Goal: Task Accomplishment & Management: Manage account settings

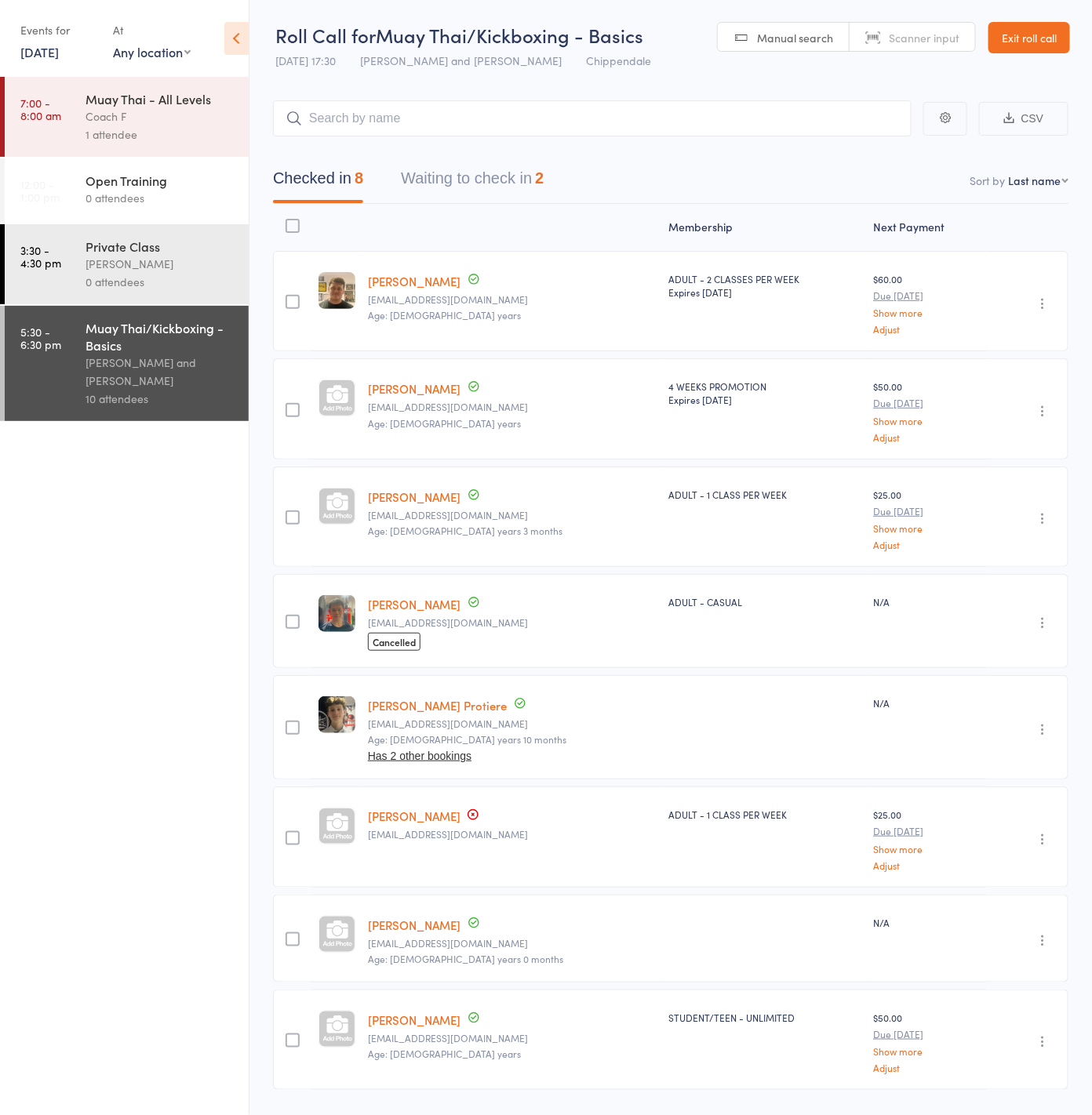
click at [55, 51] on link "8 Aug, 2025" at bounding box center [40, 52] width 39 height 18
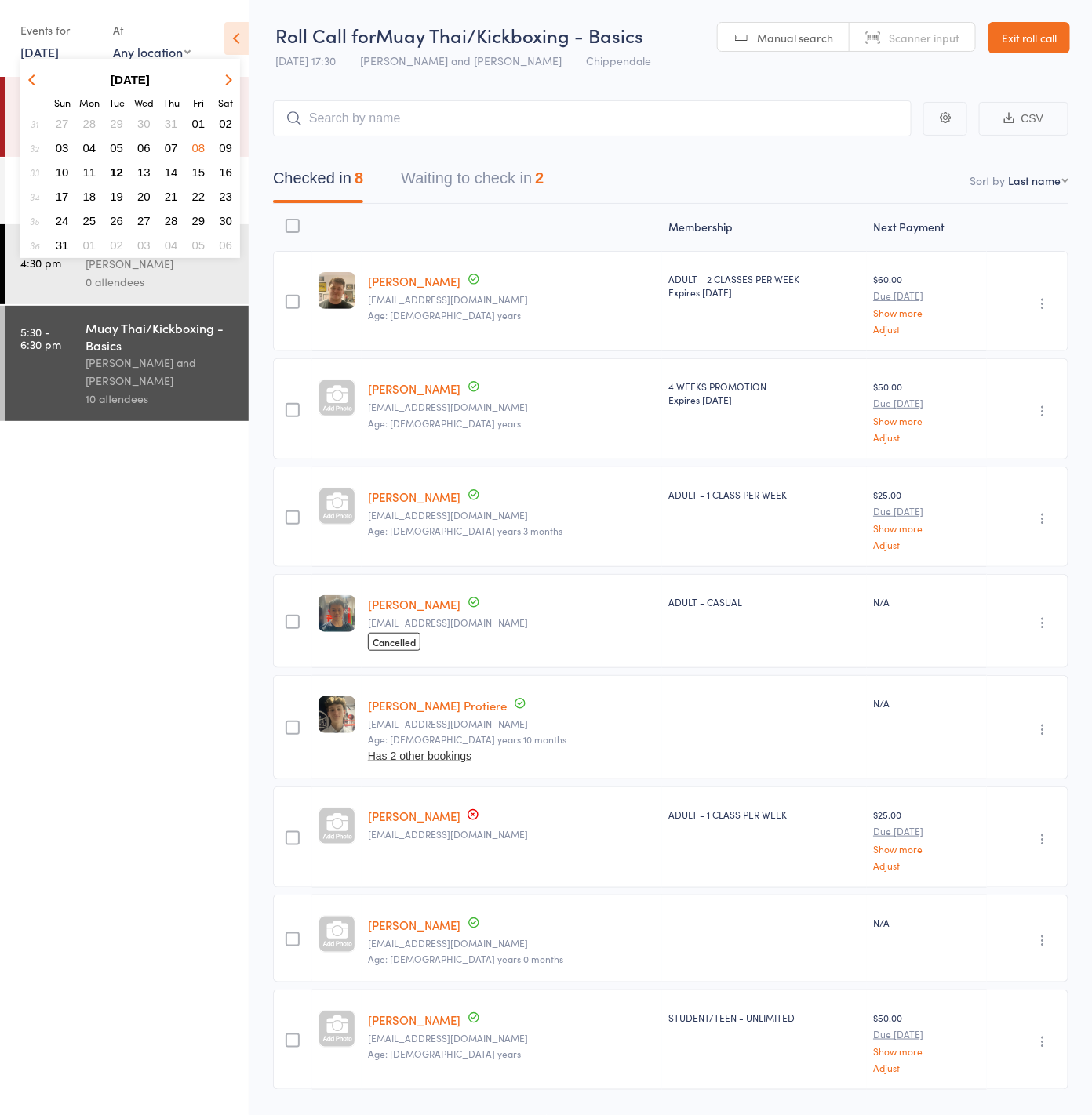
click at [118, 170] on span "12" at bounding box center [116, 172] width 13 height 13
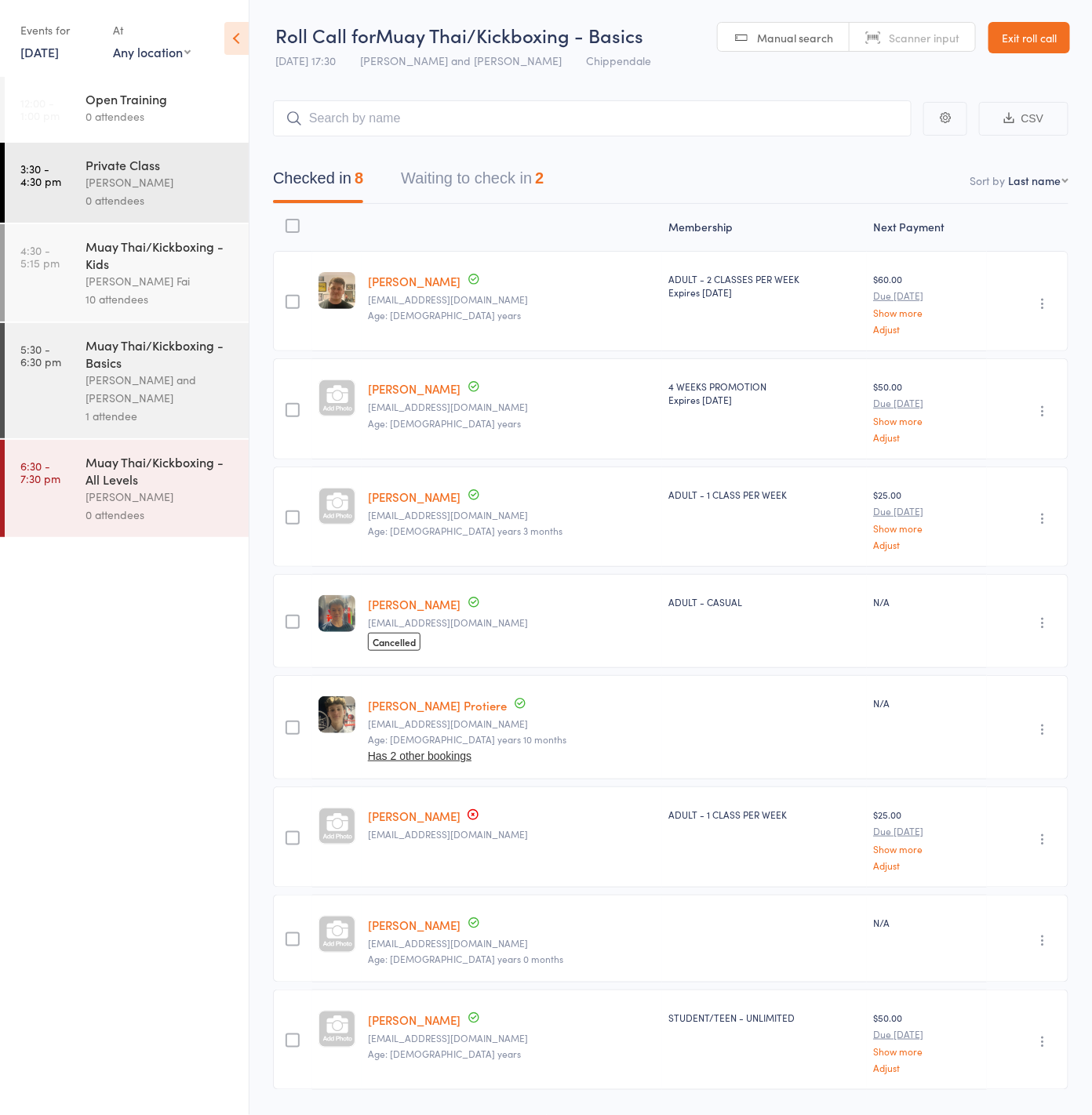
click at [1043, 831] on icon "button" at bounding box center [1043, 839] width 16 height 16
click at [1007, 971] on li "Remove" at bounding box center [986, 976] width 130 height 21
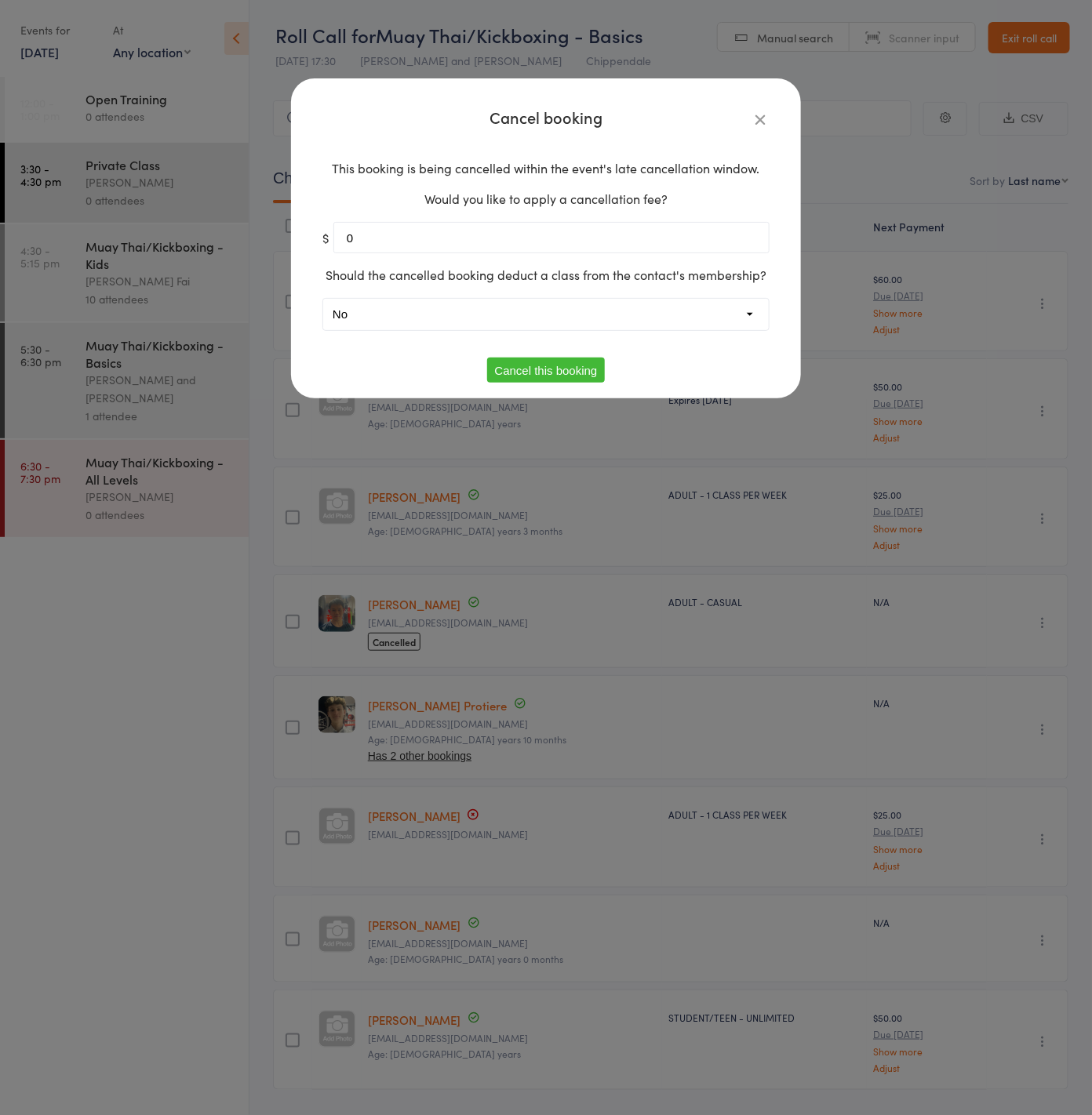
click at [769, 120] on div "Cancel booking This booking is being cancelled within the event's late cancella…" at bounding box center [546, 238] width 510 height 320
click at [752, 127] on icon "button" at bounding box center [760, 119] width 18 height 18
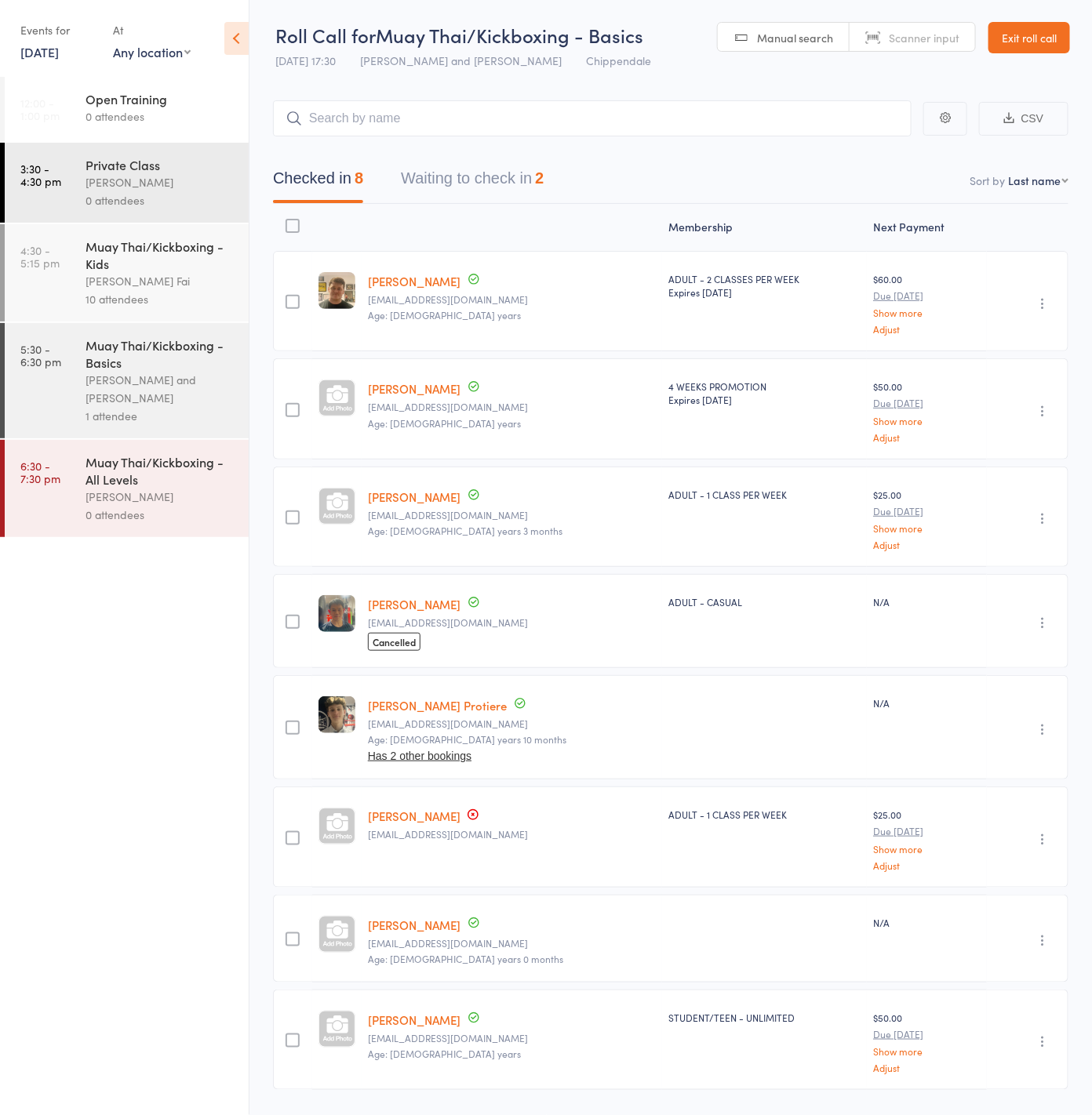
click at [142, 380] on div "Sifu Chan Cheuk Fai and Antony Atkin" at bounding box center [161, 389] width 150 height 36
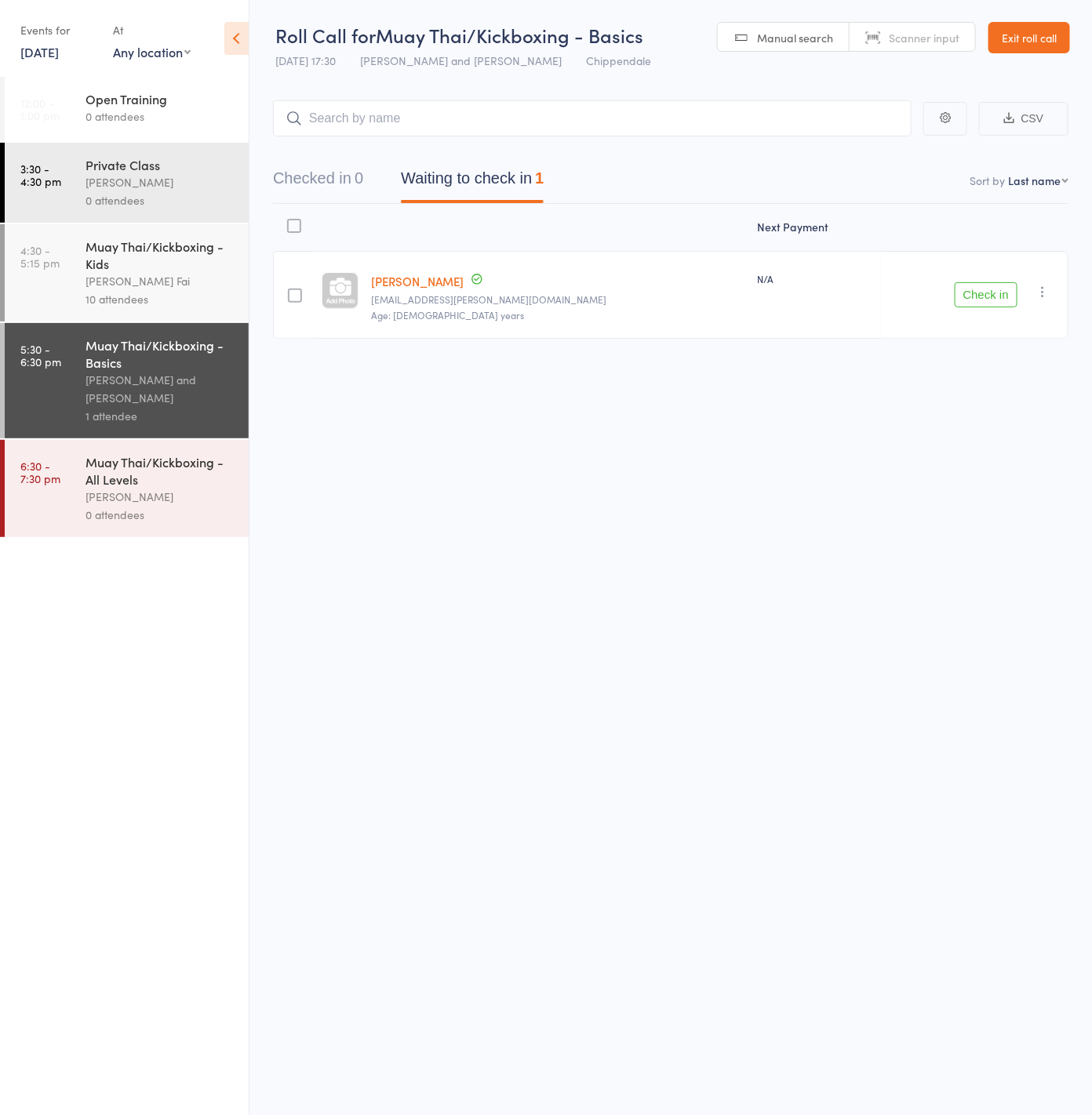
click at [149, 308] on div "10 attendees" at bounding box center [161, 299] width 150 height 18
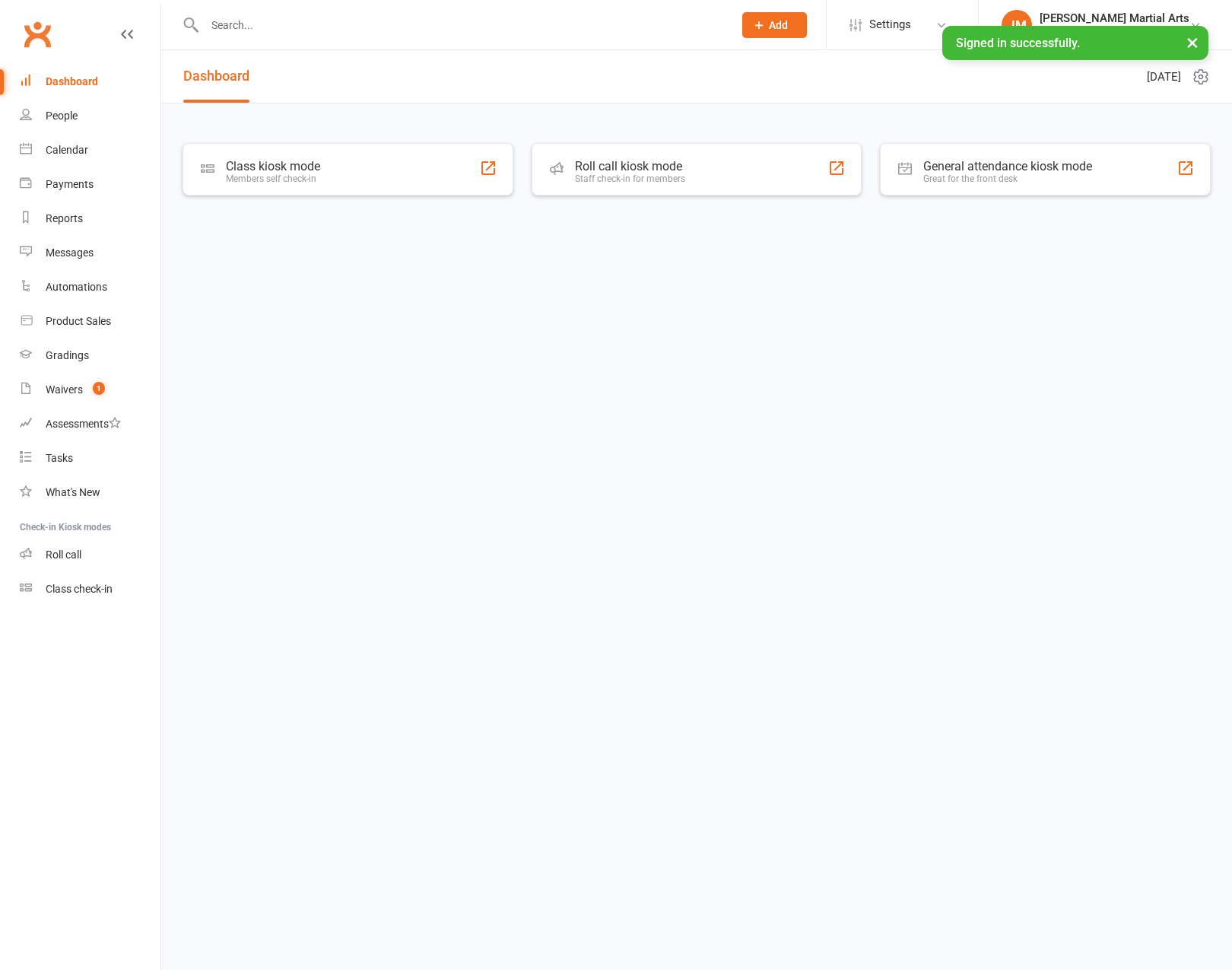
click at [298, 27] on input "text" at bounding box center [461, 25] width 523 height 21
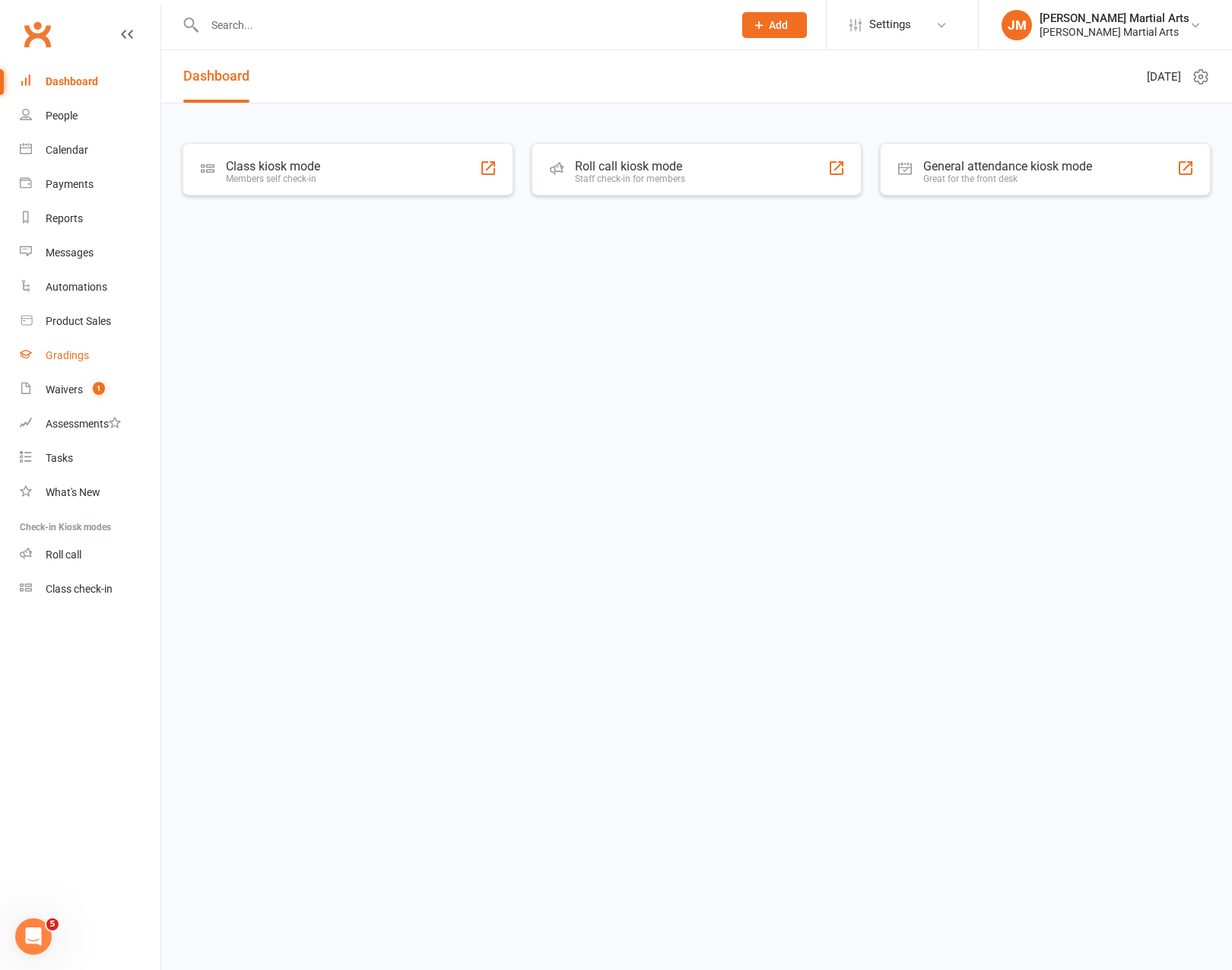
click at [95, 346] on link "Gradings" at bounding box center [90, 356] width 140 height 34
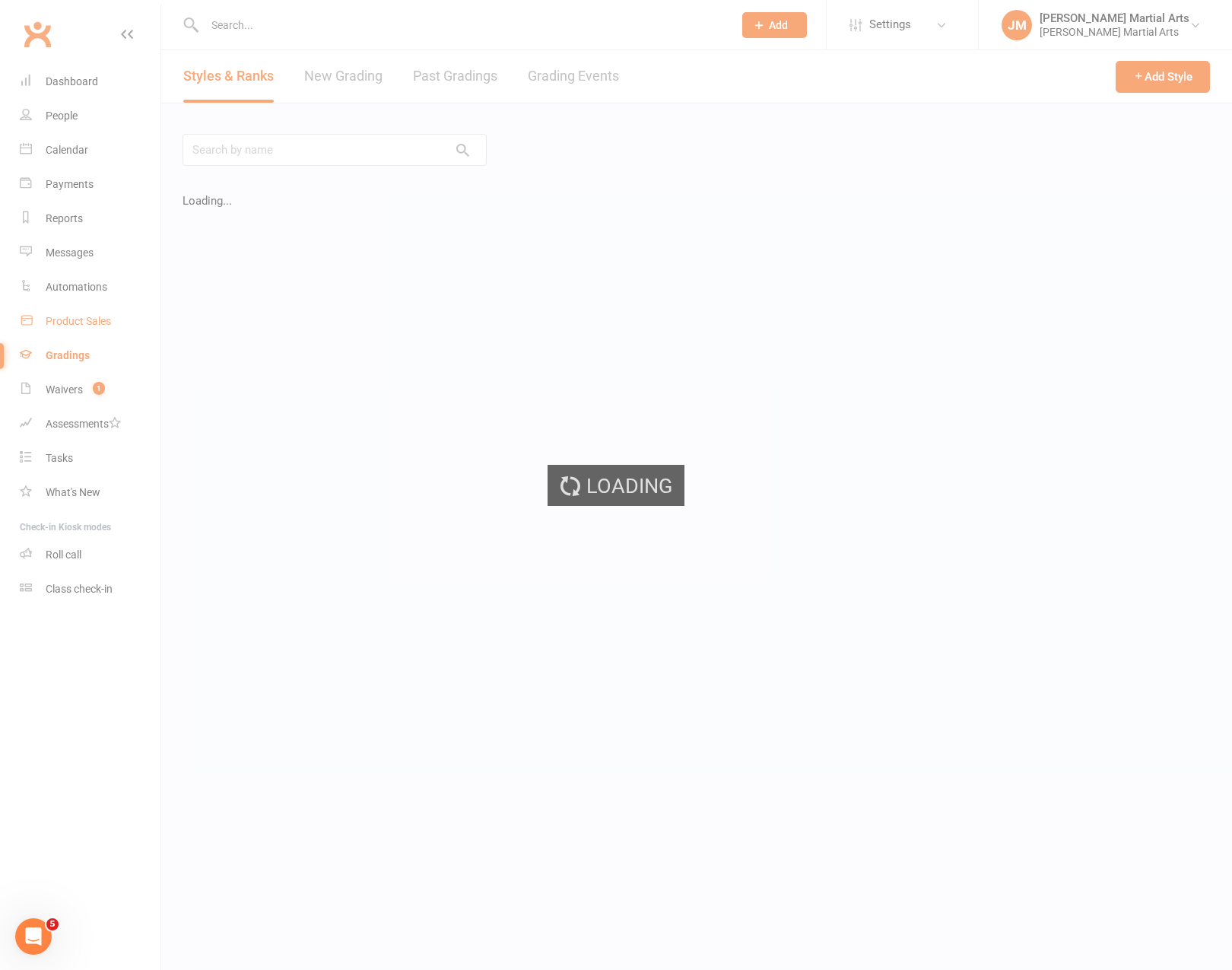
click at [90, 321] on div "Product Sales" at bounding box center [78, 321] width 65 height 12
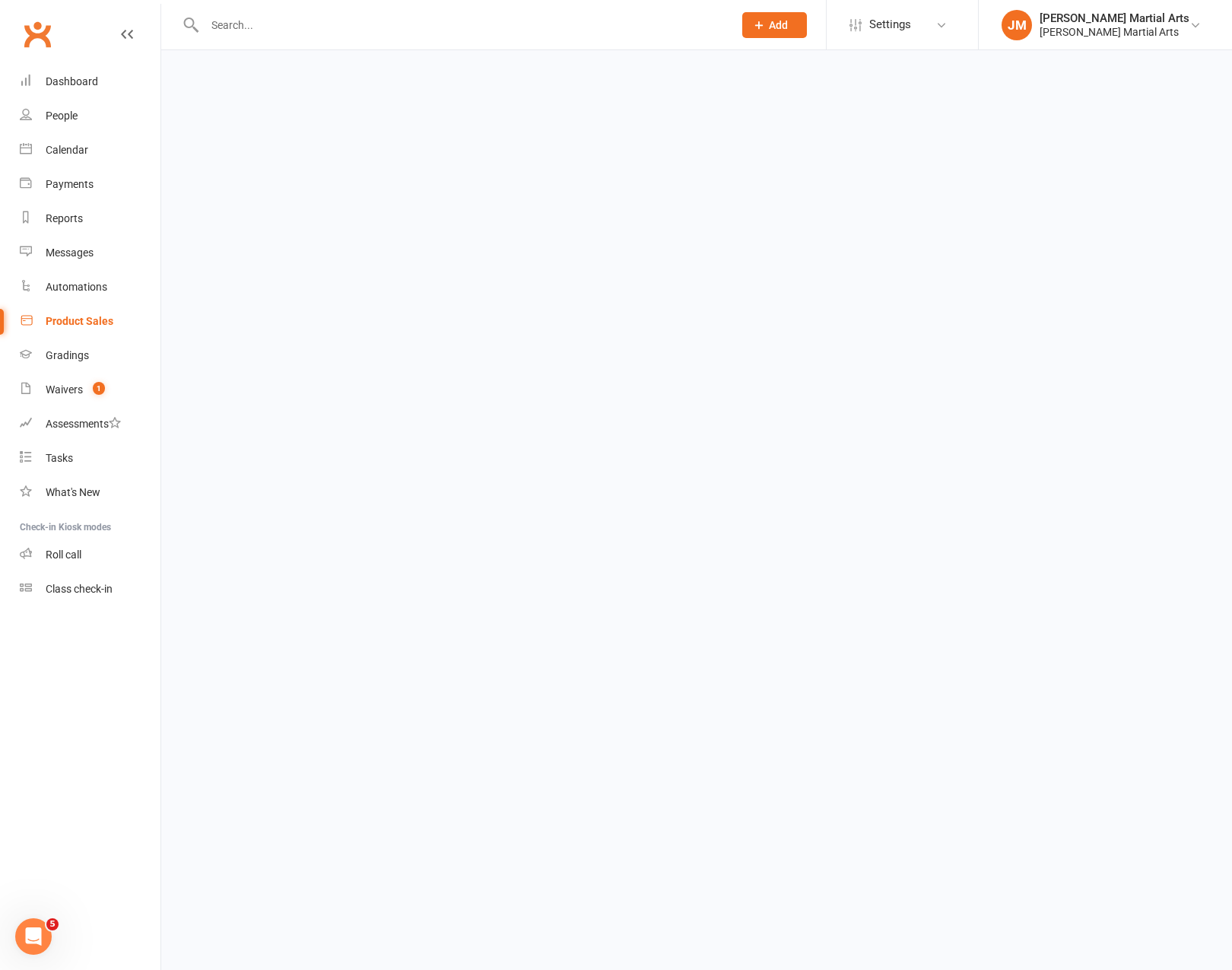
select select "100"
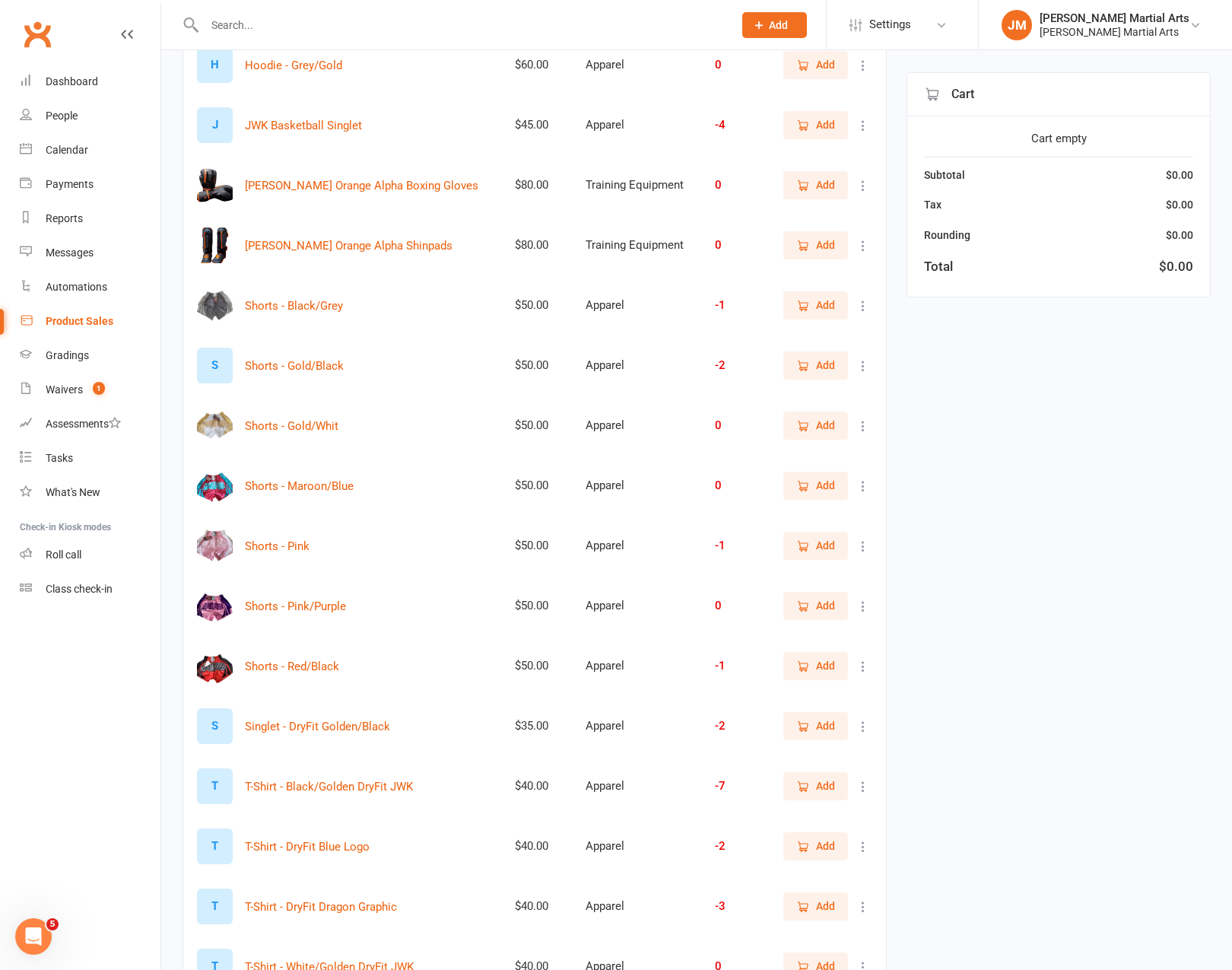
scroll to position [643, 0]
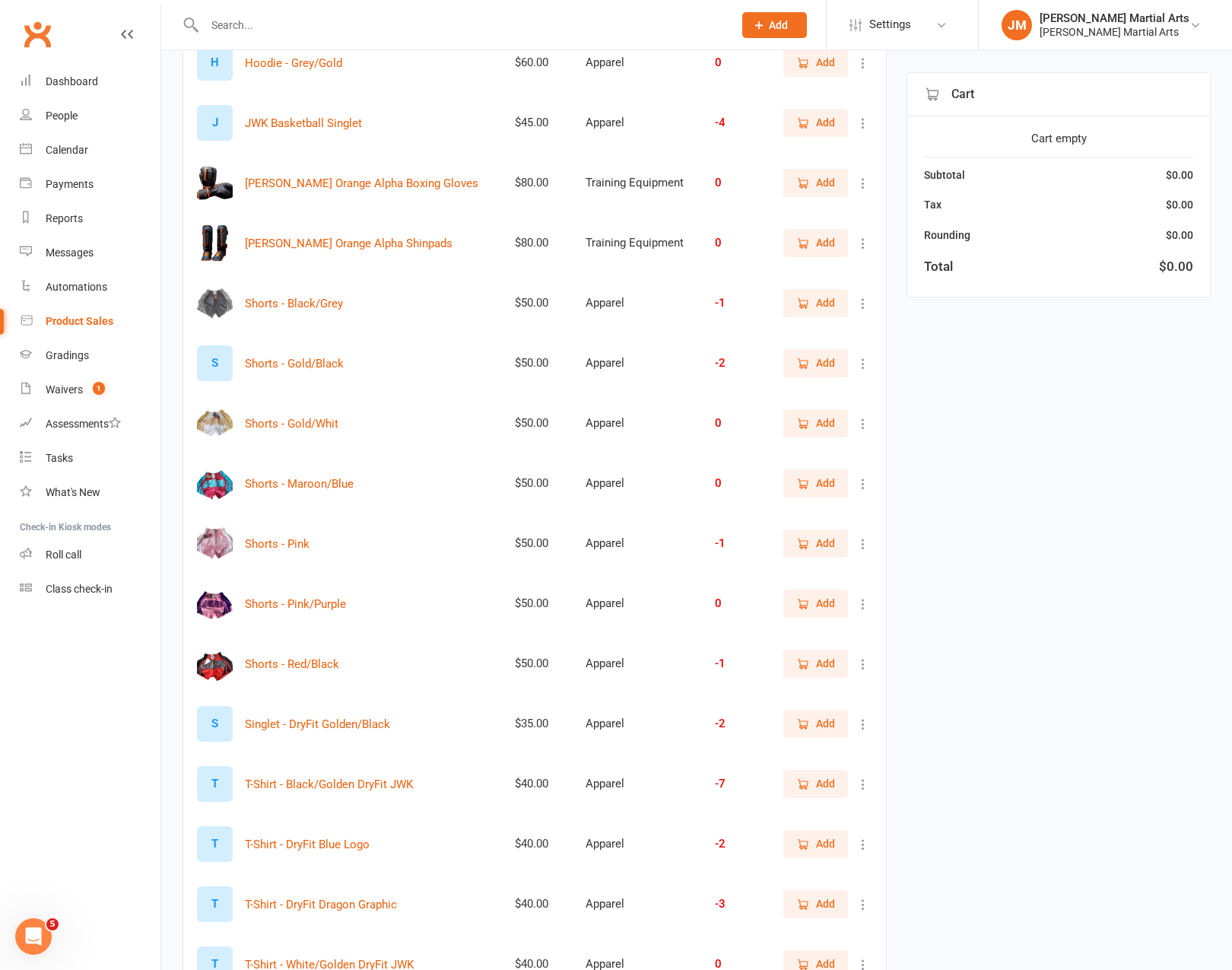
click at [294, 47] on div at bounding box center [452, 25] width 540 height 50
click at [284, 24] on input "text" at bounding box center [461, 25] width 523 height 21
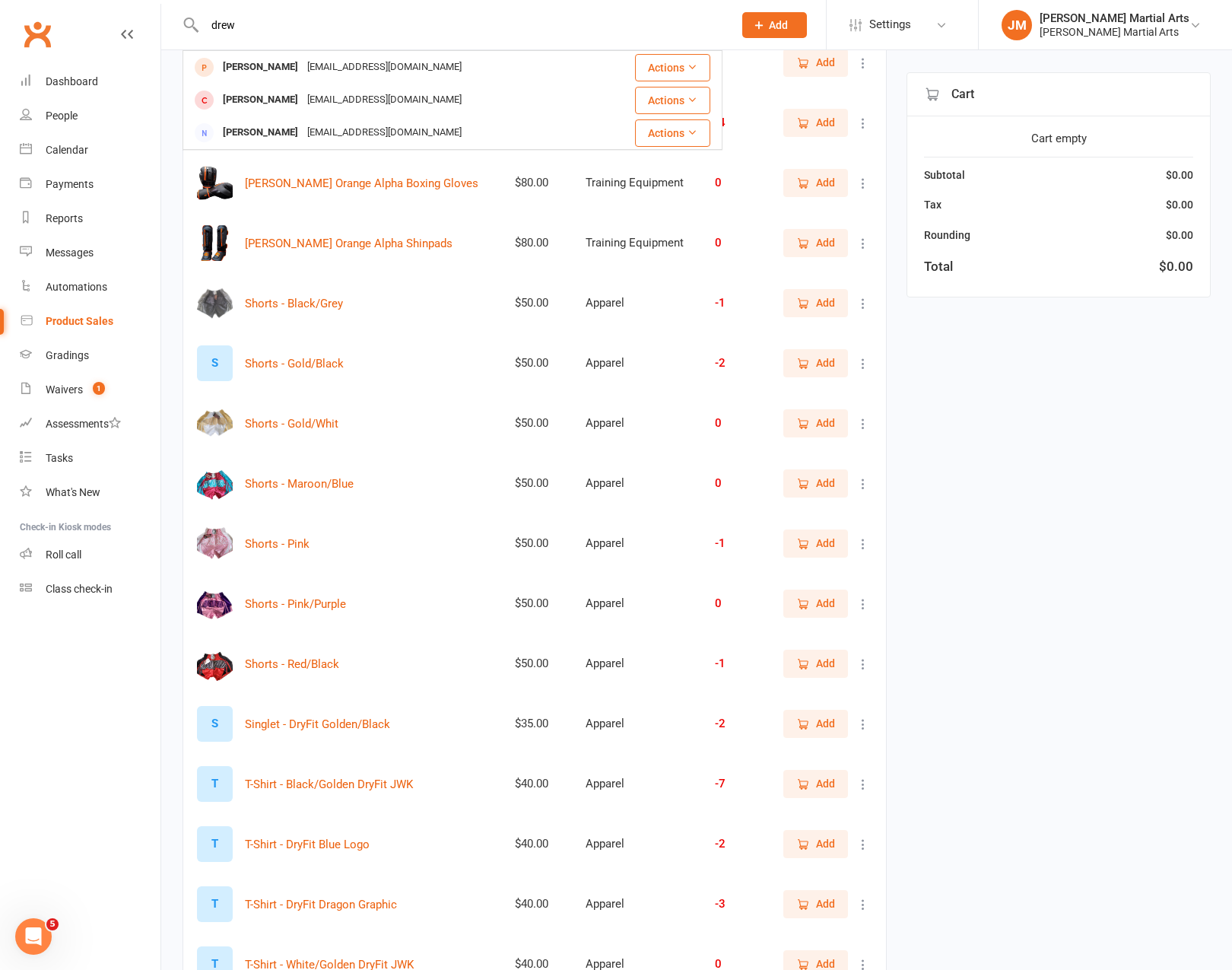
type input "drew"
click at [1046, 531] on div "Filter Product Price Category Qty Ankle Wraps $20.00 Training Equipment 0 Add C…" at bounding box center [696, 329] width 1028 height 1600
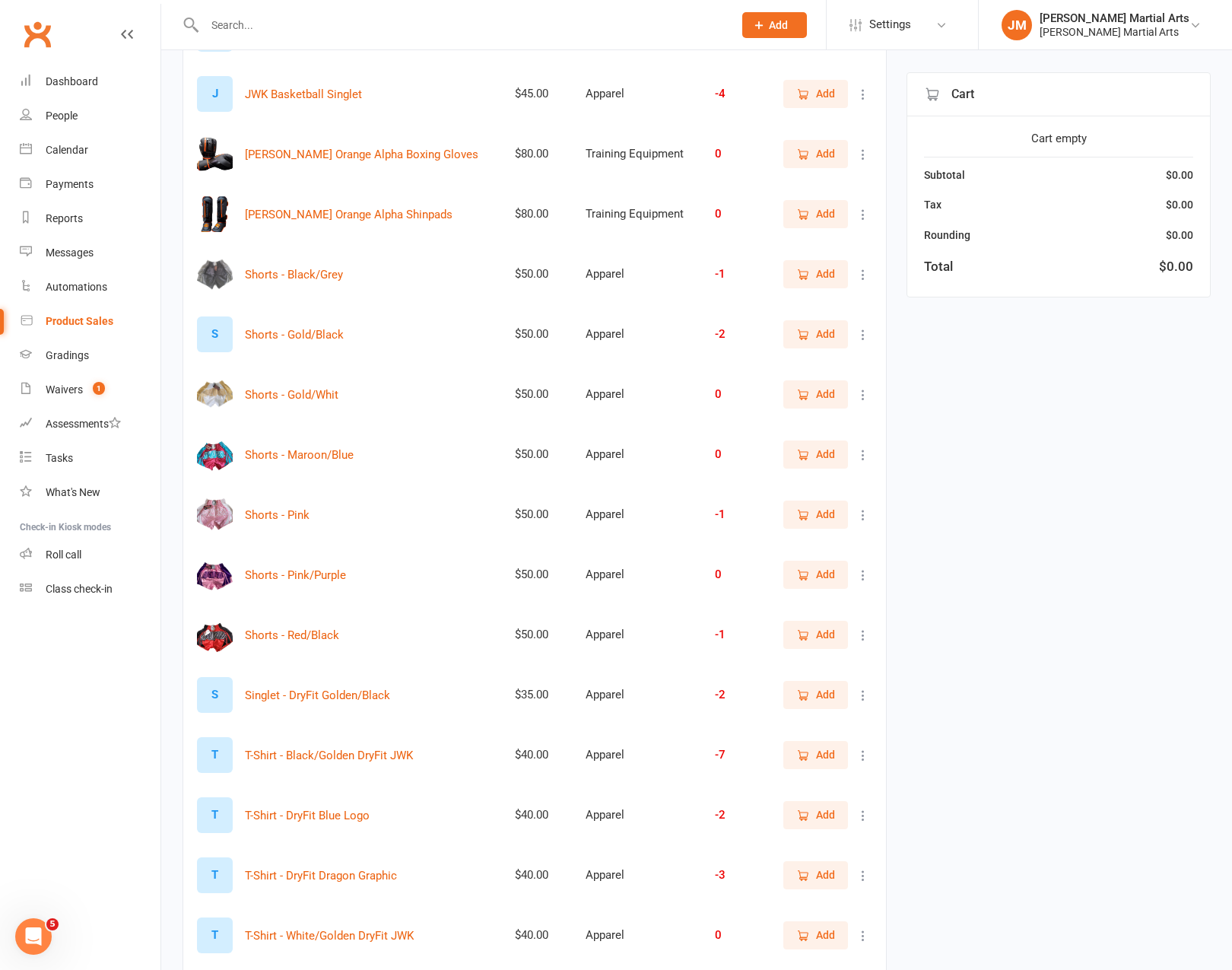
scroll to position [669, 0]
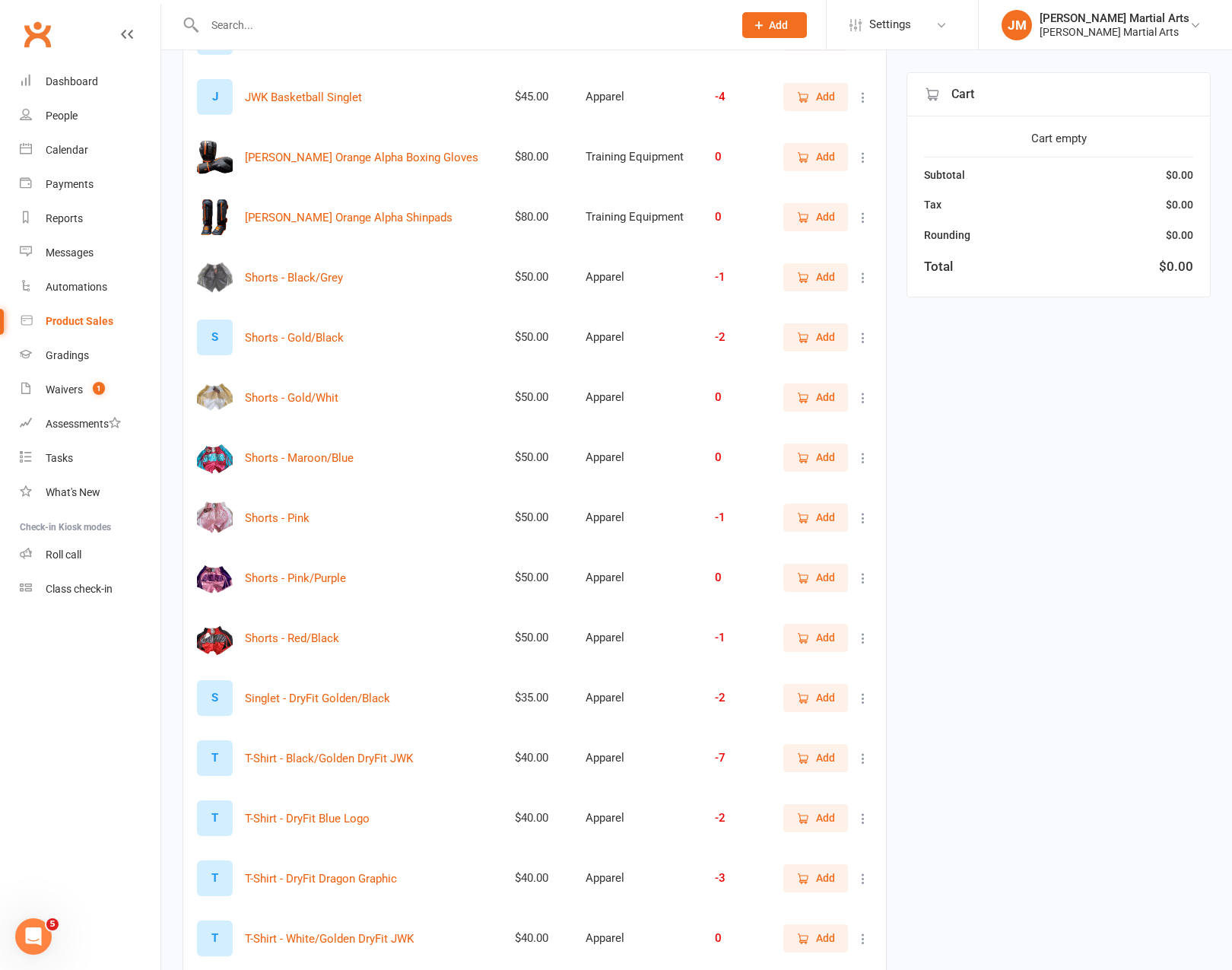
click at [826, 273] on span "Add" at bounding box center [826, 277] width 19 height 17
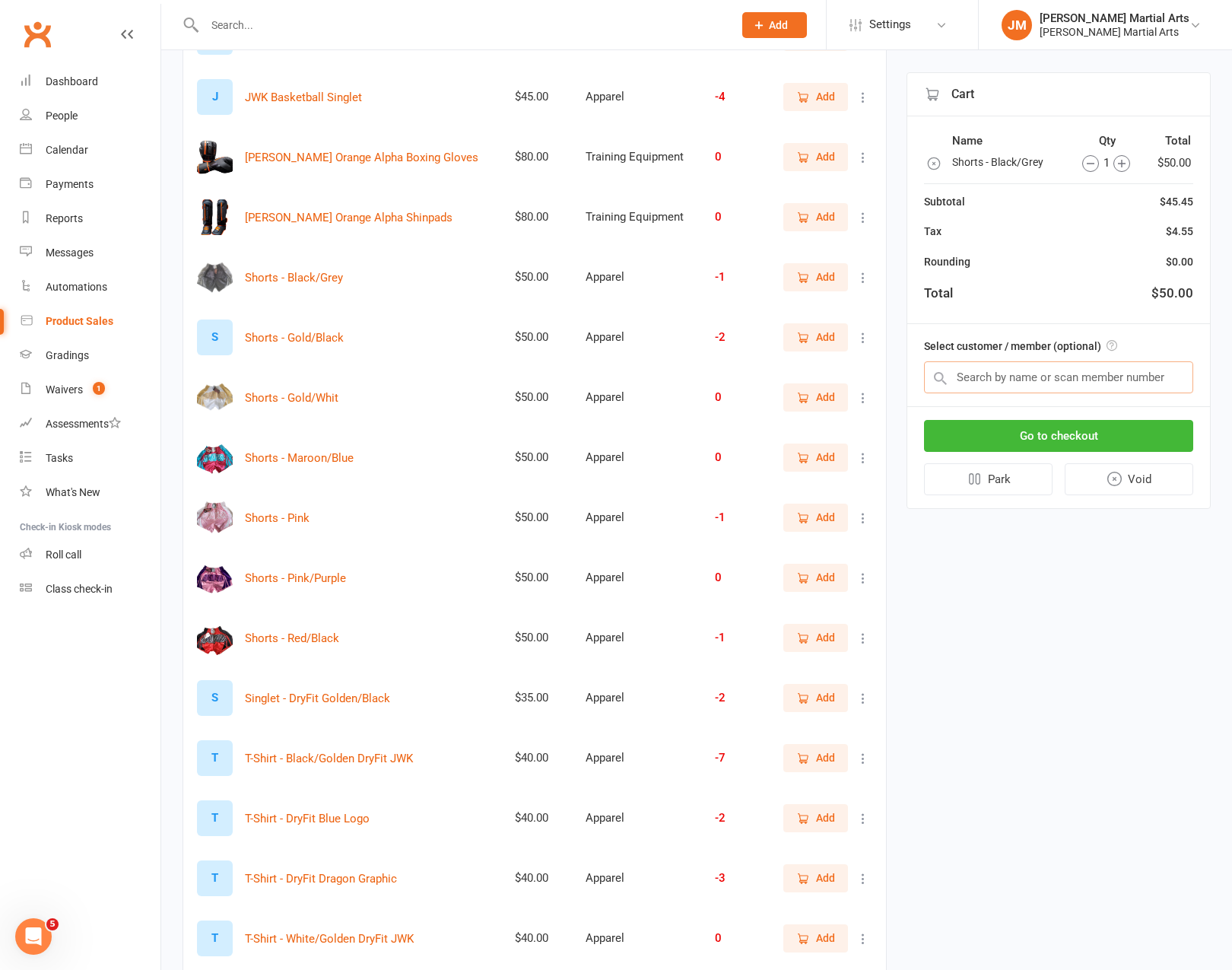
click at [1027, 385] on input "text" at bounding box center [1058, 376] width 270 height 32
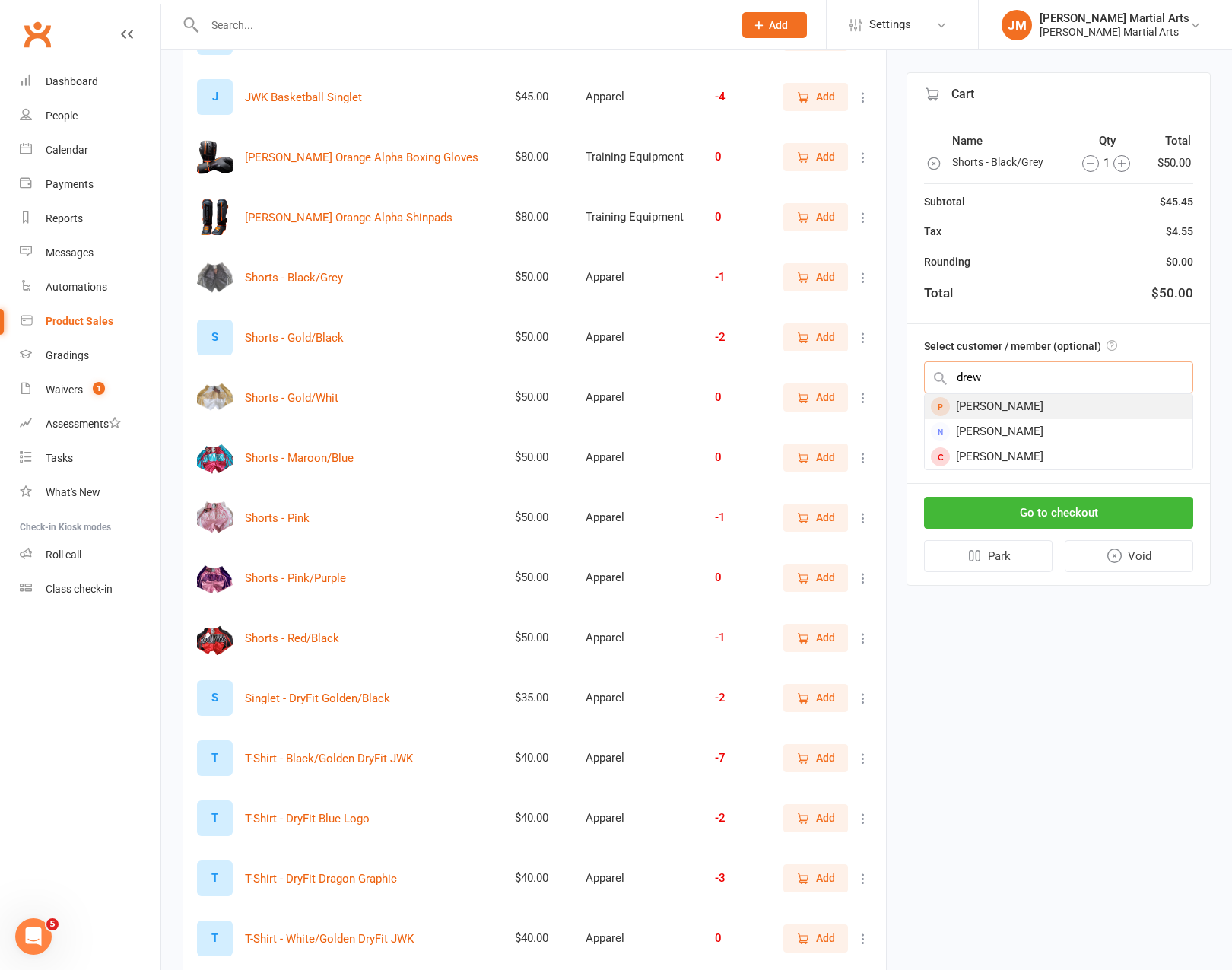
type input "drew"
click at [1020, 402] on div "Drew Orlando" at bounding box center [1058, 406] width 268 height 25
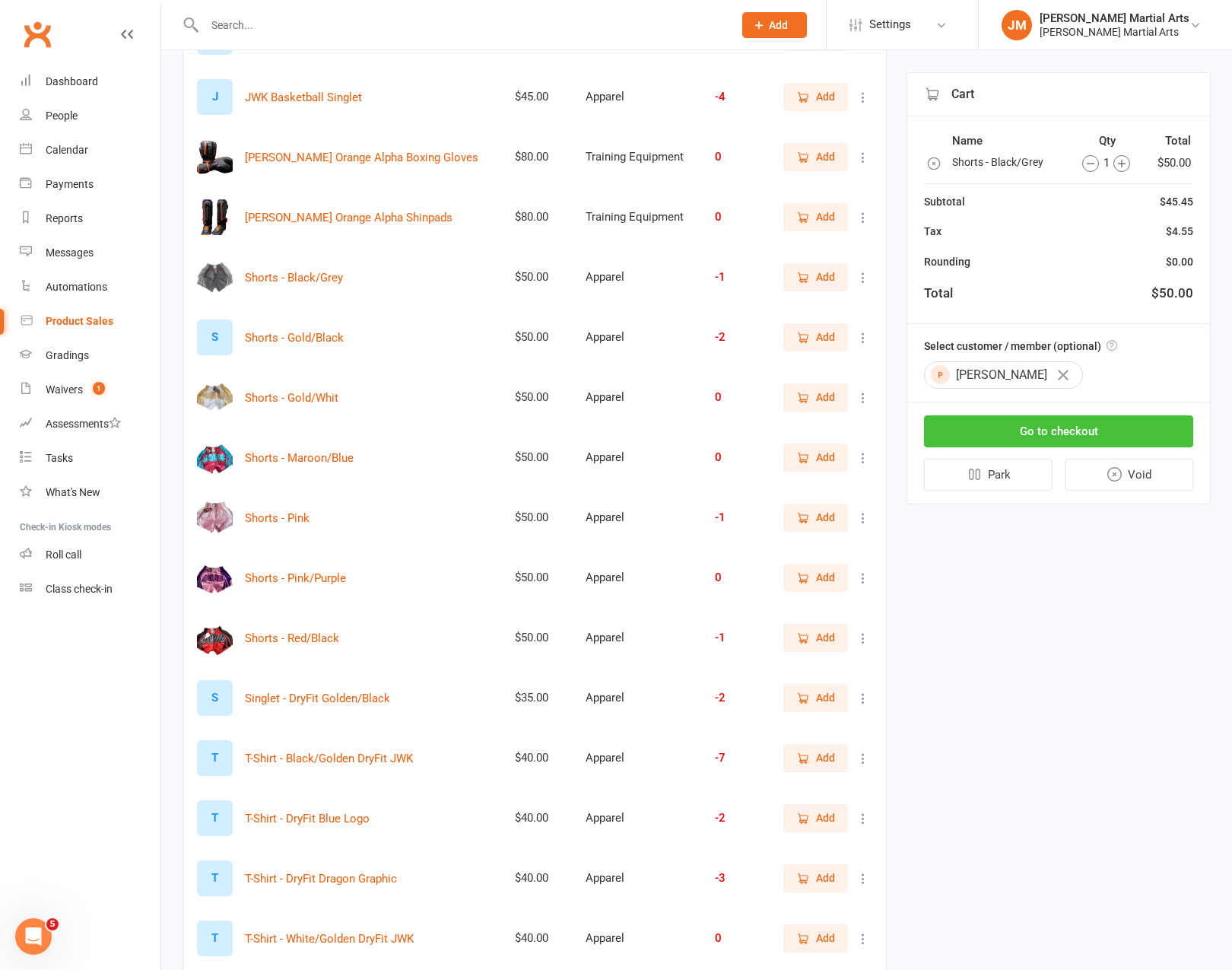
drag, startPoint x: 1031, startPoint y: 435, endPoint x: 1028, endPoint y: 565, distance: 130.0
click at [1028, 565] on div "Filter Product Price Category Qty Ankle Wraps $20.00 Training Equipment 0 Add C…" at bounding box center [696, 303] width 1028 height 1600
drag, startPoint x: 1049, startPoint y: 532, endPoint x: 998, endPoint y: 479, distance: 73.6
click at [1049, 532] on div "Filter Product Price Category Qty Ankle Wraps $20.00 Training Equipment 0 Add C…" at bounding box center [696, 303] width 1028 height 1600
click at [429, 19] on input "text" at bounding box center [461, 25] width 523 height 21
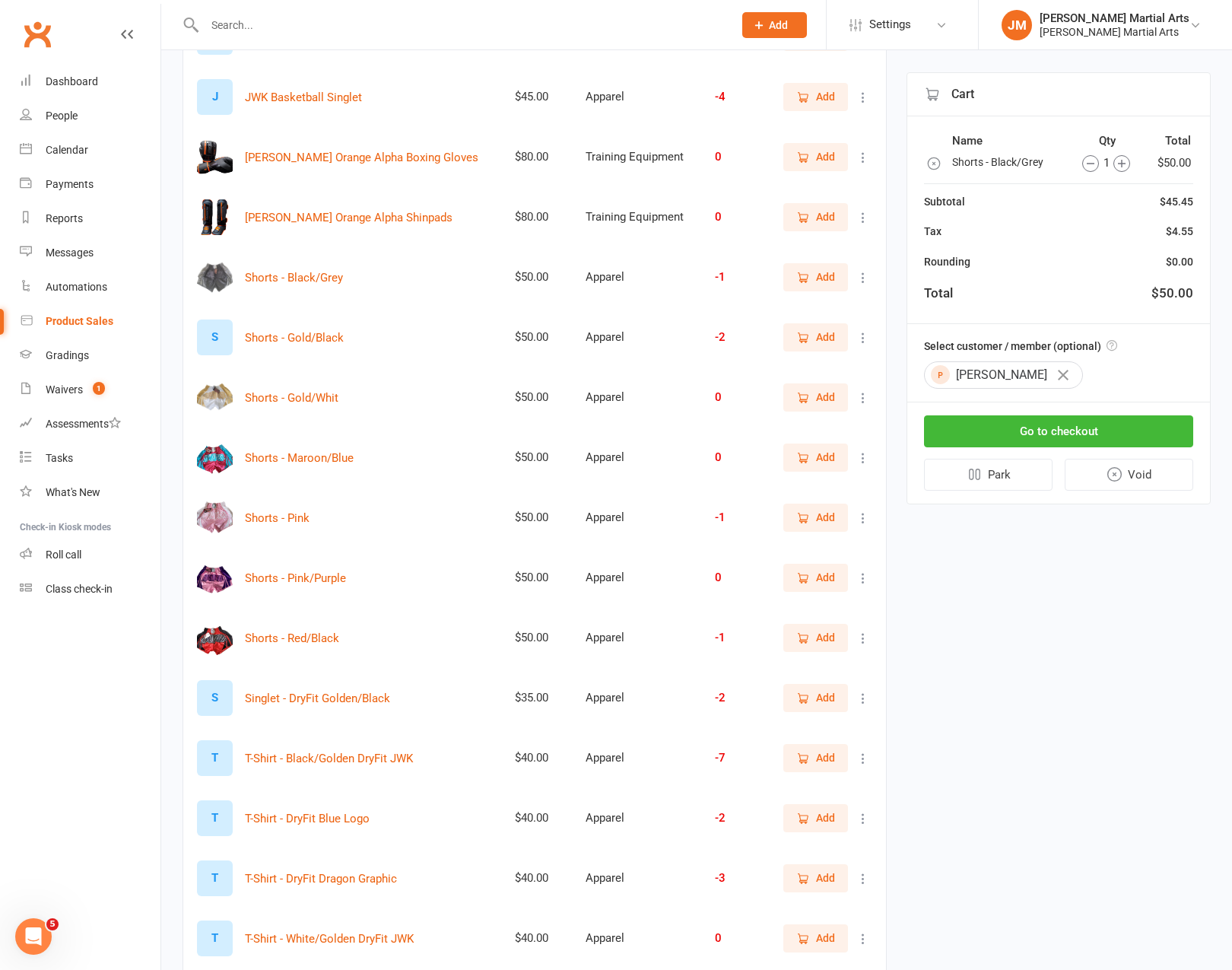
type input "f"
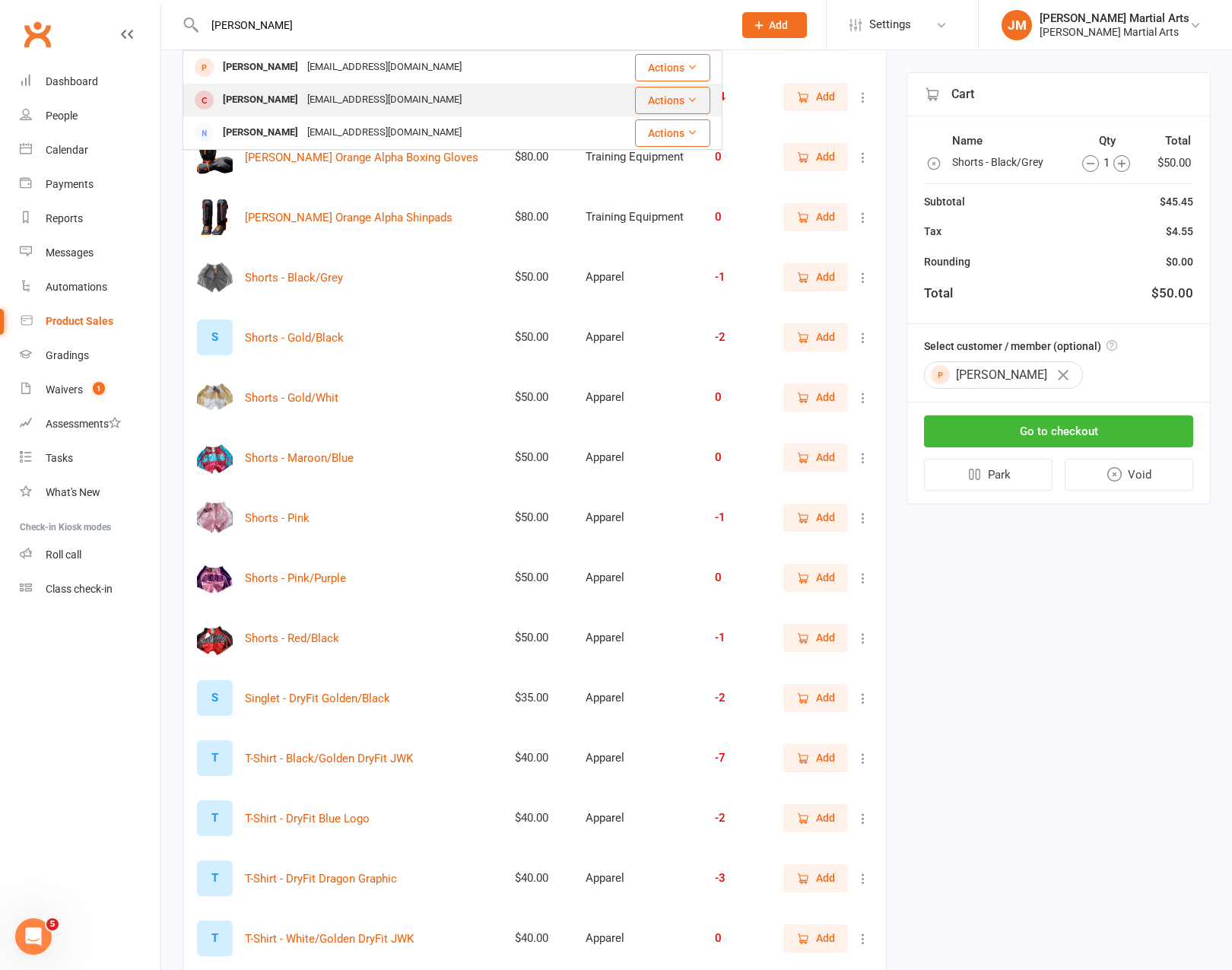
type input "drew orlando"
click at [416, 92] on div "Pushingmy.limits@hotmail.com" at bounding box center [384, 100] width 163 height 22
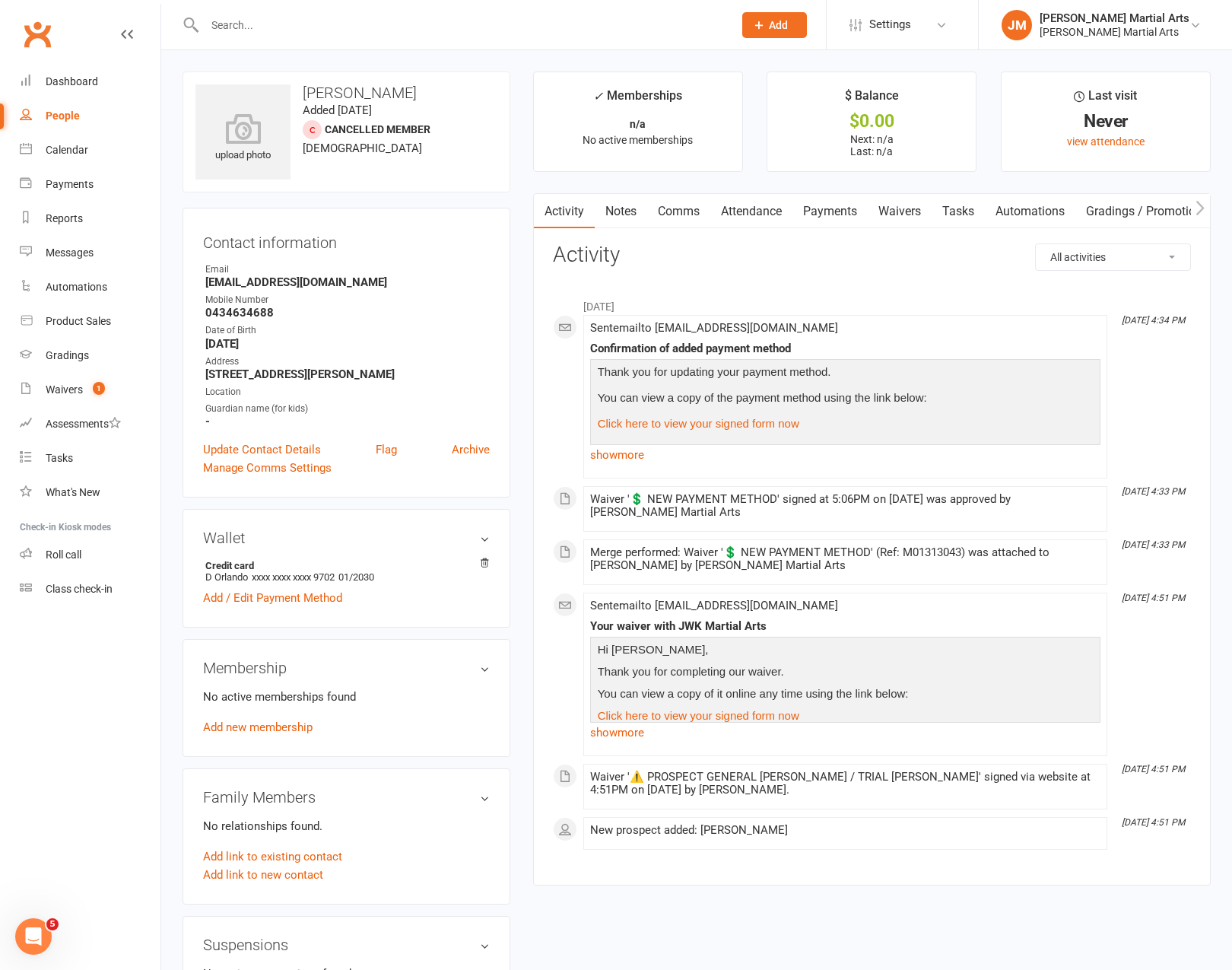
click at [316, 20] on input "text" at bounding box center [461, 25] width 523 height 21
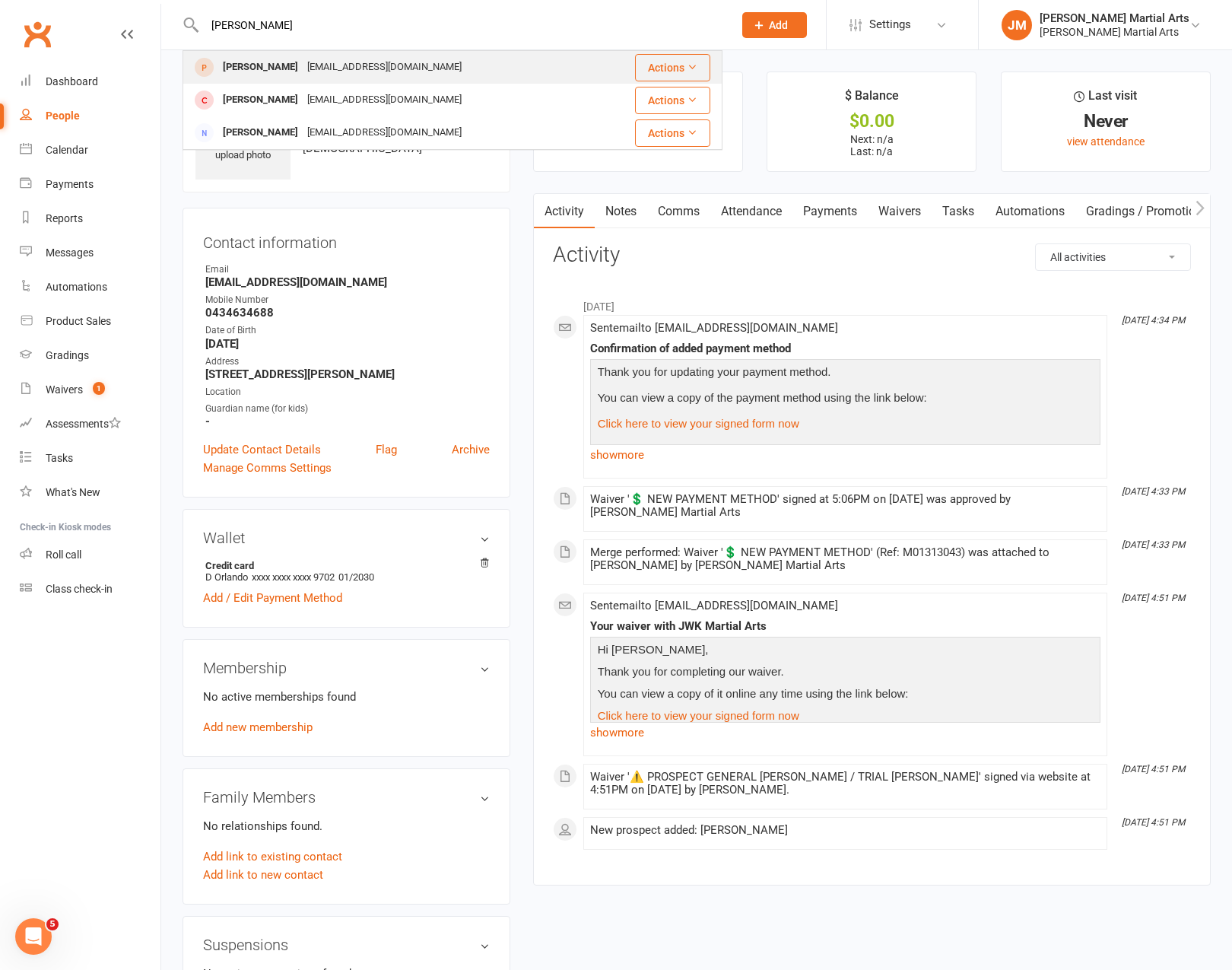
type input "drew orlando"
click at [425, 71] on div "Drew Orlando hellonearth2400@gmail.com" at bounding box center [390, 67] width 412 height 31
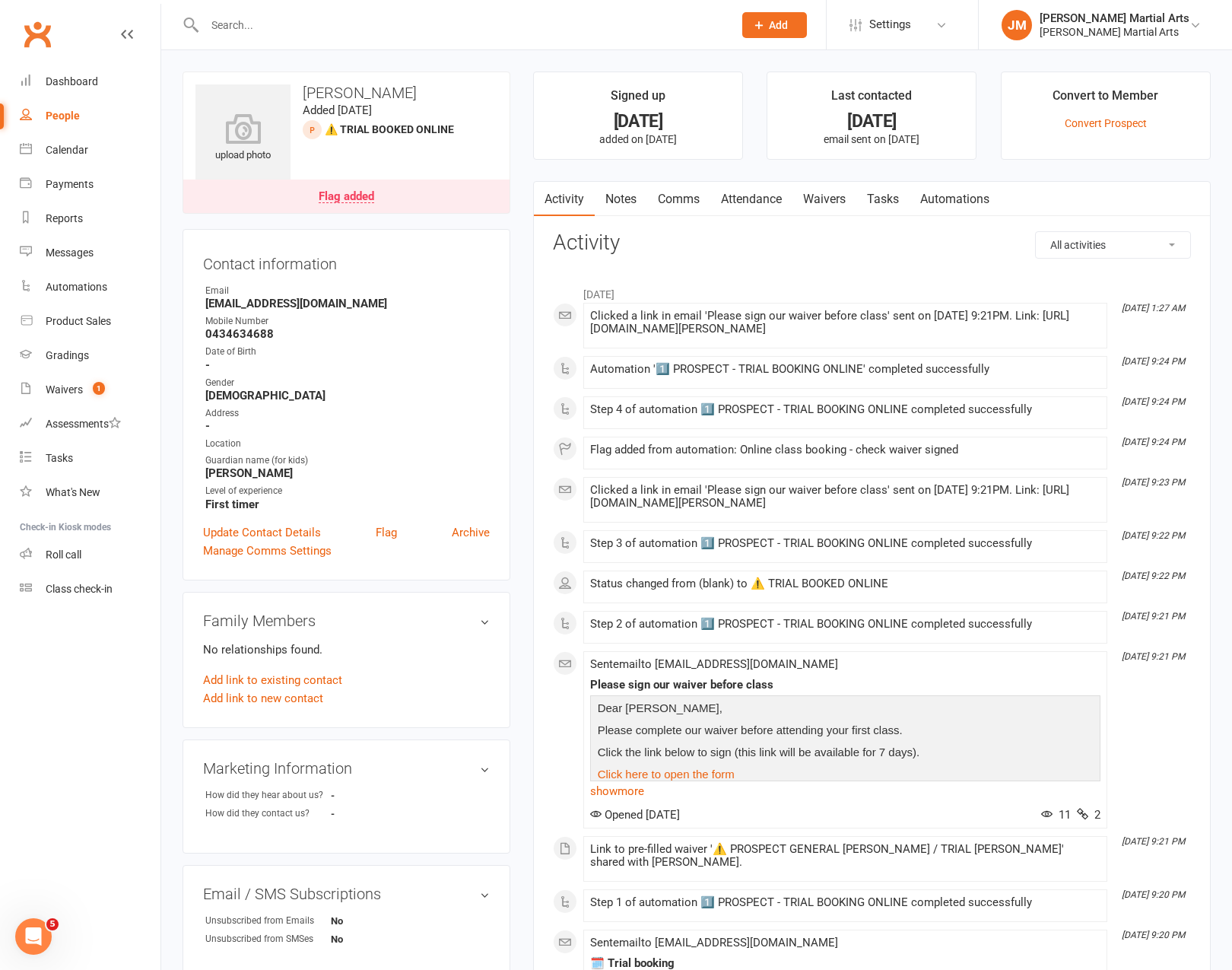
click at [336, 38] on div at bounding box center [452, 25] width 540 height 50
click at [329, 28] on input "text" at bounding box center [461, 25] width 523 height 21
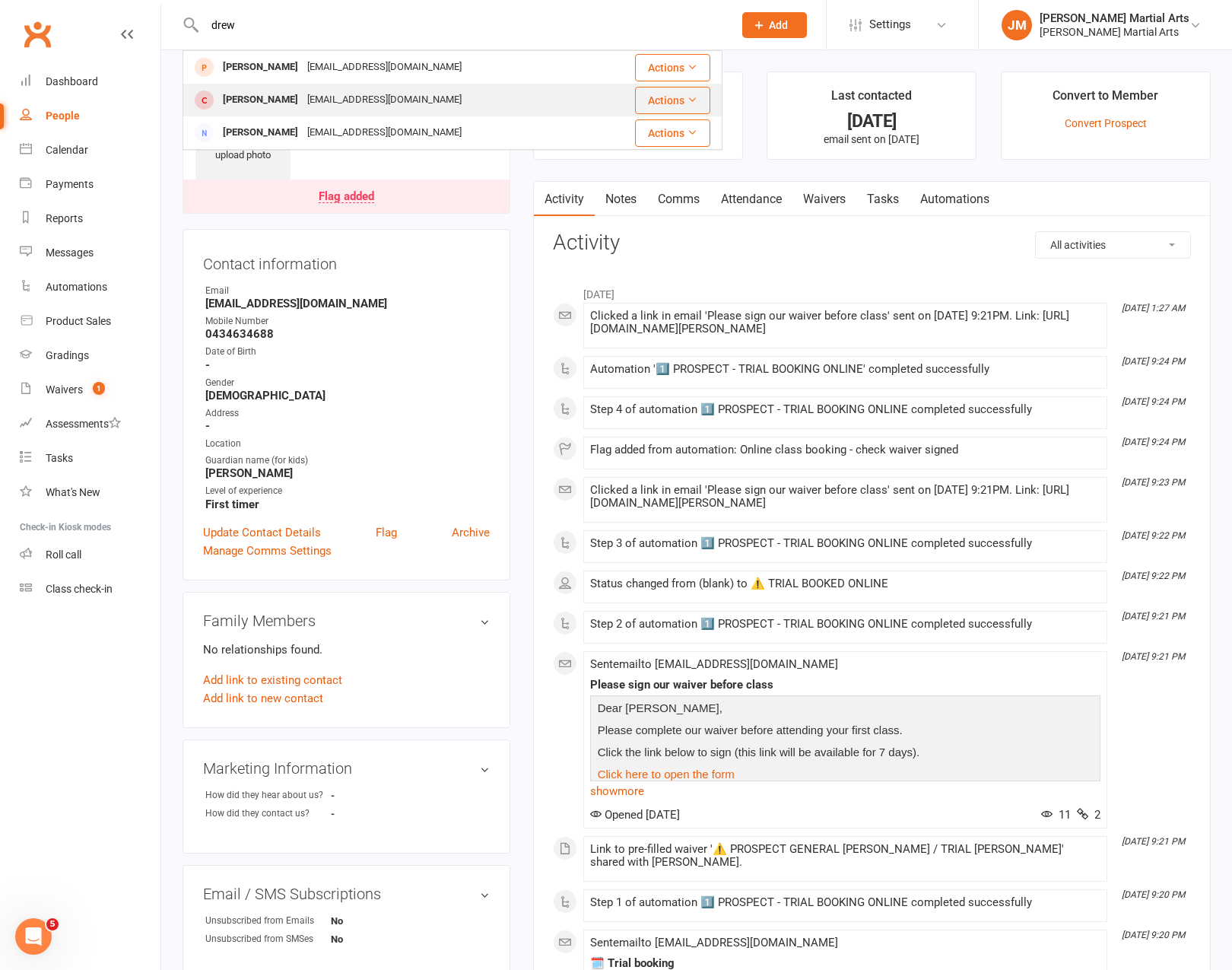
type input "drew"
click at [317, 102] on div "Pushingmy.limits@hotmail.com" at bounding box center [384, 100] width 163 height 22
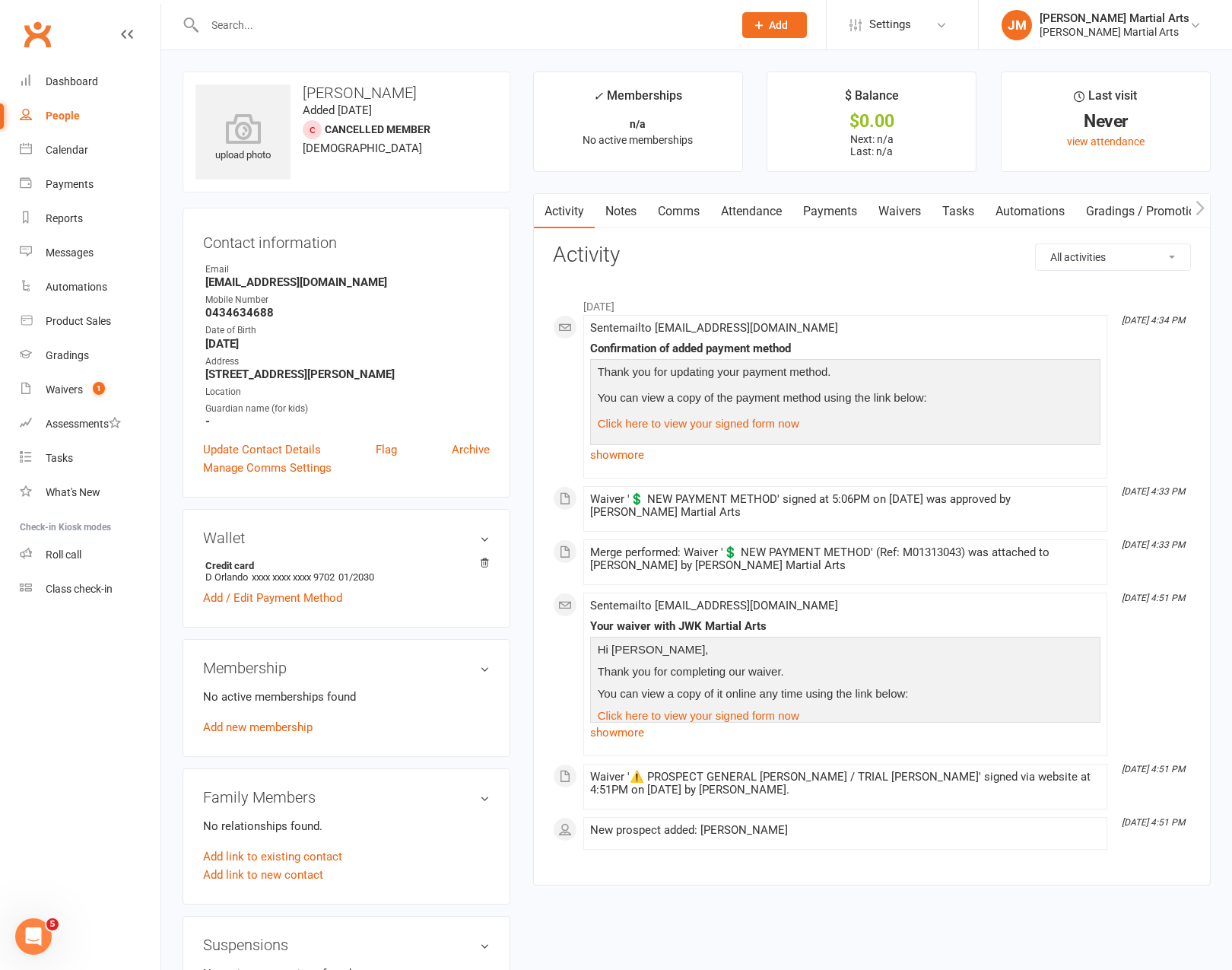
click at [814, 211] on link "Payments" at bounding box center [830, 211] width 75 height 35
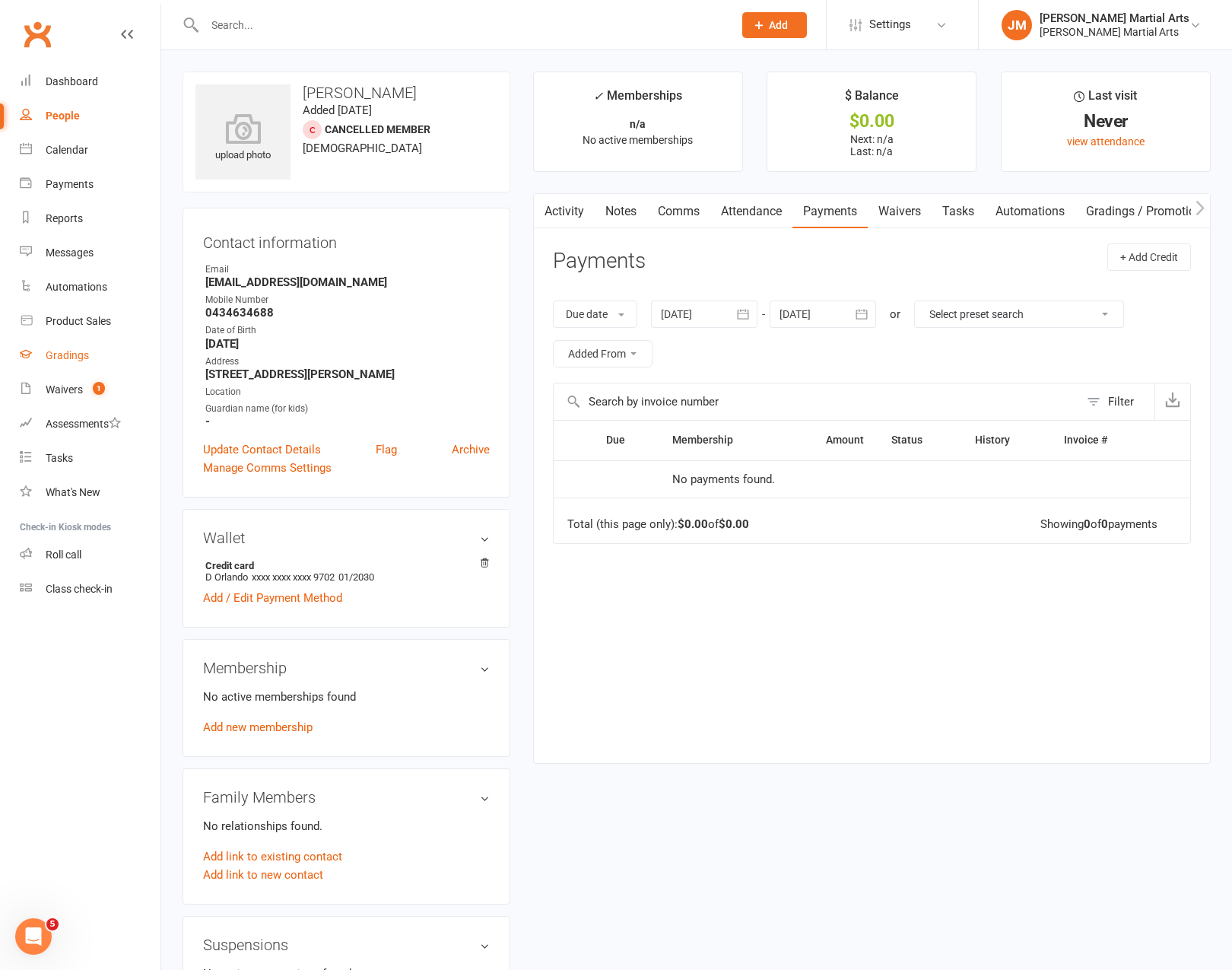
click at [86, 339] on link "Gradings" at bounding box center [90, 356] width 140 height 34
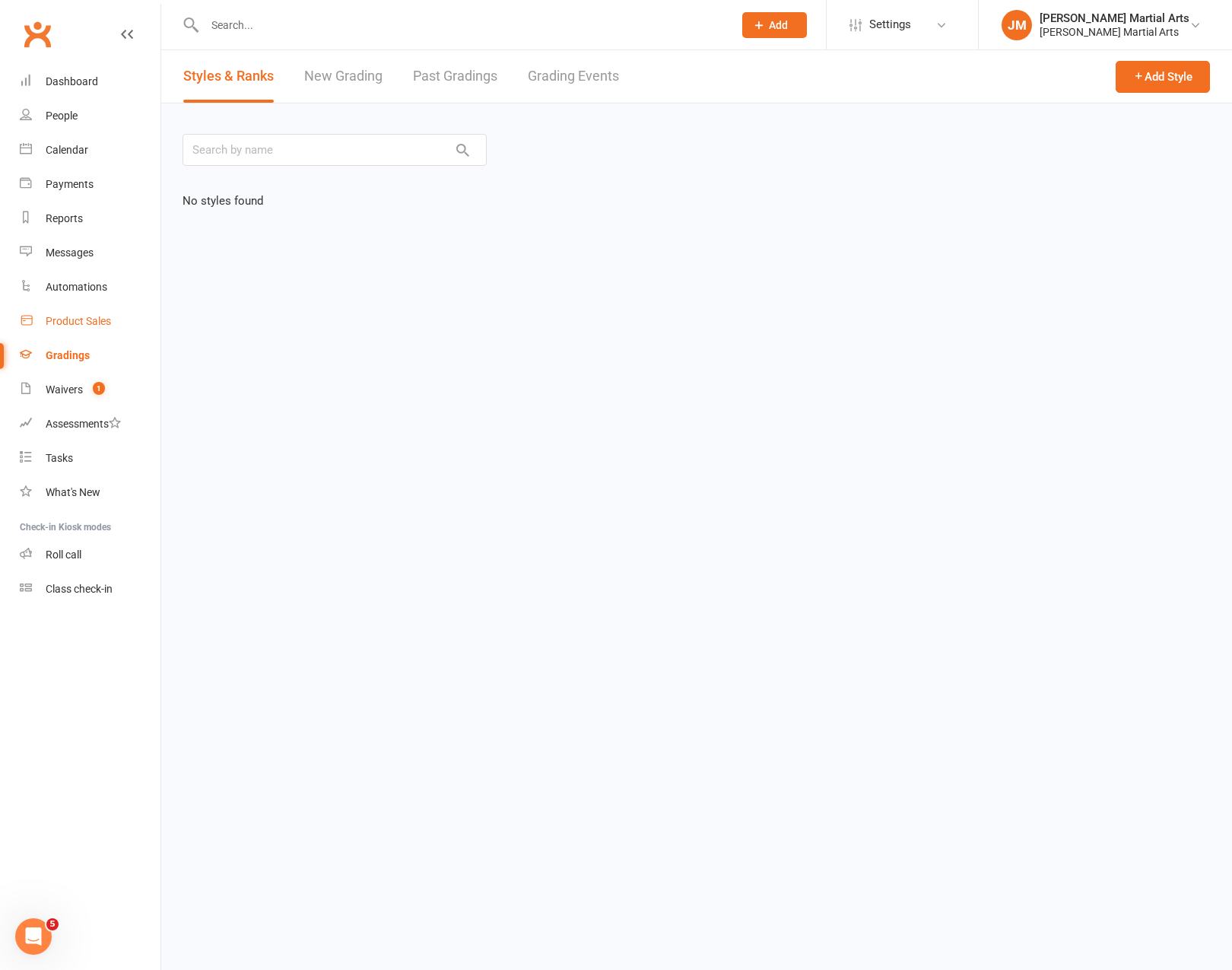
click at [91, 327] on link "Product Sales" at bounding box center [90, 322] width 140 height 34
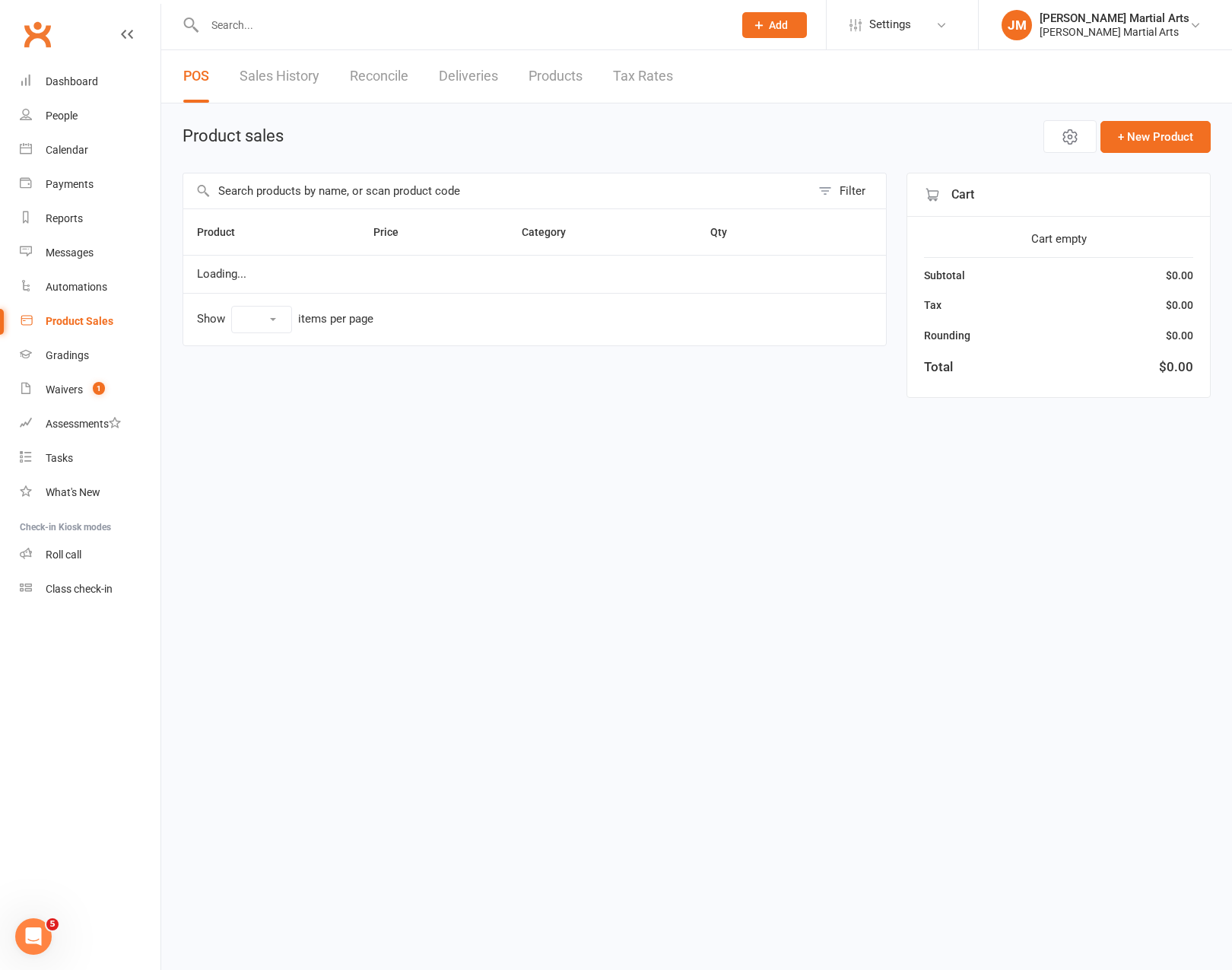
select select "100"
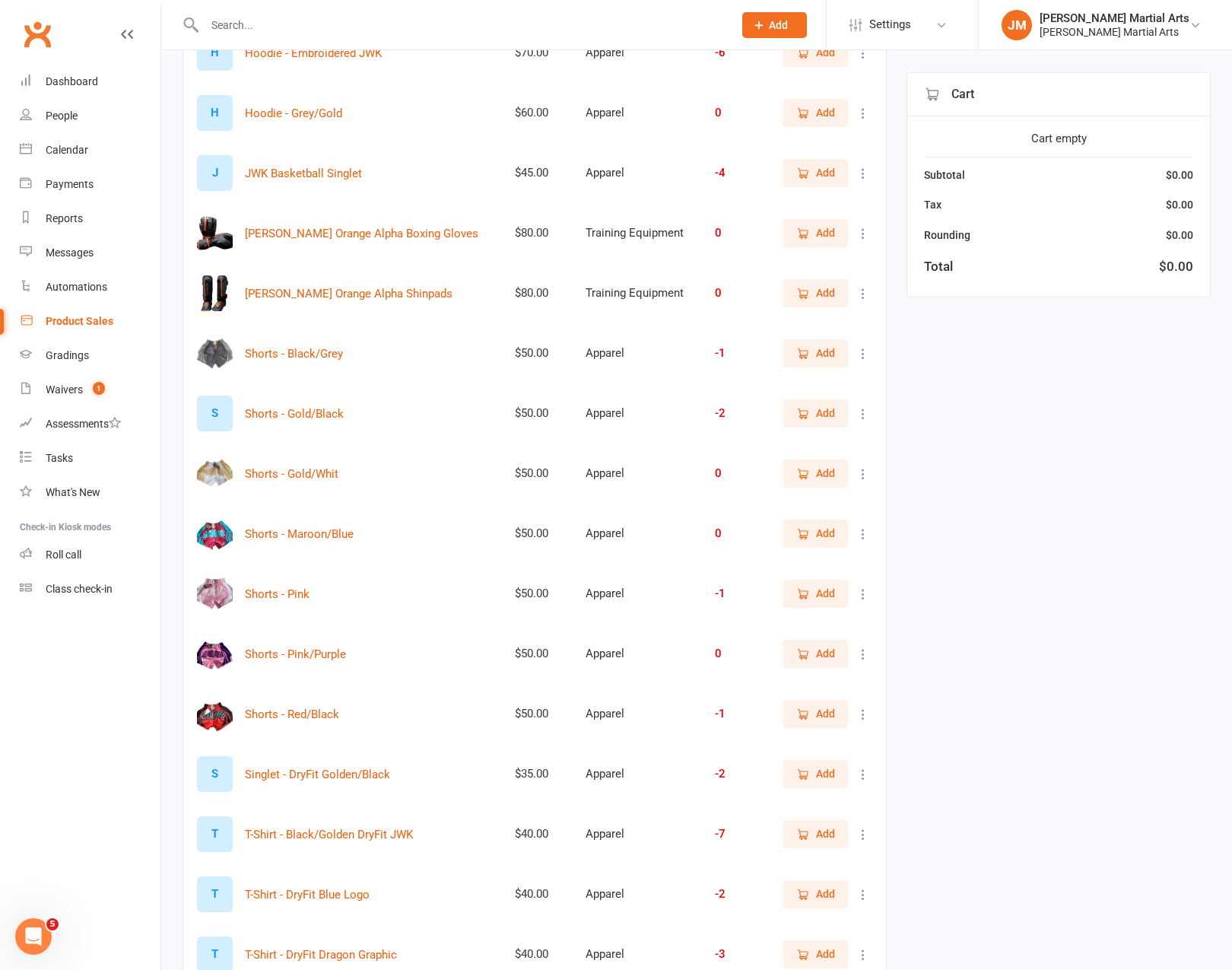
scroll to position [595, 0]
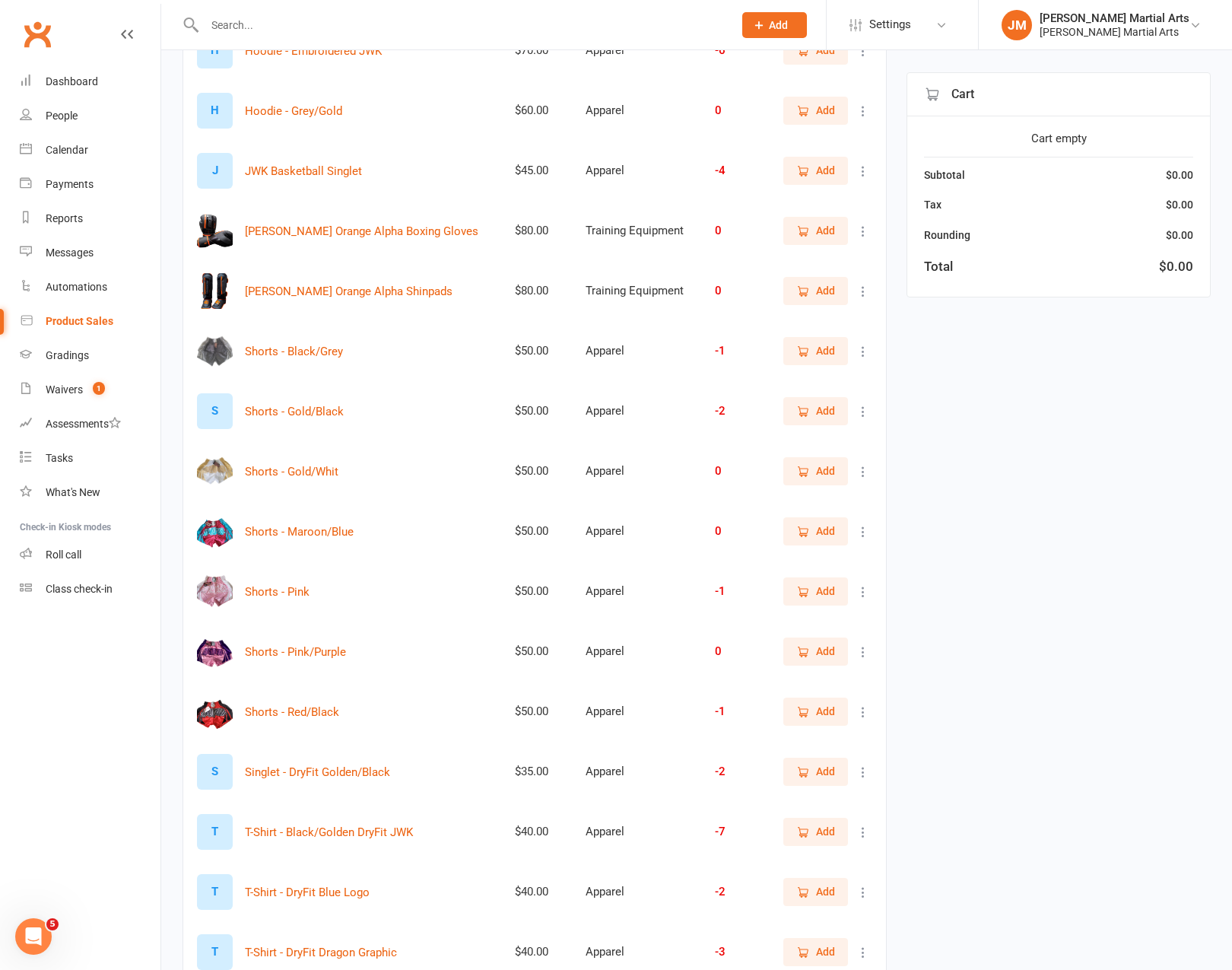
click at [838, 346] on button "Add" at bounding box center [816, 351] width 65 height 27
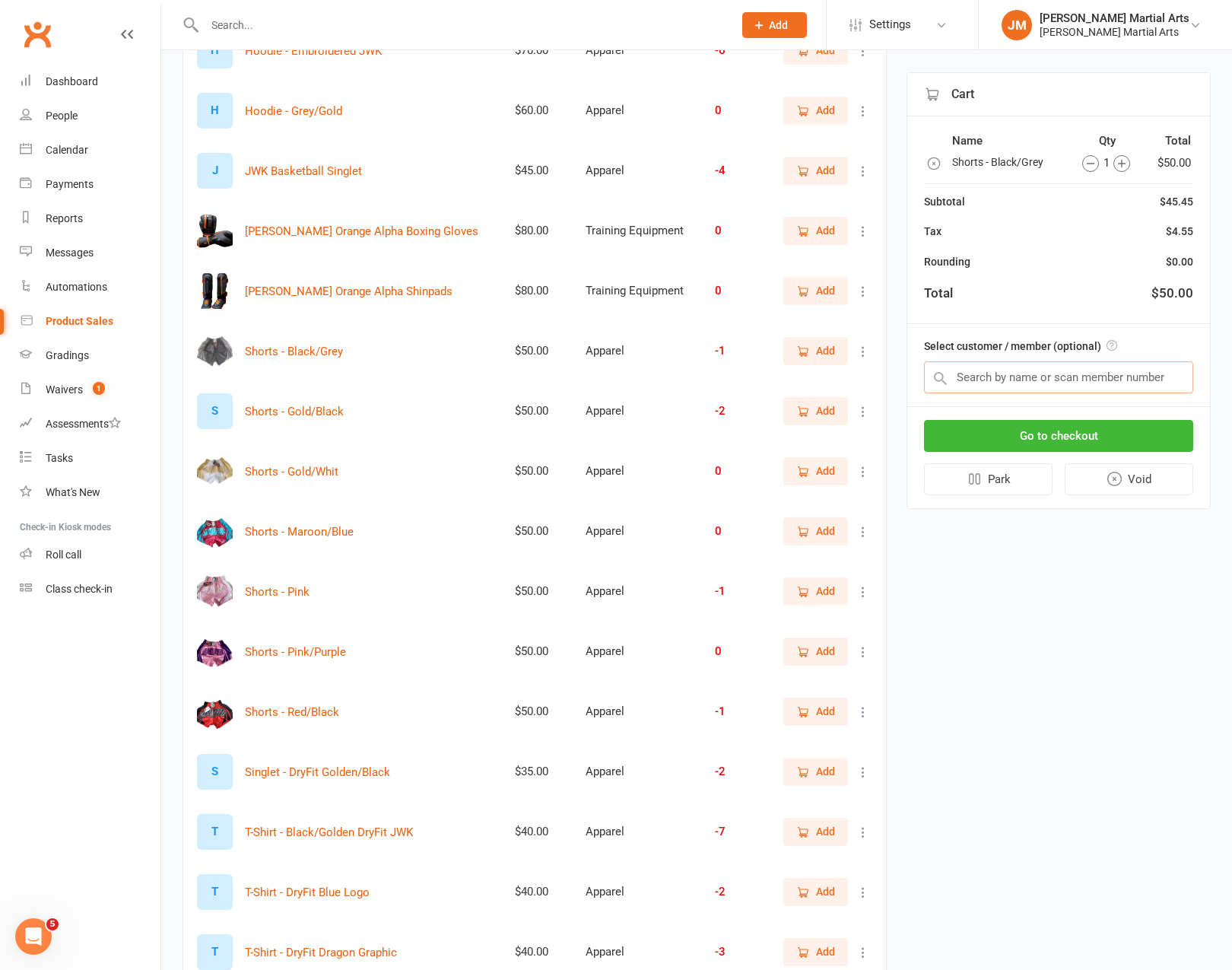
click at [1022, 377] on input "text" at bounding box center [1058, 376] width 270 height 32
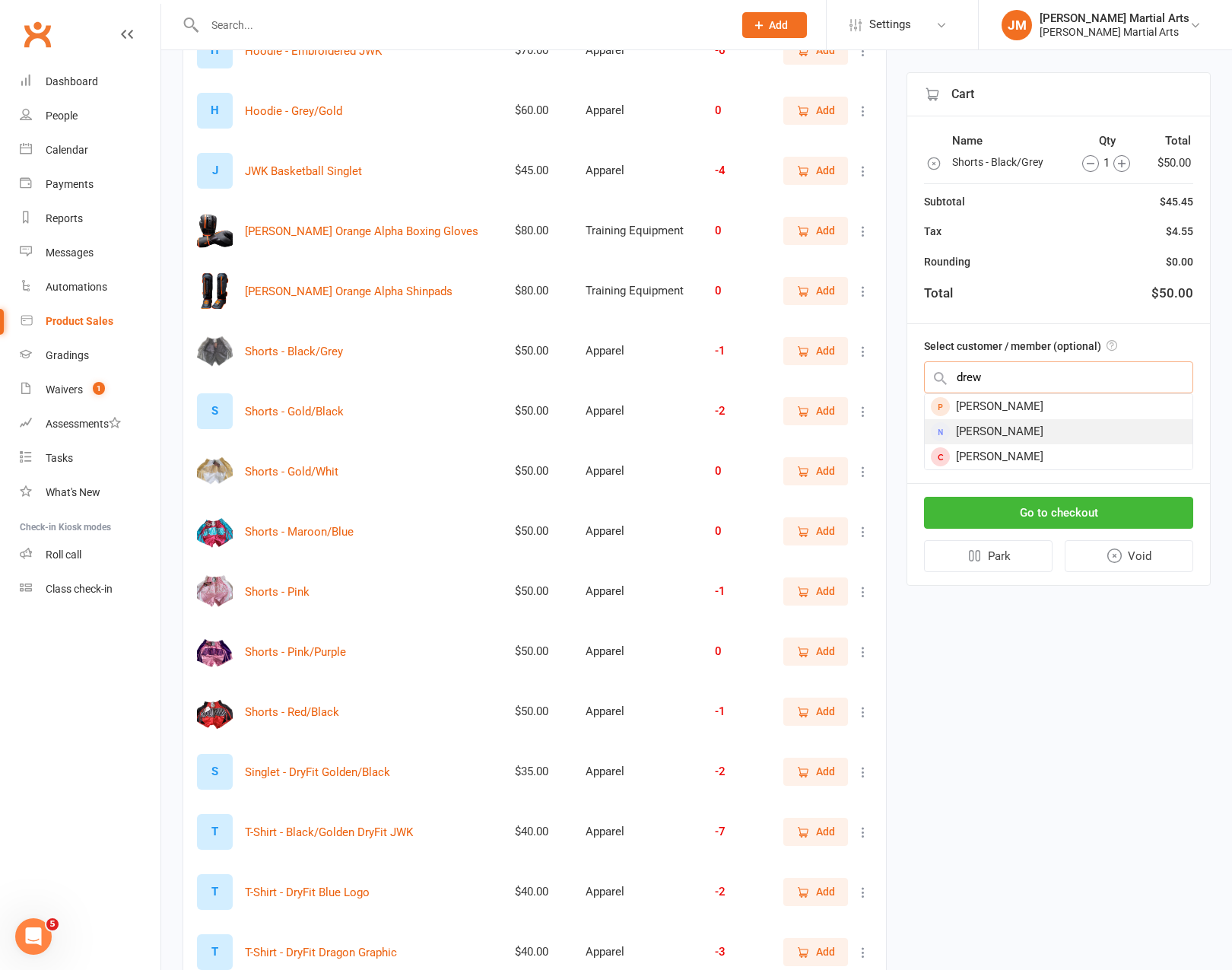
type input "drew"
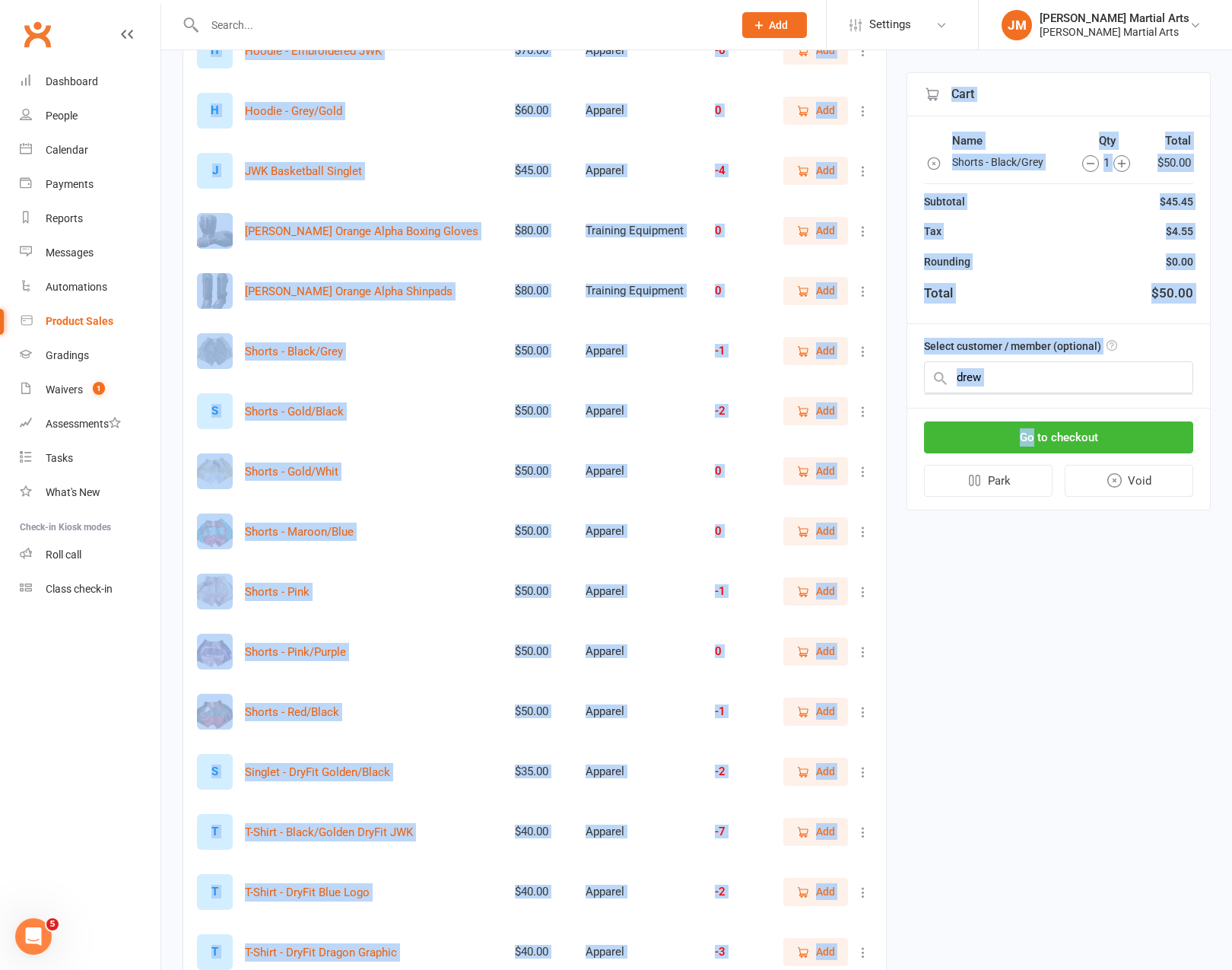
drag, startPoint x: 1033, startPoint y: 441, endPoint x: 1001, endPoint y: 552, distance: 115.5
click at [1019, 374] on input "text" at bounding box center [1058, 376] width 270 height 32
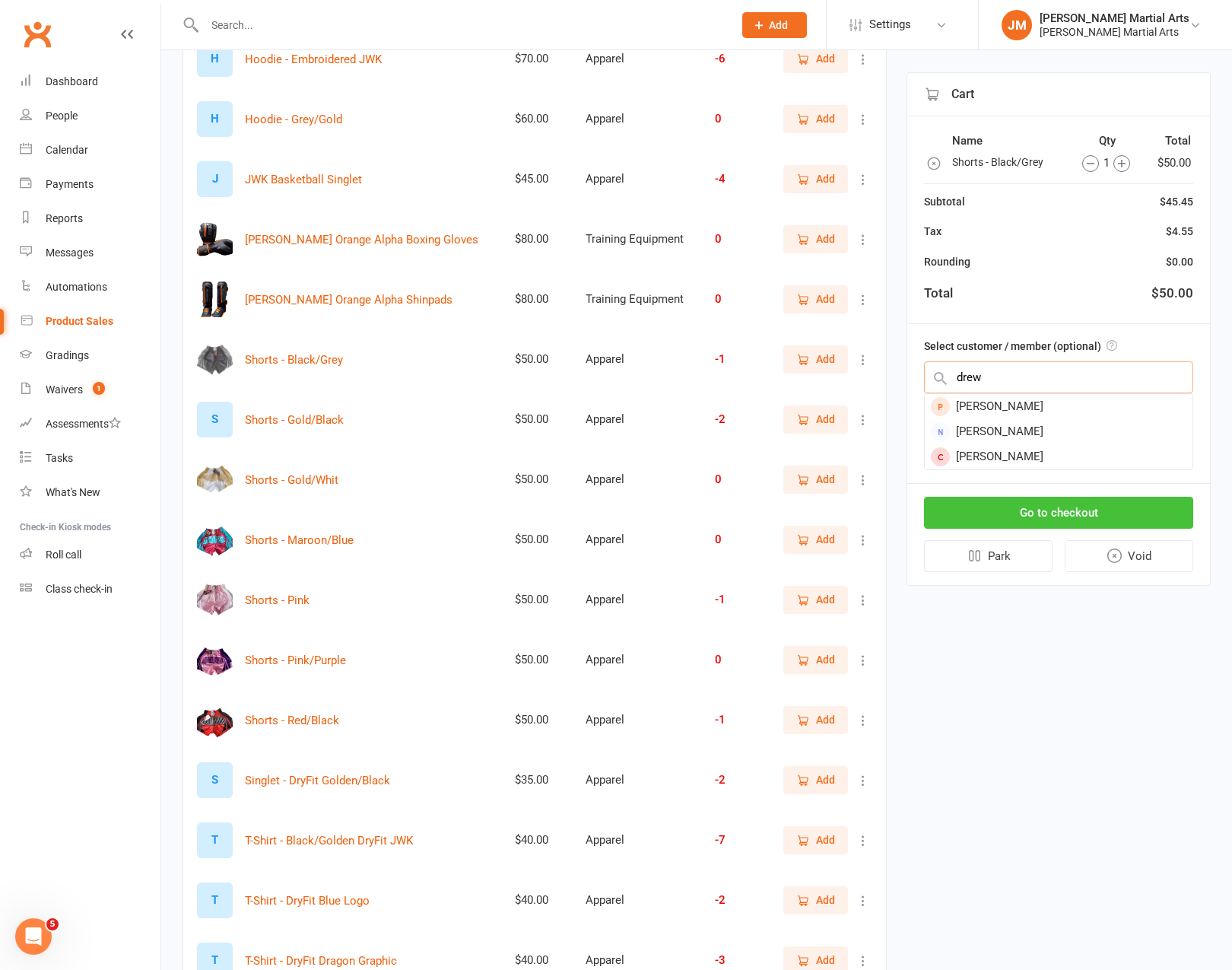
scroll to position [580, 0]
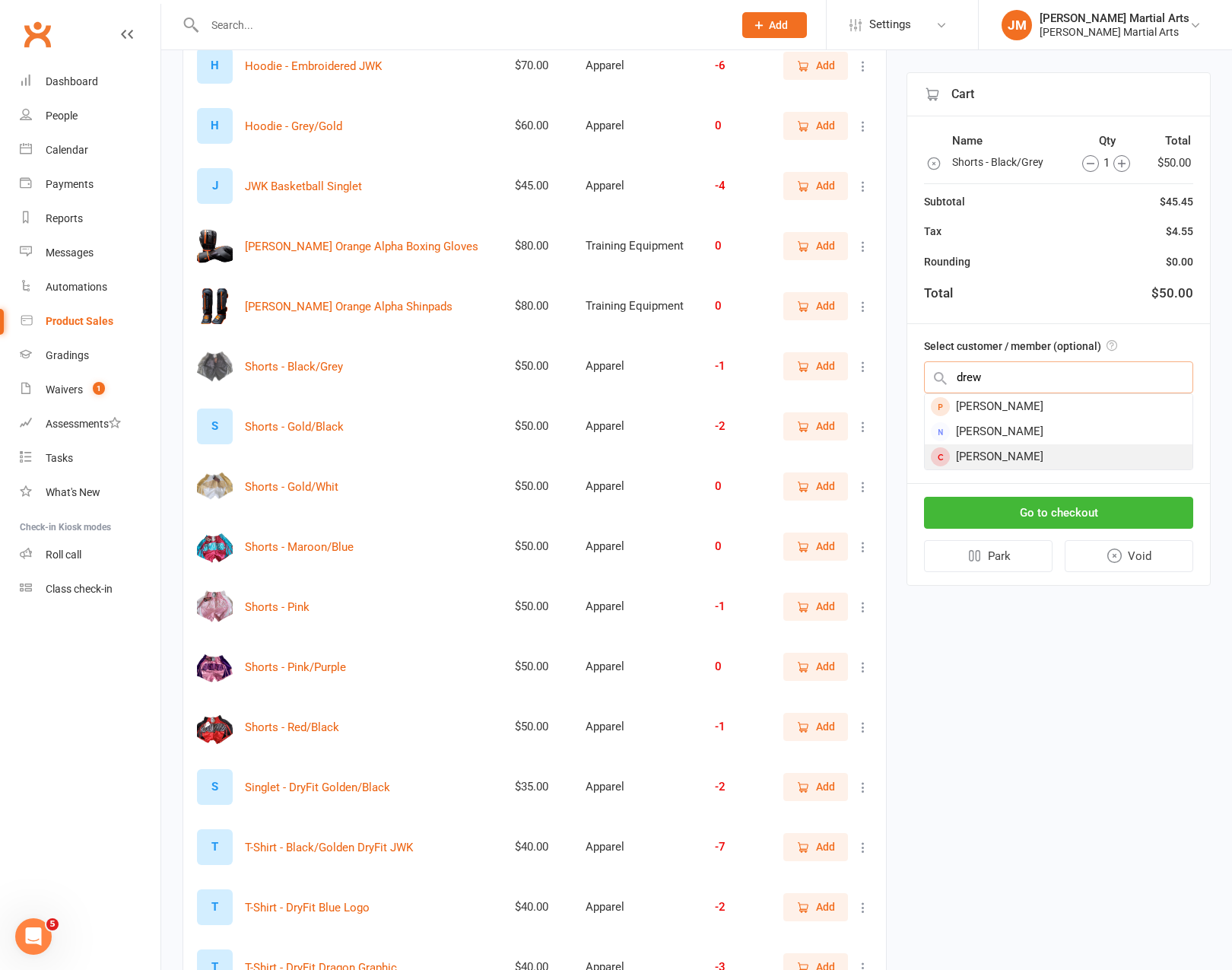
type input "drew"
click at [1022, 448] on div "Drew Orlando" at bounding box center [1058, 456] width 268 height 25
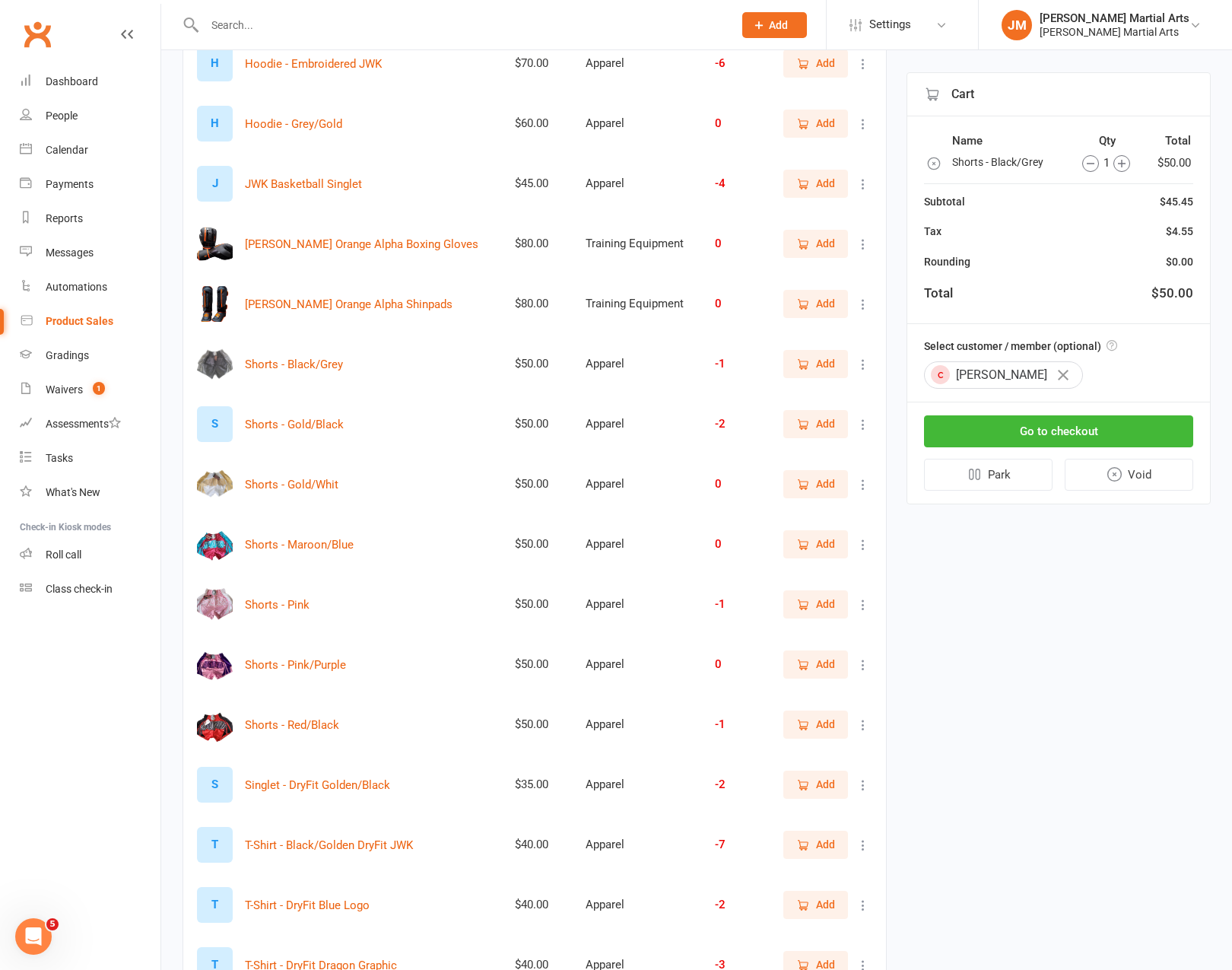
scroll to position [579, 0]
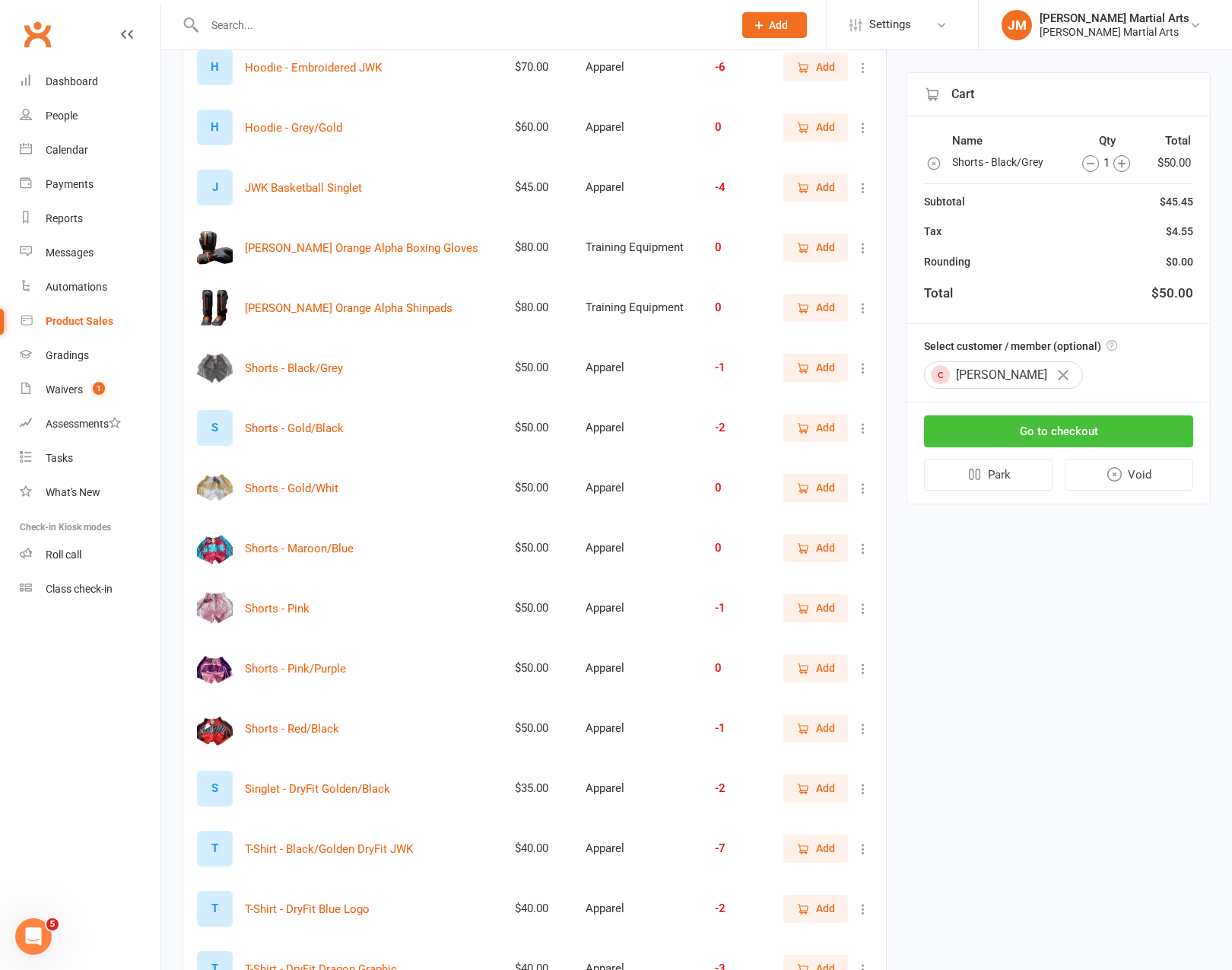
click at [1034, 433] on button "Go to checkout" at bounding box center [1058, 430] width 270 height 32
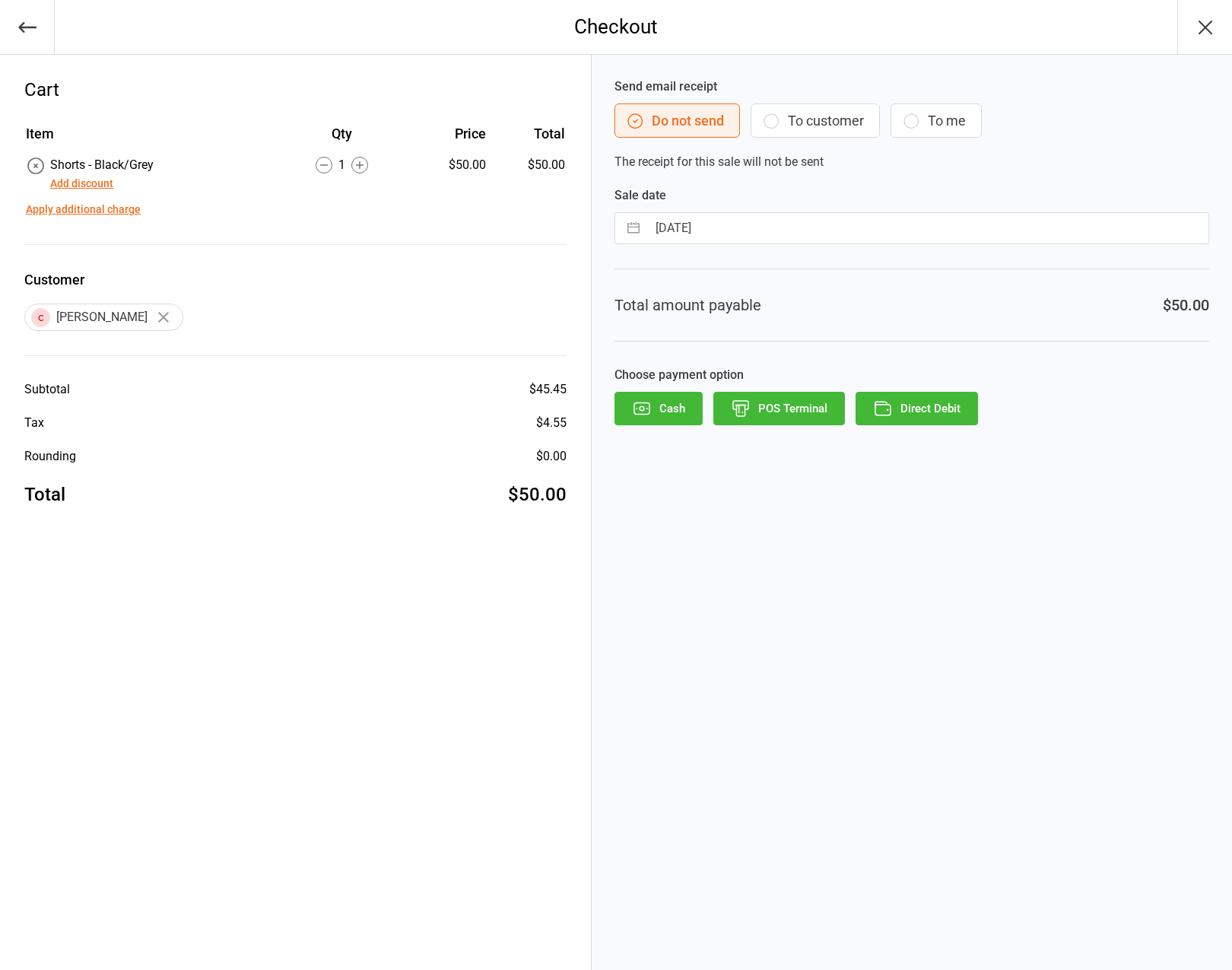
click at [682, 408] on button "Cash" at bounding box center [658, 408] width 88 height 33
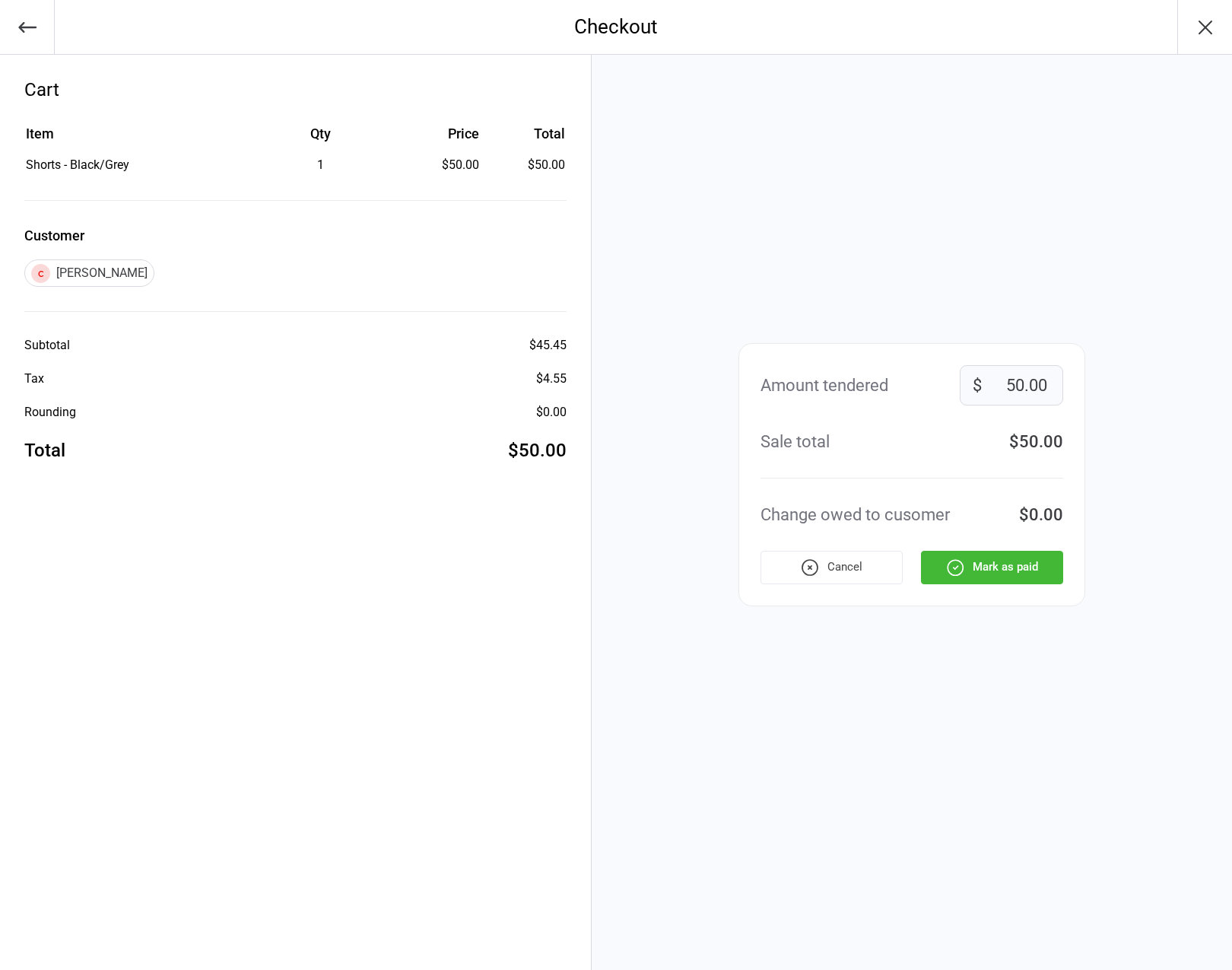
click at [1011, 565] on button "Mark as paid" at bounding box center [992, 567] width 142 height 33
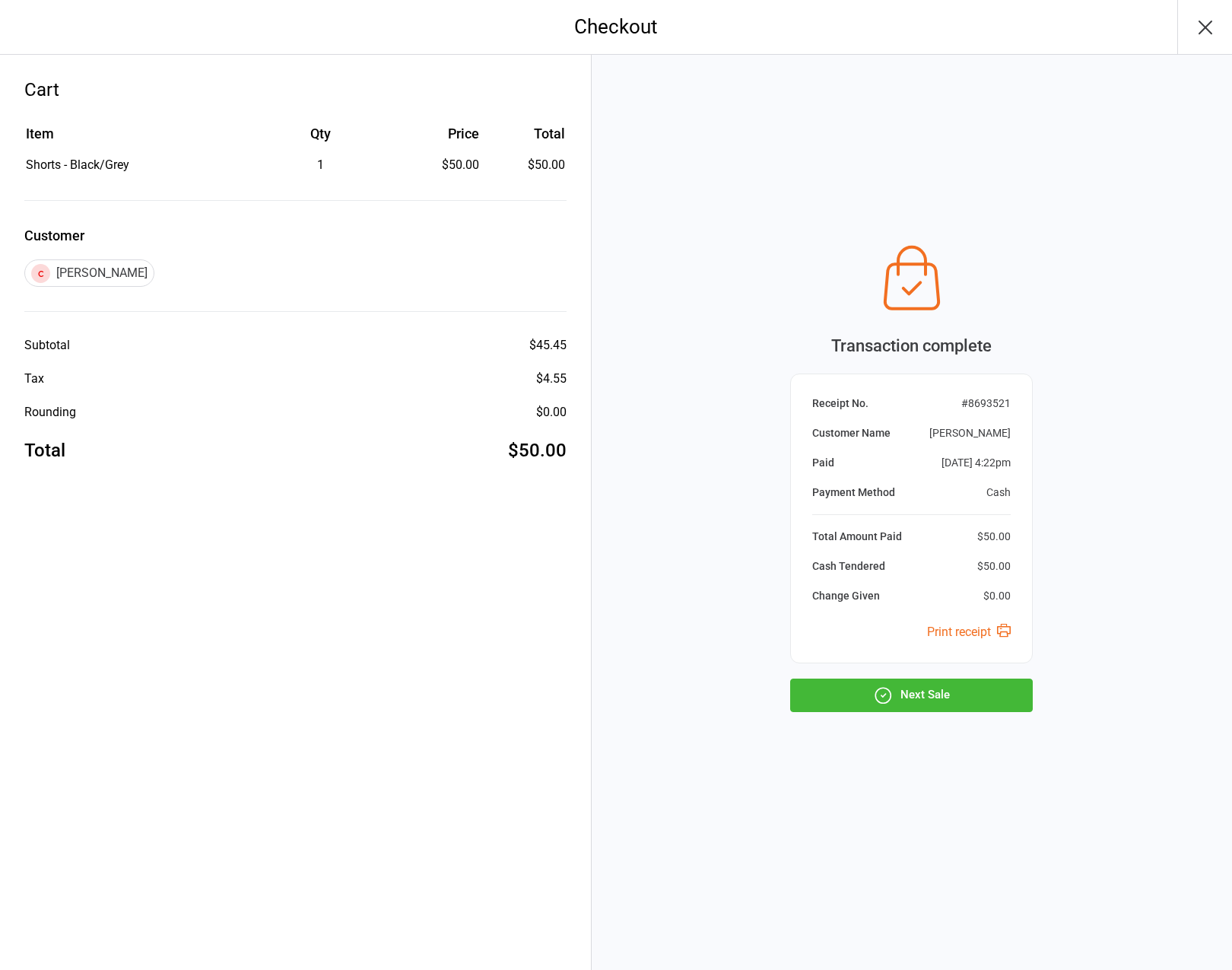
click at [945, 691] on button "Next Sale" at bounding box center [912, 695] width 243 height 33
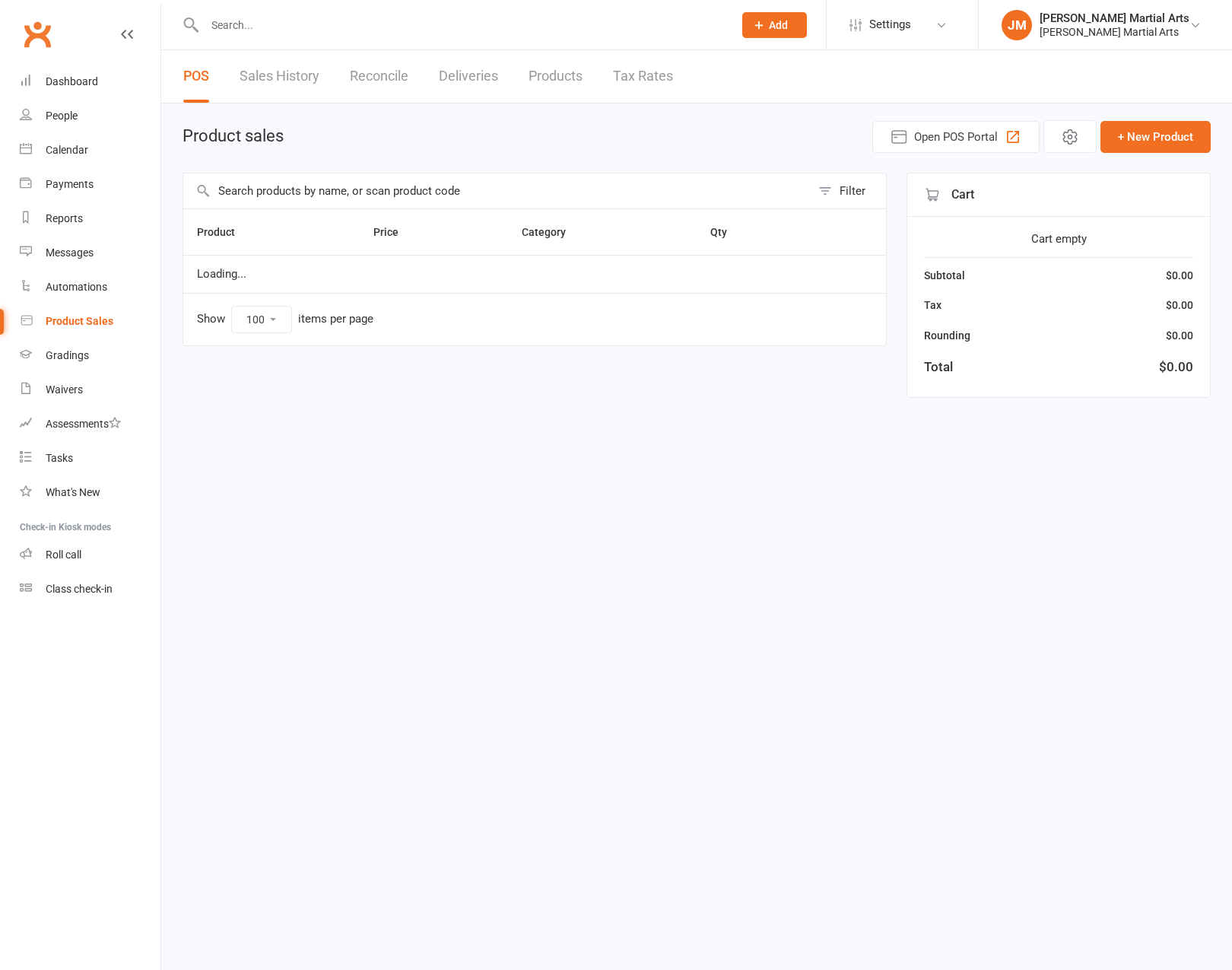
select select "100"
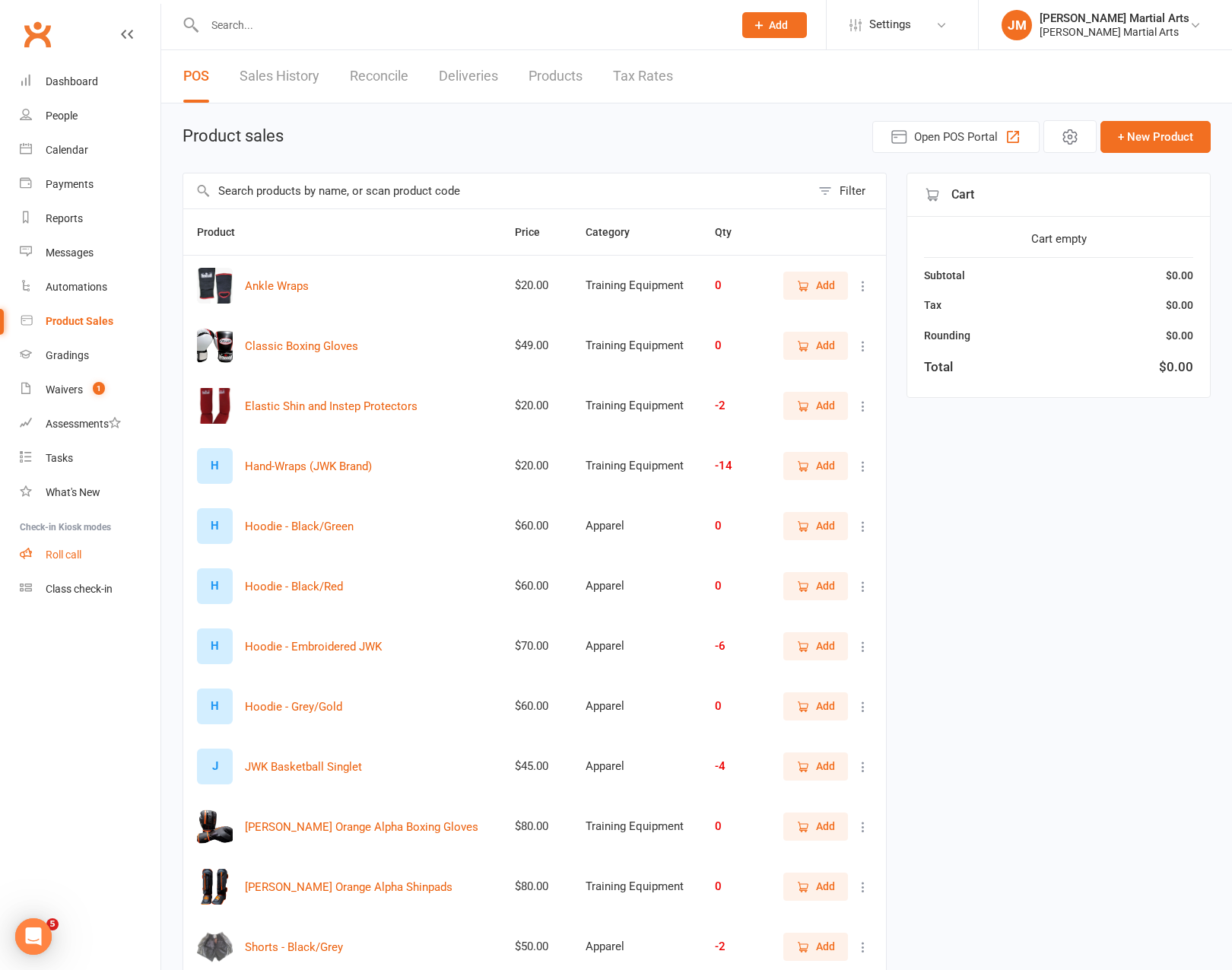
click at [54, 553] on div "Roll call" at bounding box center [63, 554] width 36 height 12
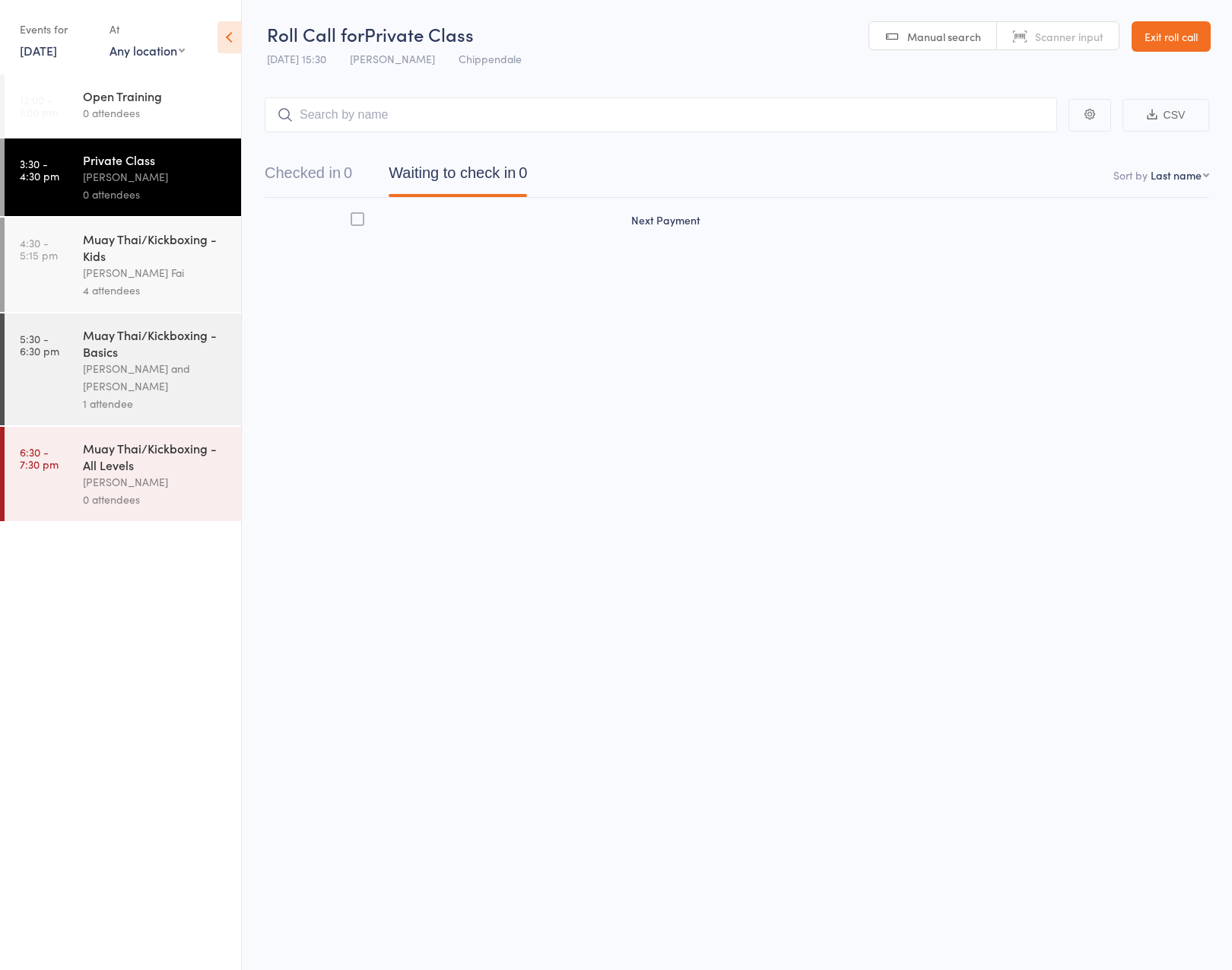
click at [169, 366] on div "Sifu Chan Cheuk Fai and Antony Atkin" at bounding box center [156, 377] width 145 height 35
click at [165, 265] on div "Sifu Chan Cheuk Fai" at bounding box center [156, 273] width 145 height 17
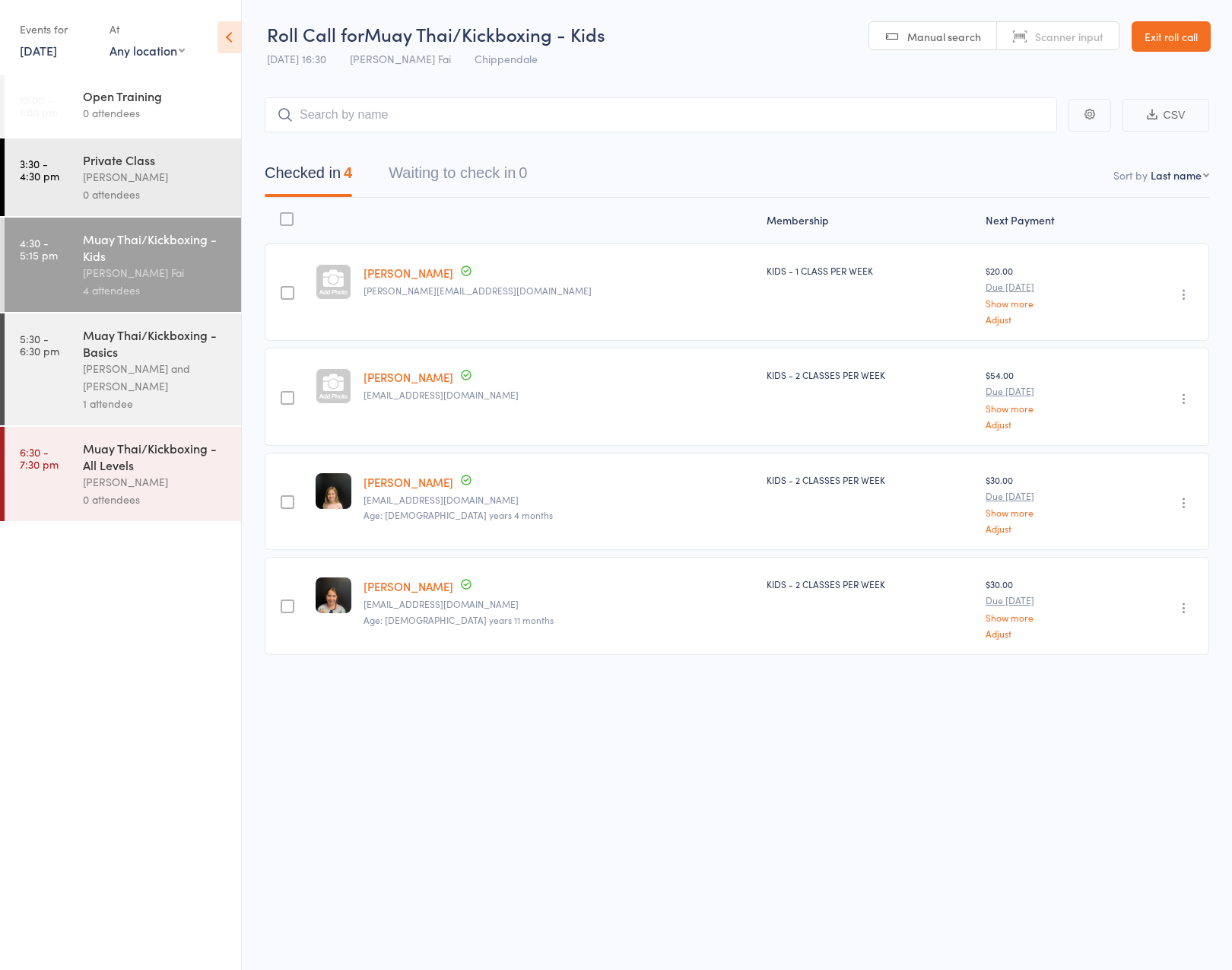
click at [455, 109] on input "search" at bounding box center [660, 115] width 792 height 35
click at [500, 116] on input "search" at bounding box center [660, 114] width 792 height 35
click at [429, 120] on input "search" at bounding box center [660, 114] width 792 height 35
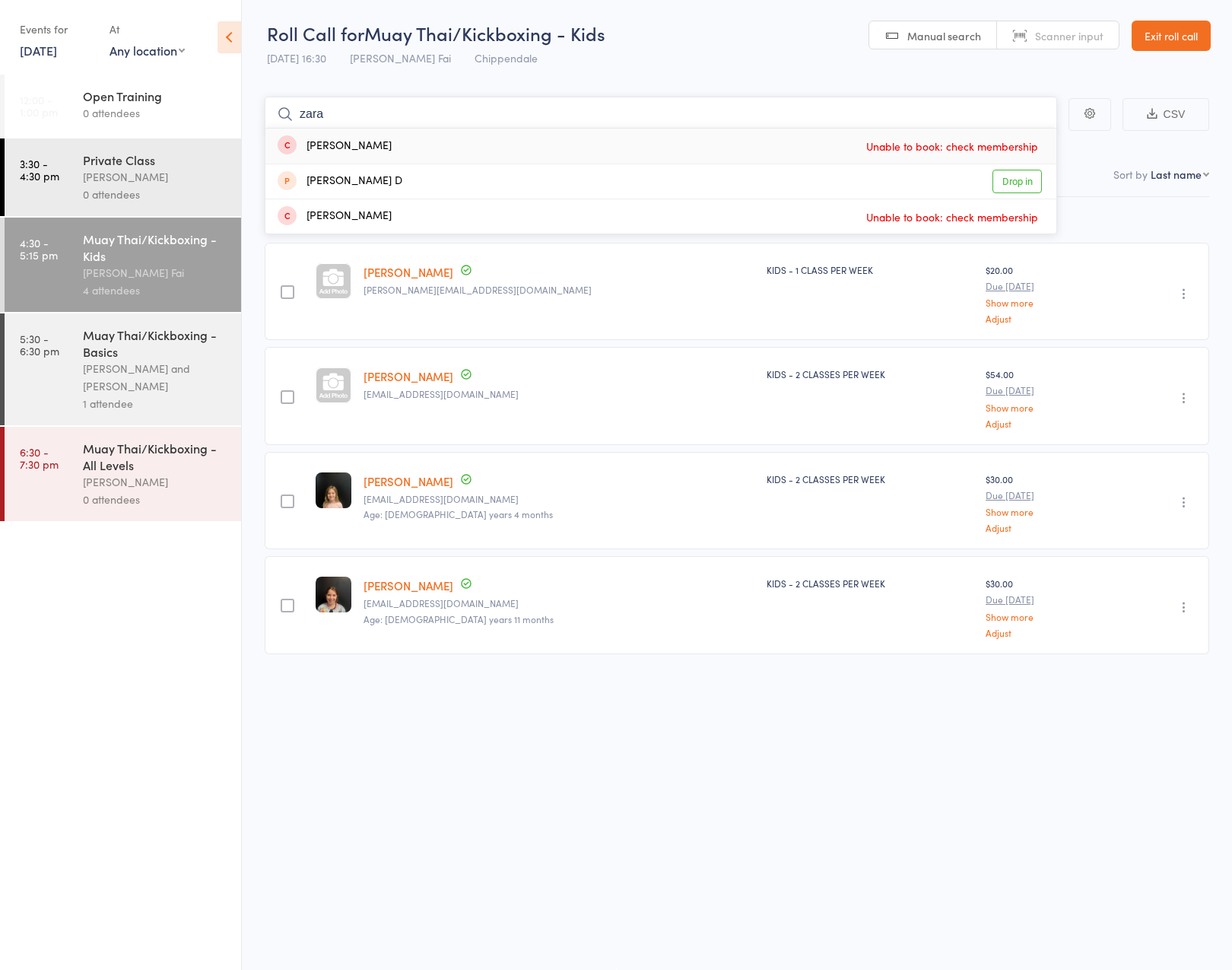
click at [502, 98] on input "zara" at bounding box center [660, 114] width 792 height 35
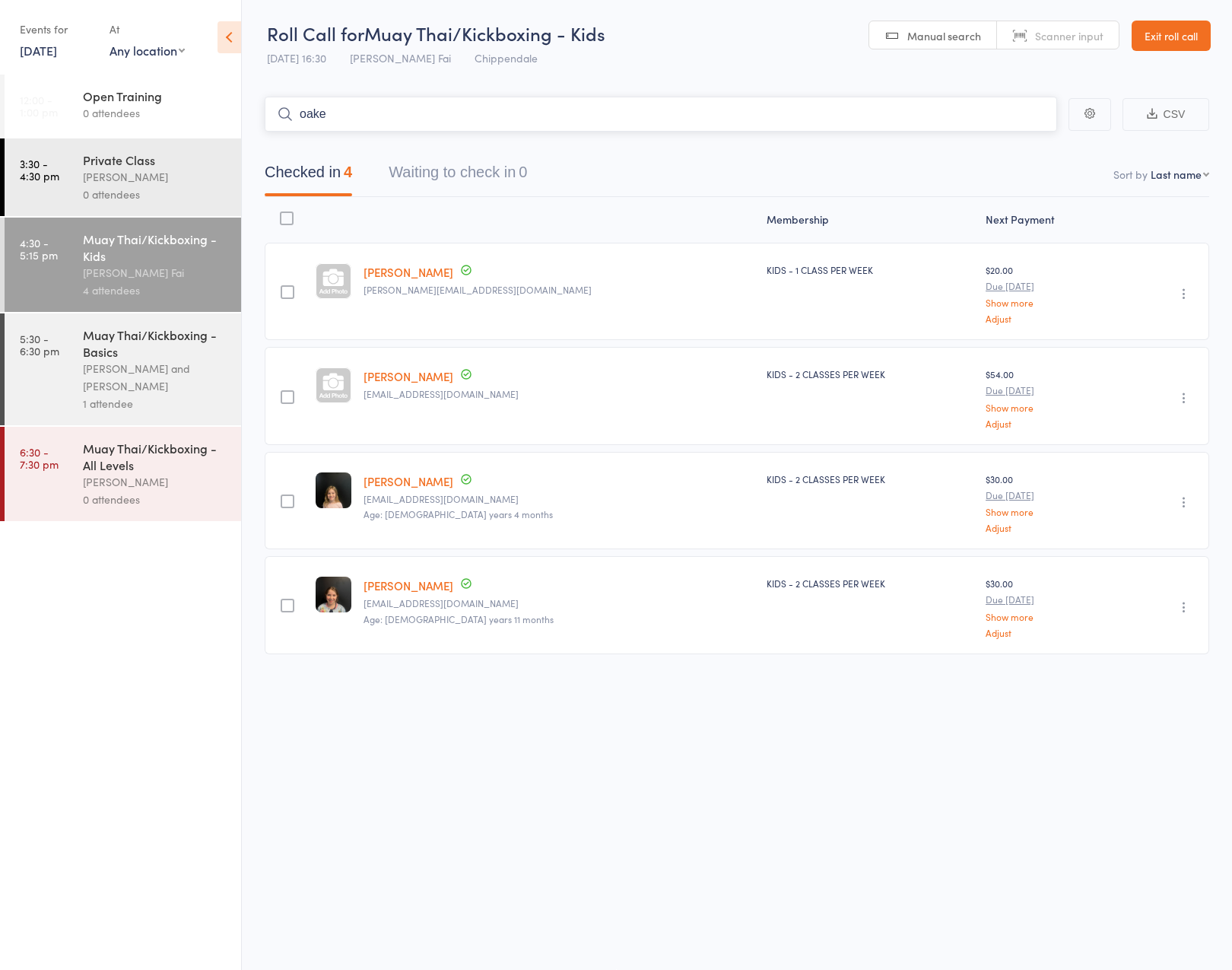
type input "oak"
click at [483, 106] on input "oak" at bounding box center [660, 114] width 792 height 35
click at [1193, 32] on link "Exit roll call" at bounding box center [1171, 36] width 79 height 31
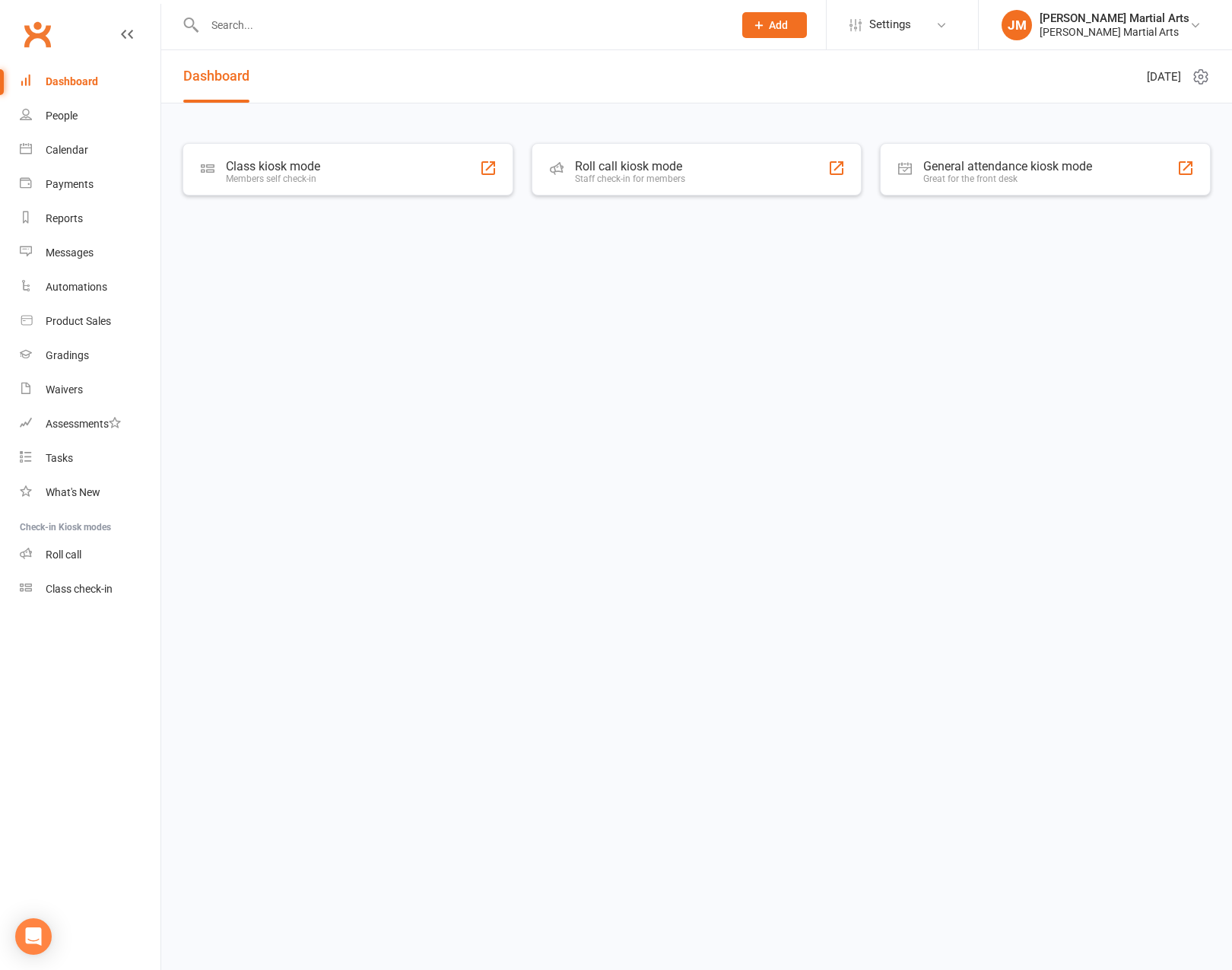
click at [345, 31] on input "text" at bounding box center [461, 25] width 523 height 21
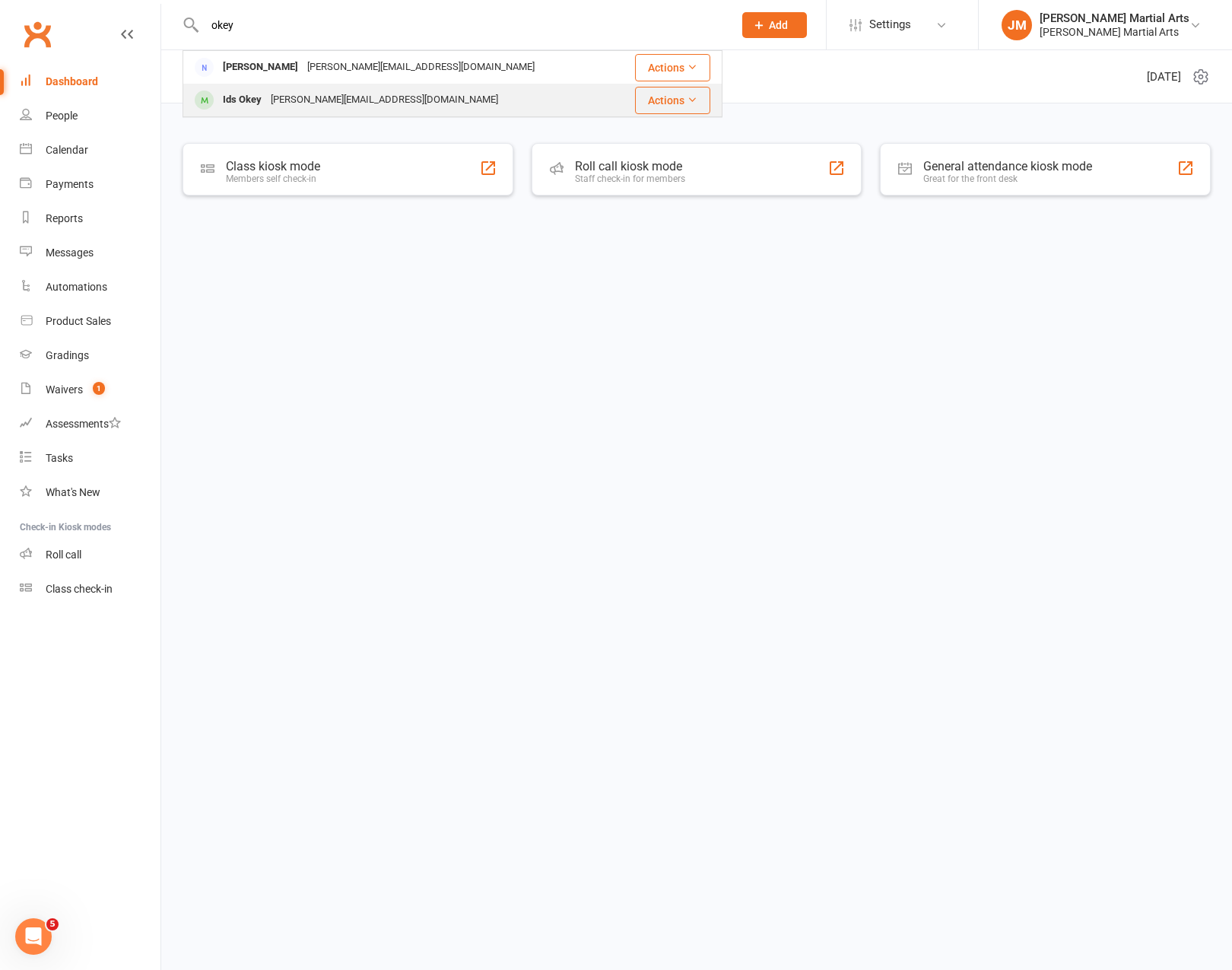
type input "okey"
click at [330, 109] on div "[PERSON_NAME][EMAIL_ADDRESS][DOMAIN_NAME]" at bounding box center [384, 100] width 237 height 22
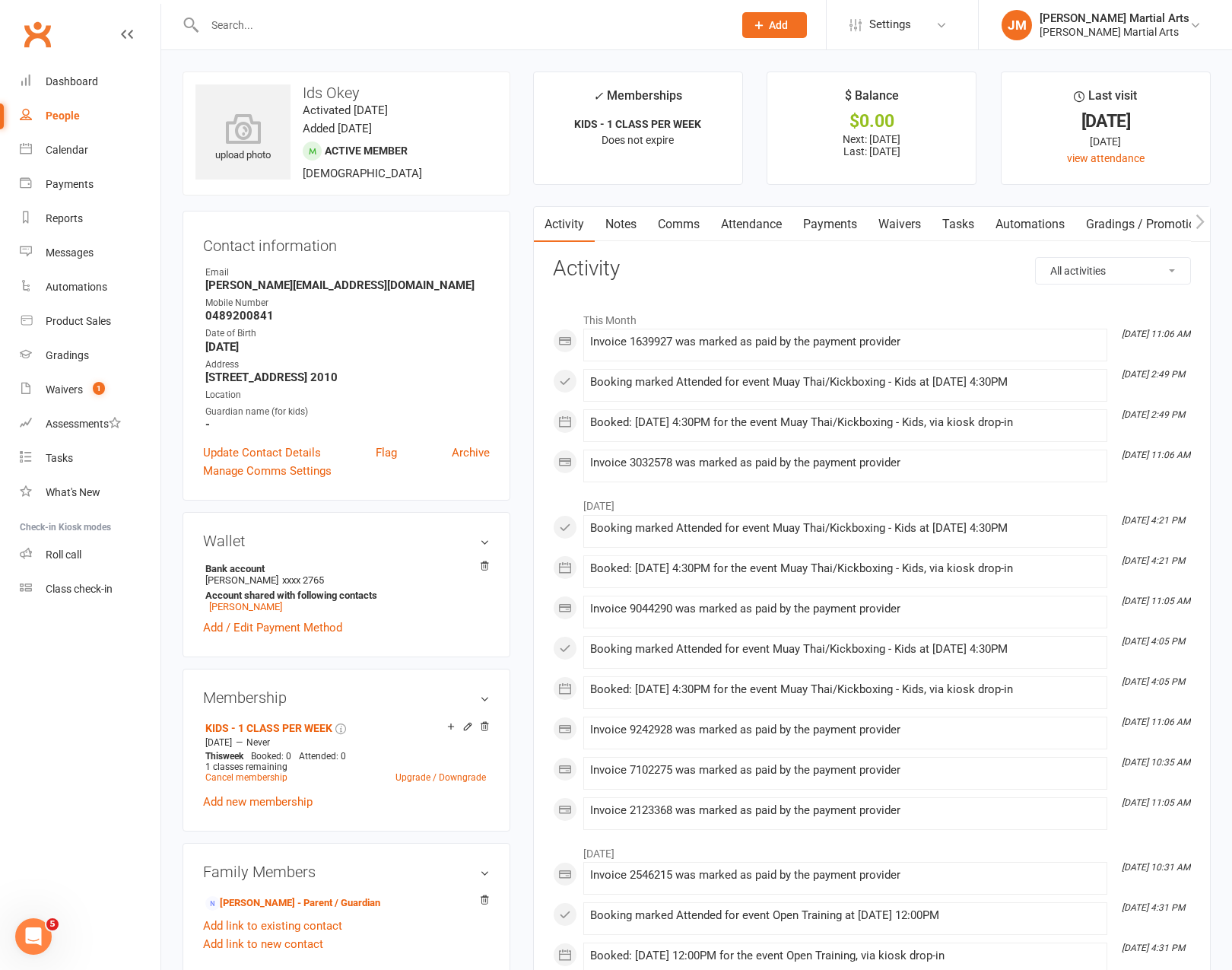
click at [770, 228] on link "Attendance" at bounding box center [751, 224] width 82 height 35
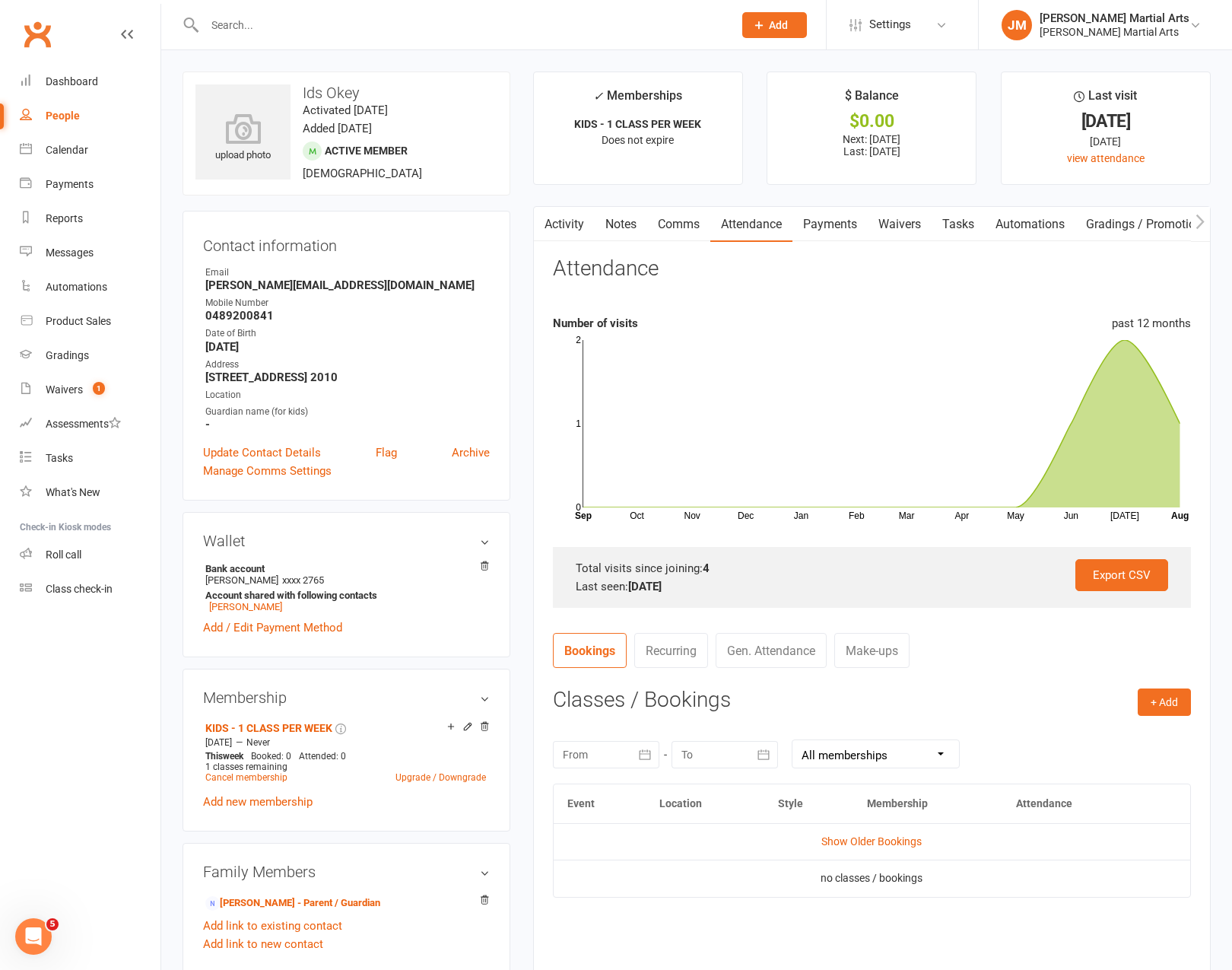
scroll to position [31, 0]
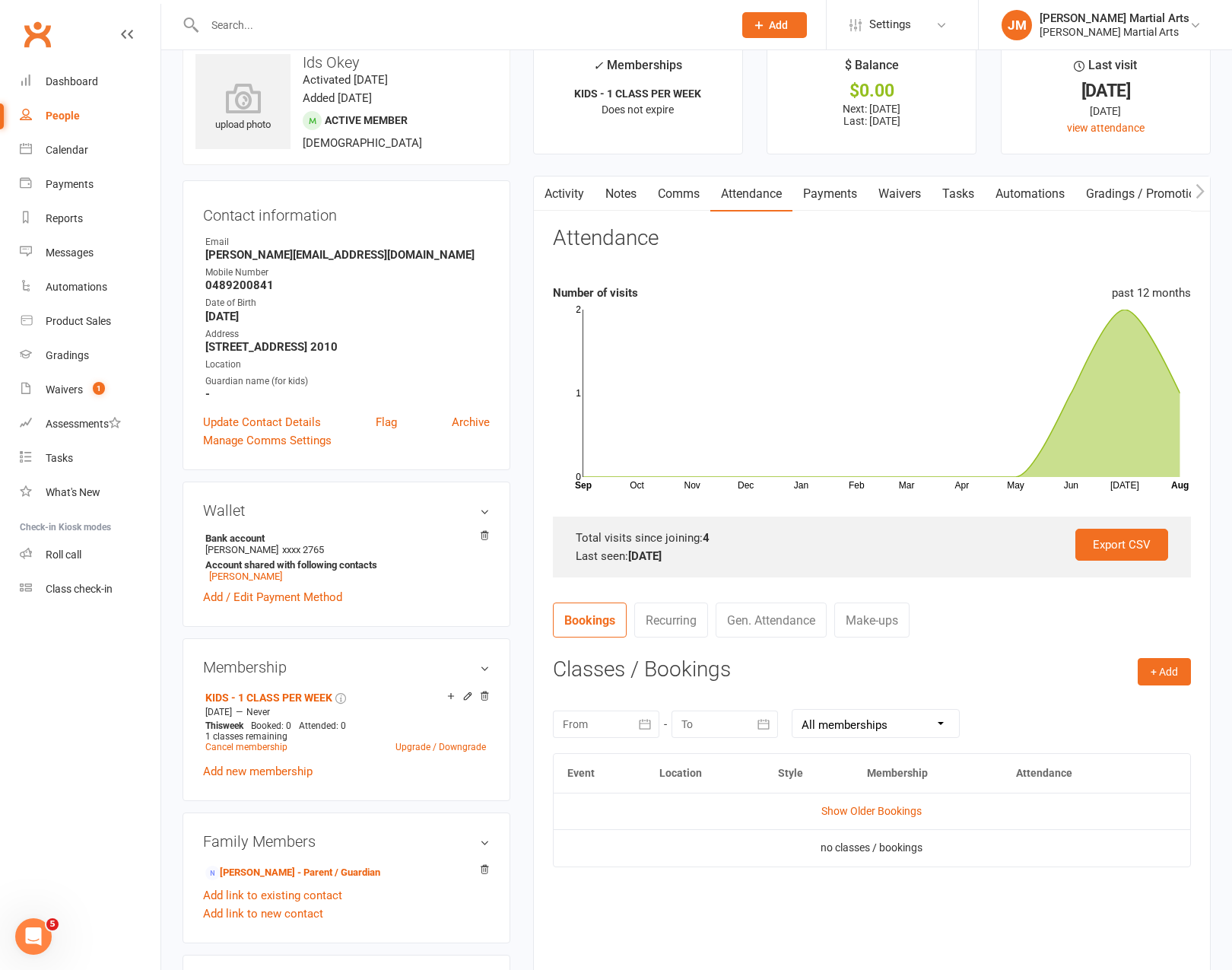
click at [374, 31] on input "text" at bounding box center [461, 25] width 523 height 21
type input "zara"
click at [435, 61] on div "[EMAIL_ADDRESS][DOMAIN_NAME]" at bounding box center [384, 68] width 163 height 22
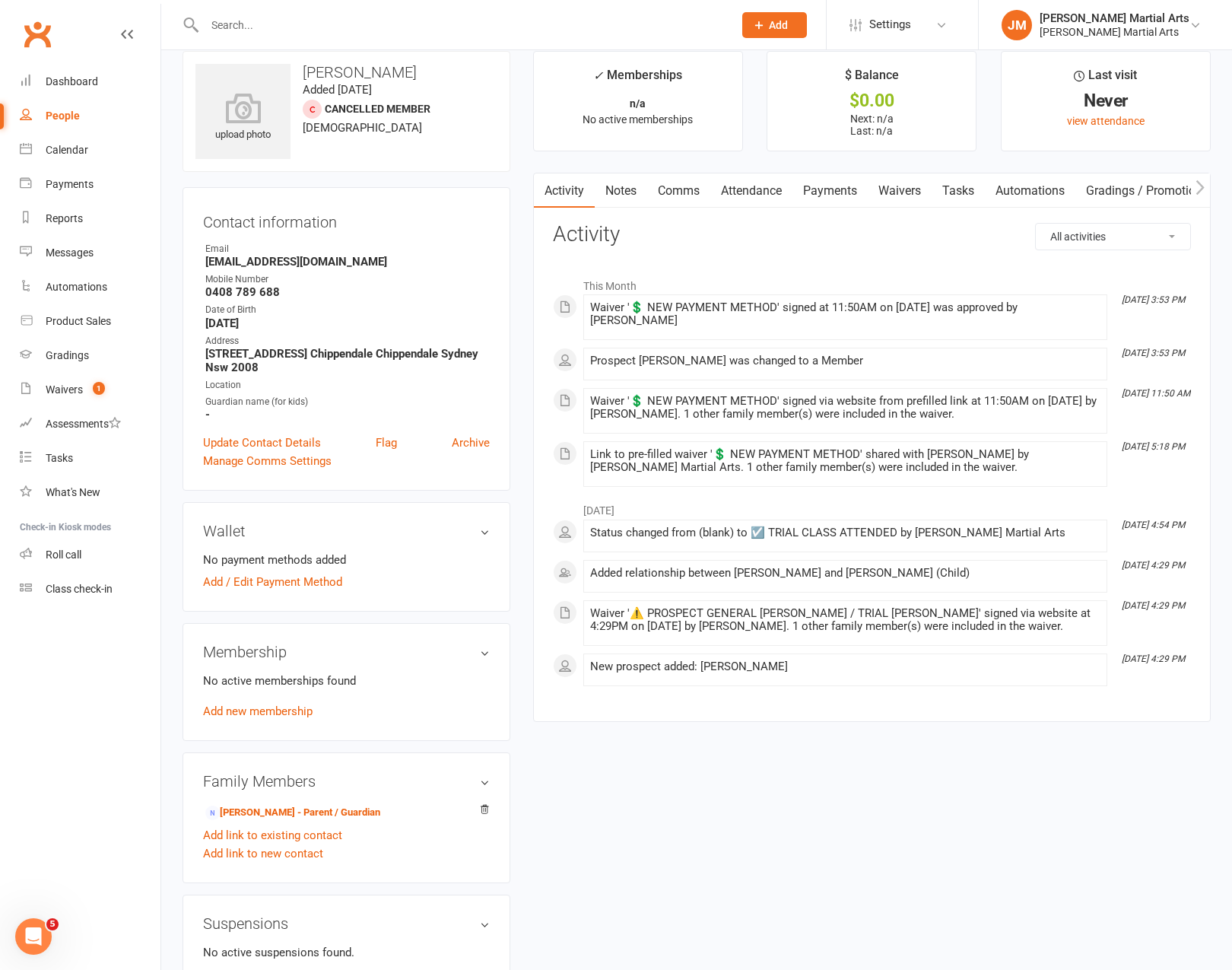
scroll to position [21, 0]
click at [284, 575] on link "Add / Edit Payment Method" at bounding box center [272, 581] width 139 height 18
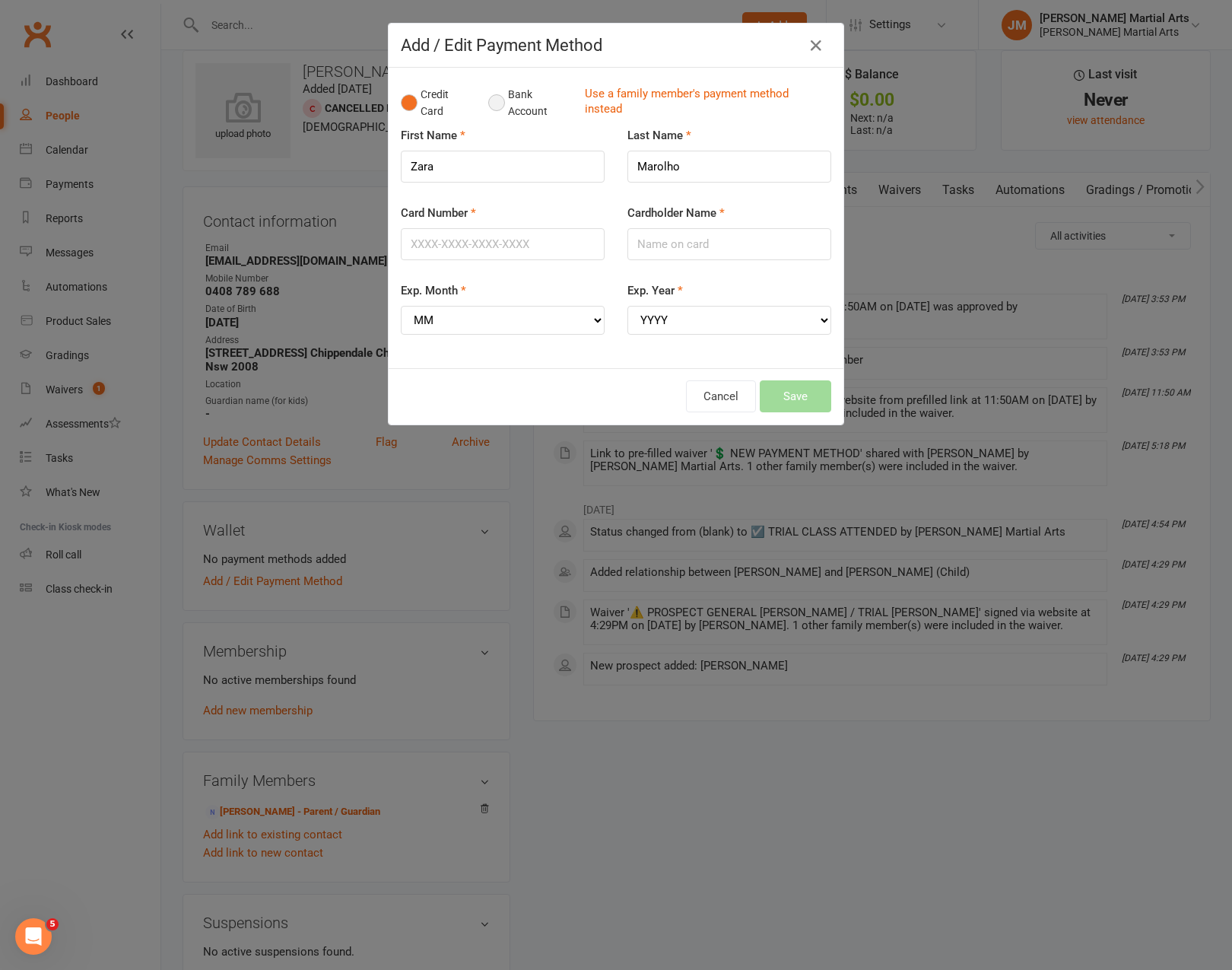
click at [505, 108] on button "Bank Account" at bounding box center [530, 103] width 85 height 46
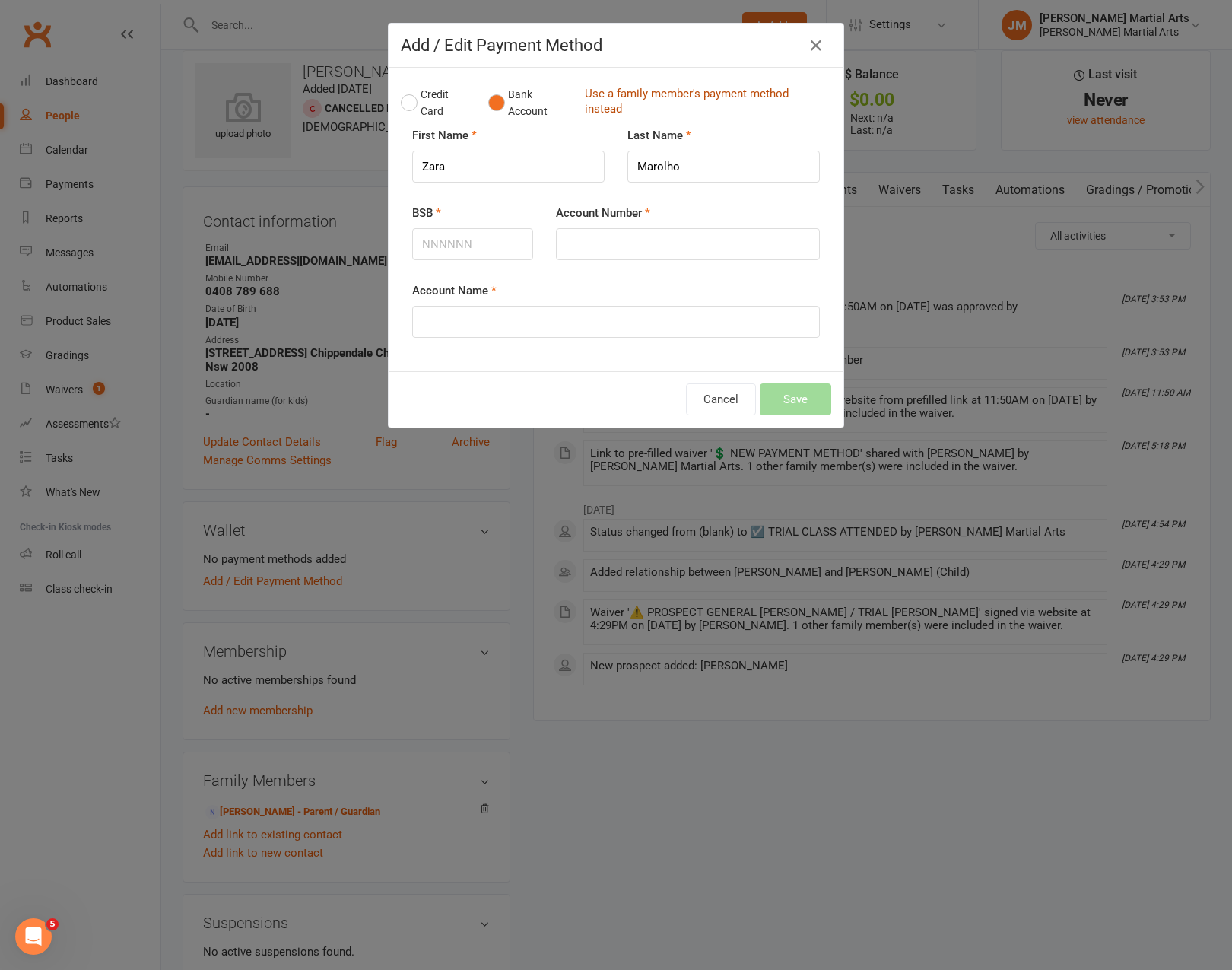
click at [619, 92] on link "Use a family member's payment method instead" at bounding box center [704, 103] width 239 height 34
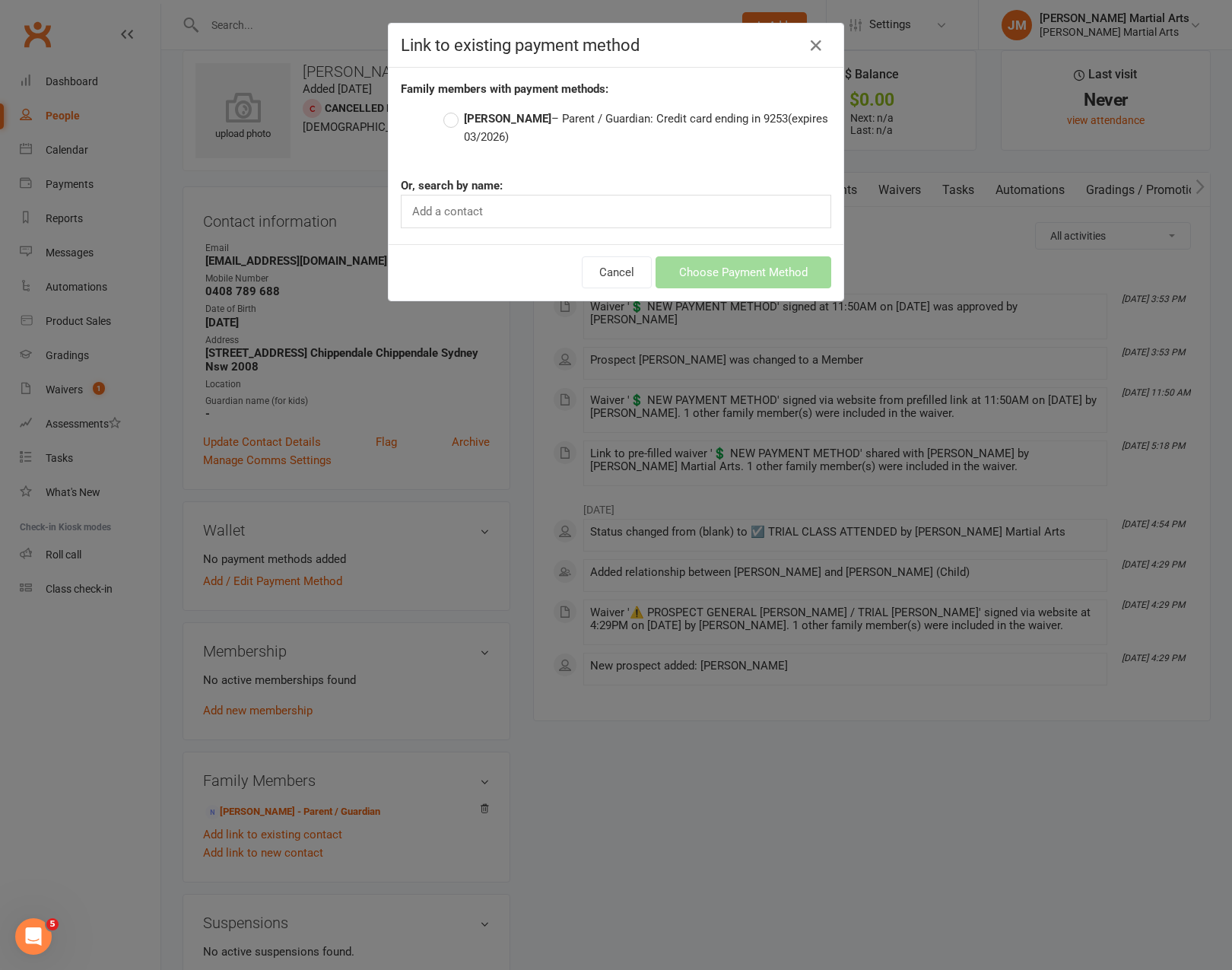
click at [593, 116] on label "[PERSON_NAME] – Parent / Guardian: Credit card ending in 9253 (expires 03/2026)" at bounding box center [637, 127] width 388 height 37
click at [453, 109] on input "[PERSON_NAME] – Parent / Guardian: Credit card ending in 9253 (expires 03/2026)" at bounding box center [448, 109] width 10 height 0
click at [709, 269] on button "Choose Payment Method" at bounding box center [743, 272] width 175 height 32
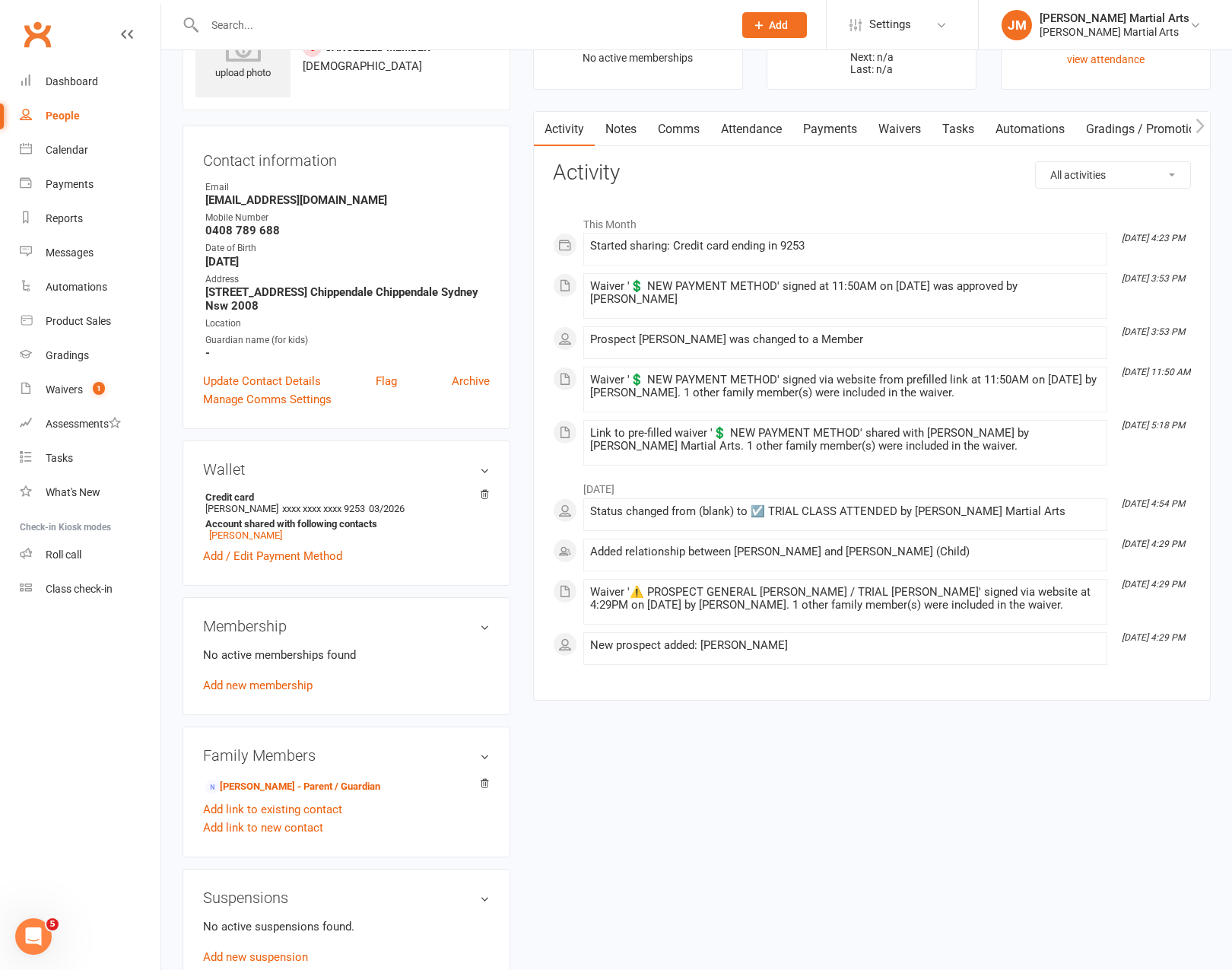
scroll to position [80, 0]
click at [225, 37] on div at bounding box center [452, 25] width 540 height 50
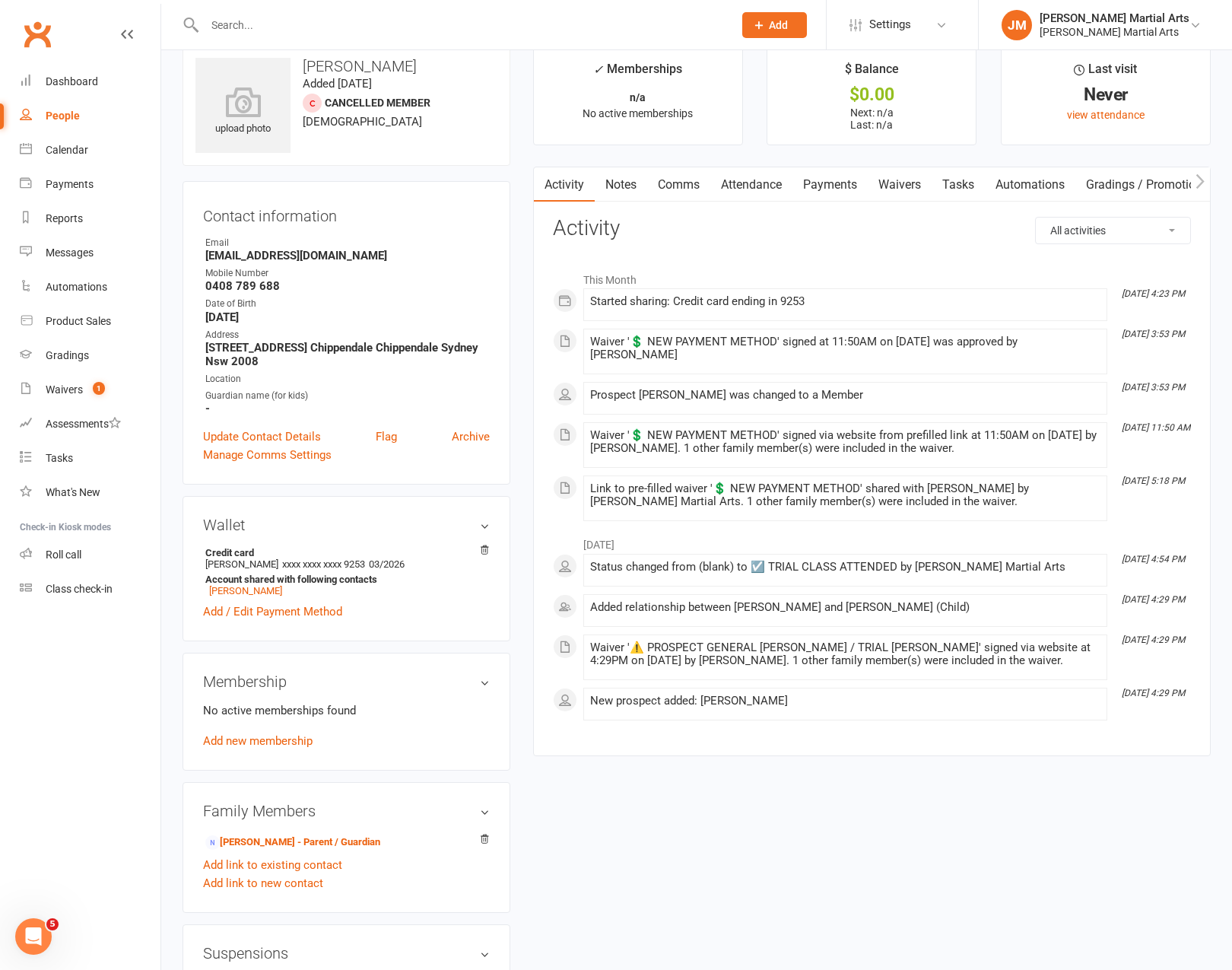
scroll to position [0, 0]
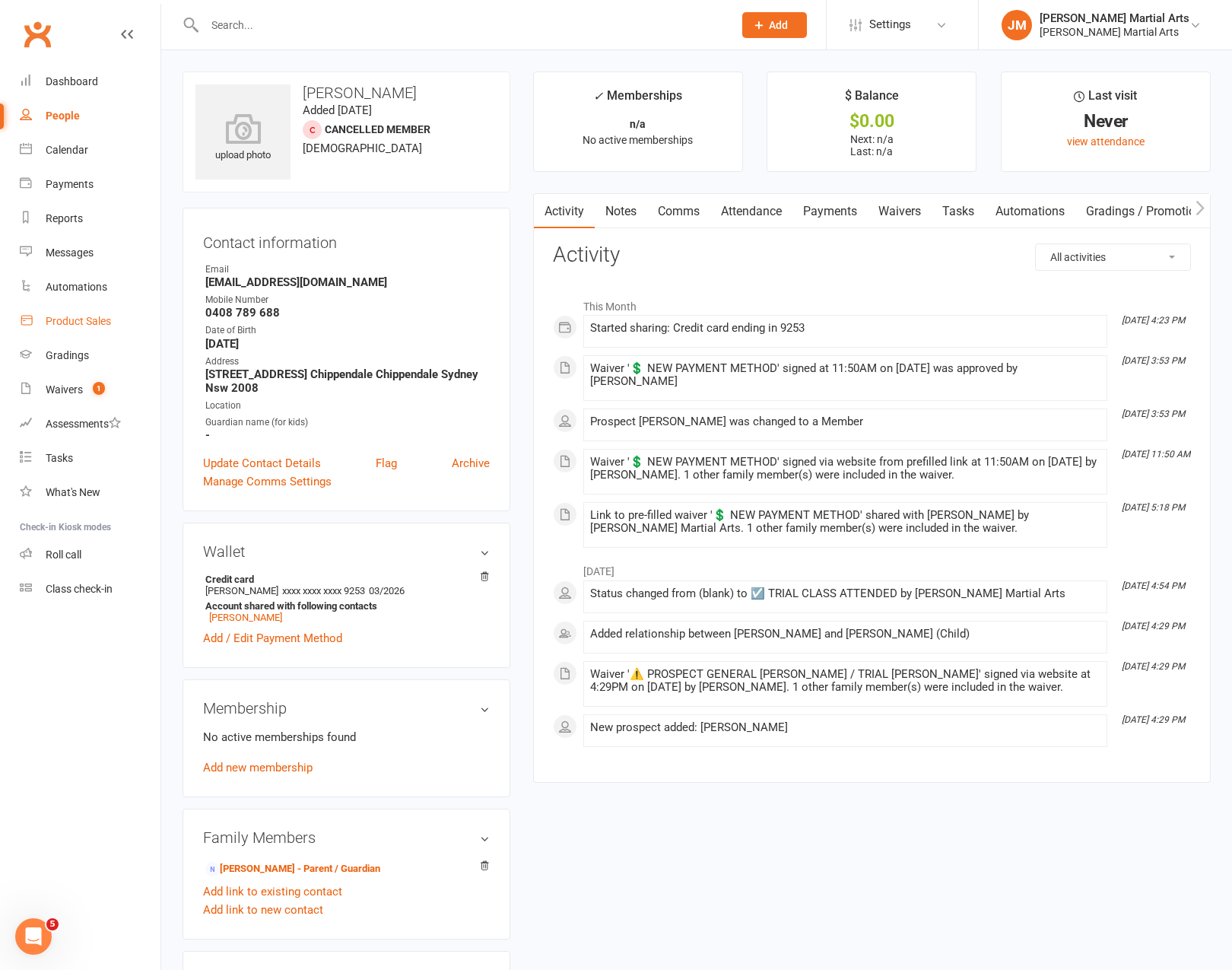
click at [80, 332] on link "Product Sales" at bounding box center [90, 322] width 140 height 34
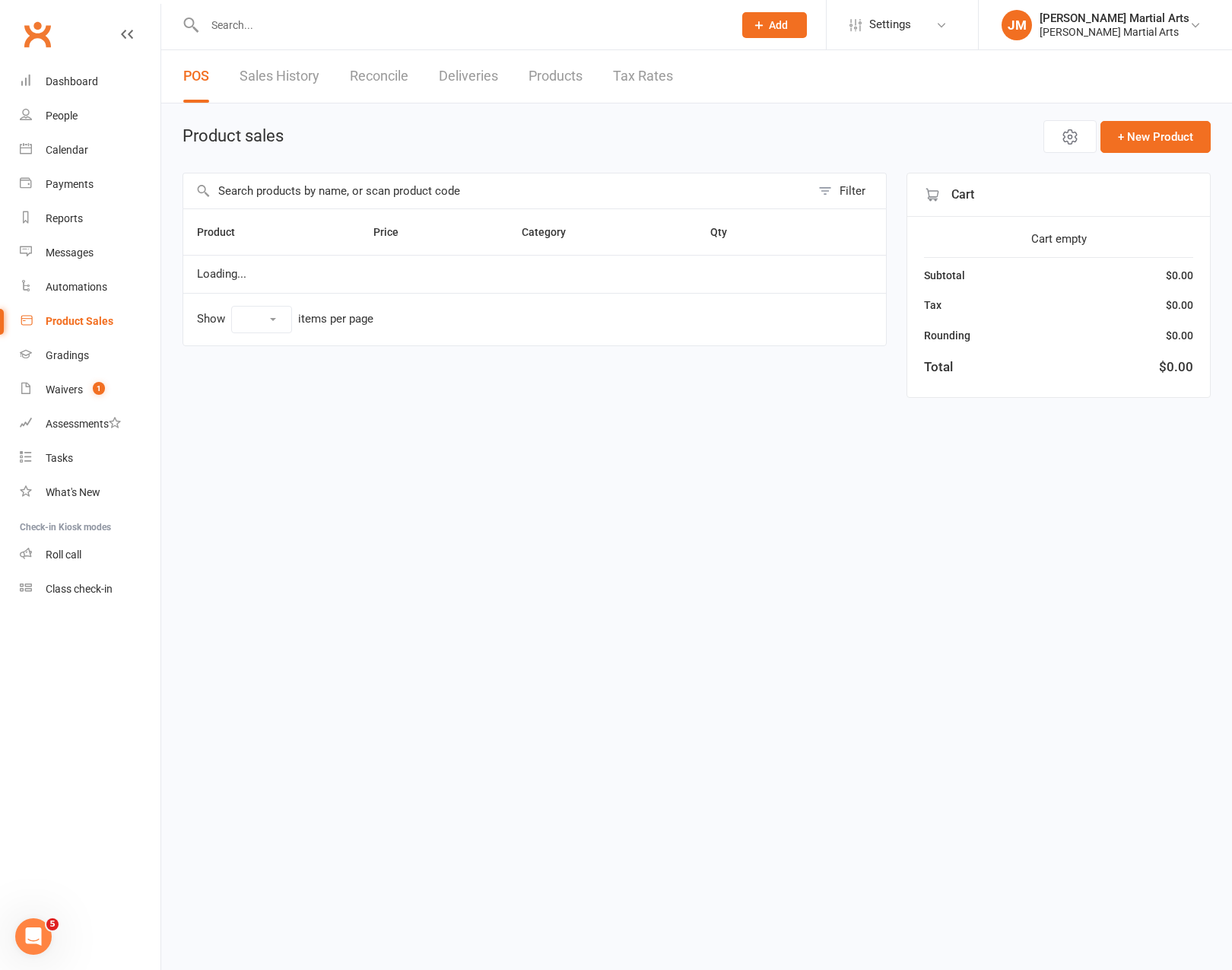
select select "100"
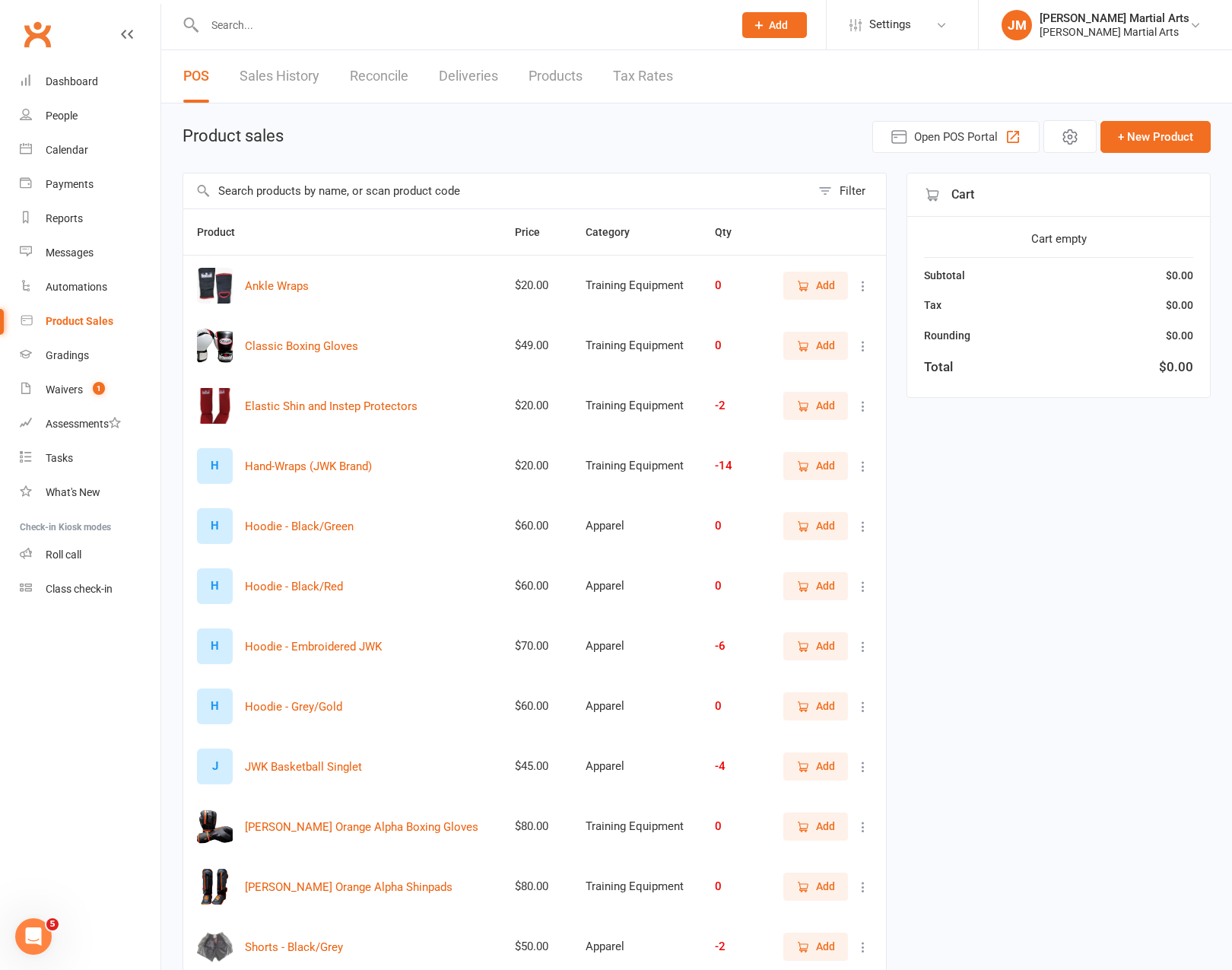
click at [302, 24] on input "text" at bounding box center [461, 25] width 523 height 21
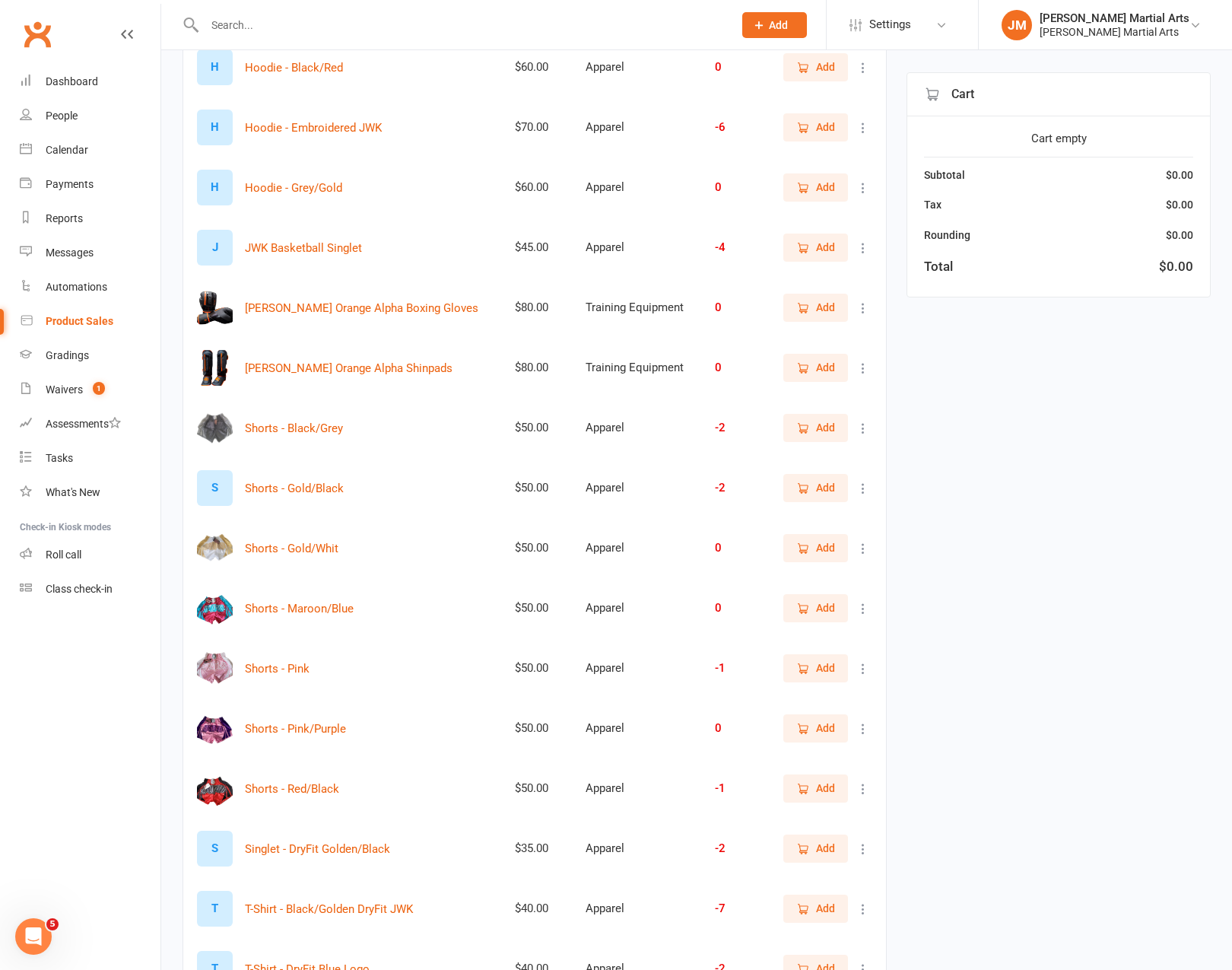
scroll to position [518, 0]
click at [828, 487] on span "Add" at bounding box center [826, 489] width 19 height 17
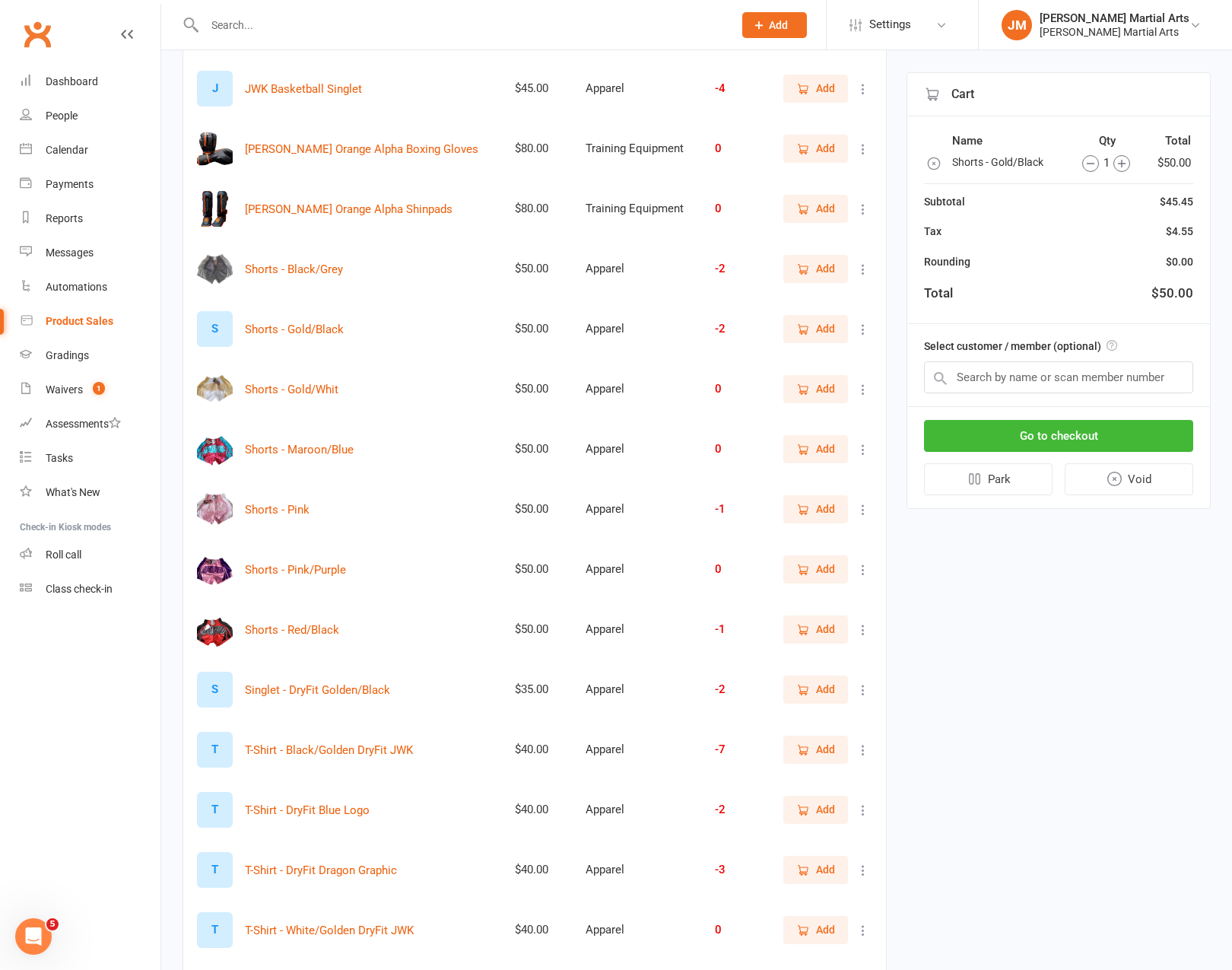
scroll to position [843, 0]
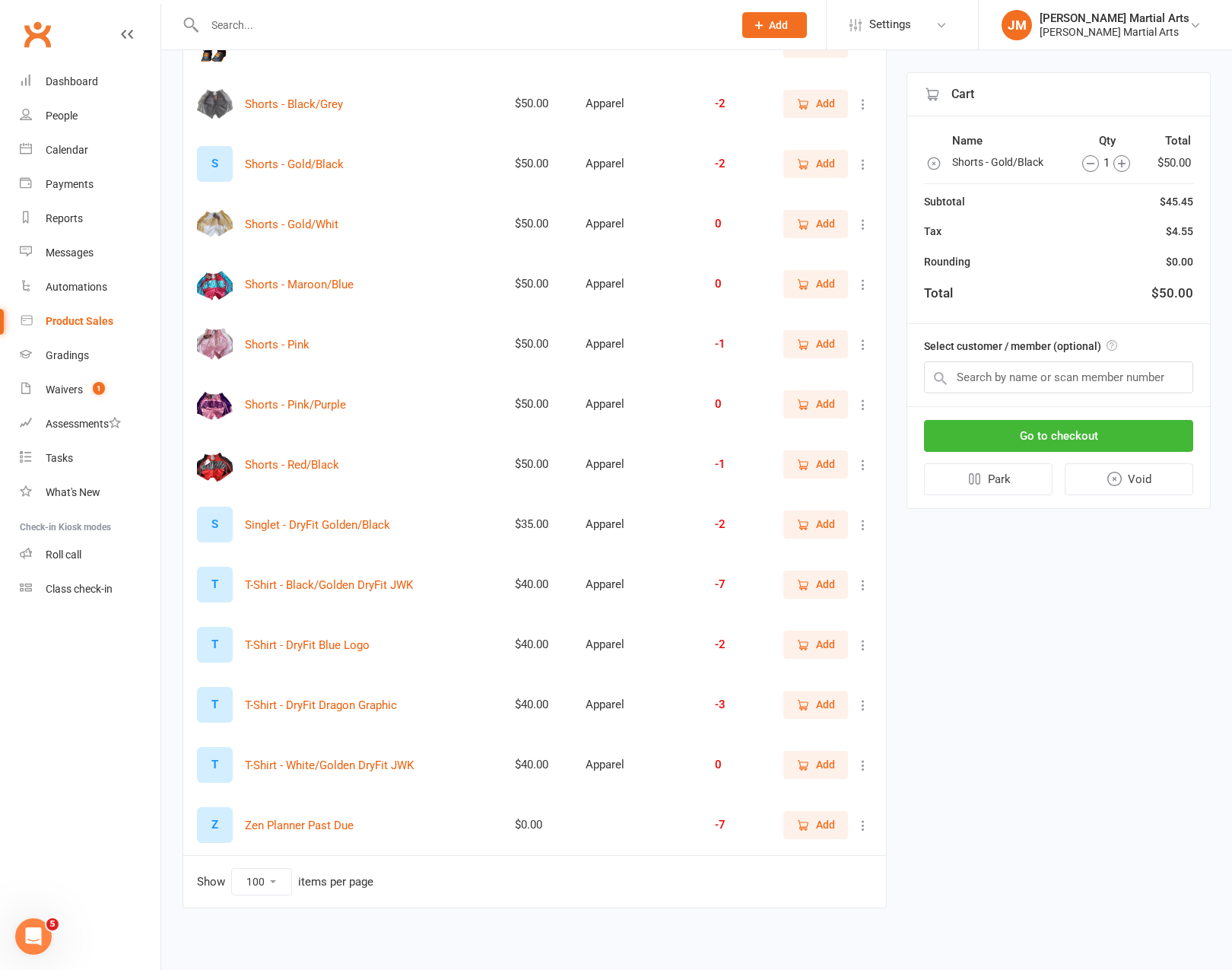
click at [817, 591] on button "Add" at bounding box center [816, 584] width 65 height 27
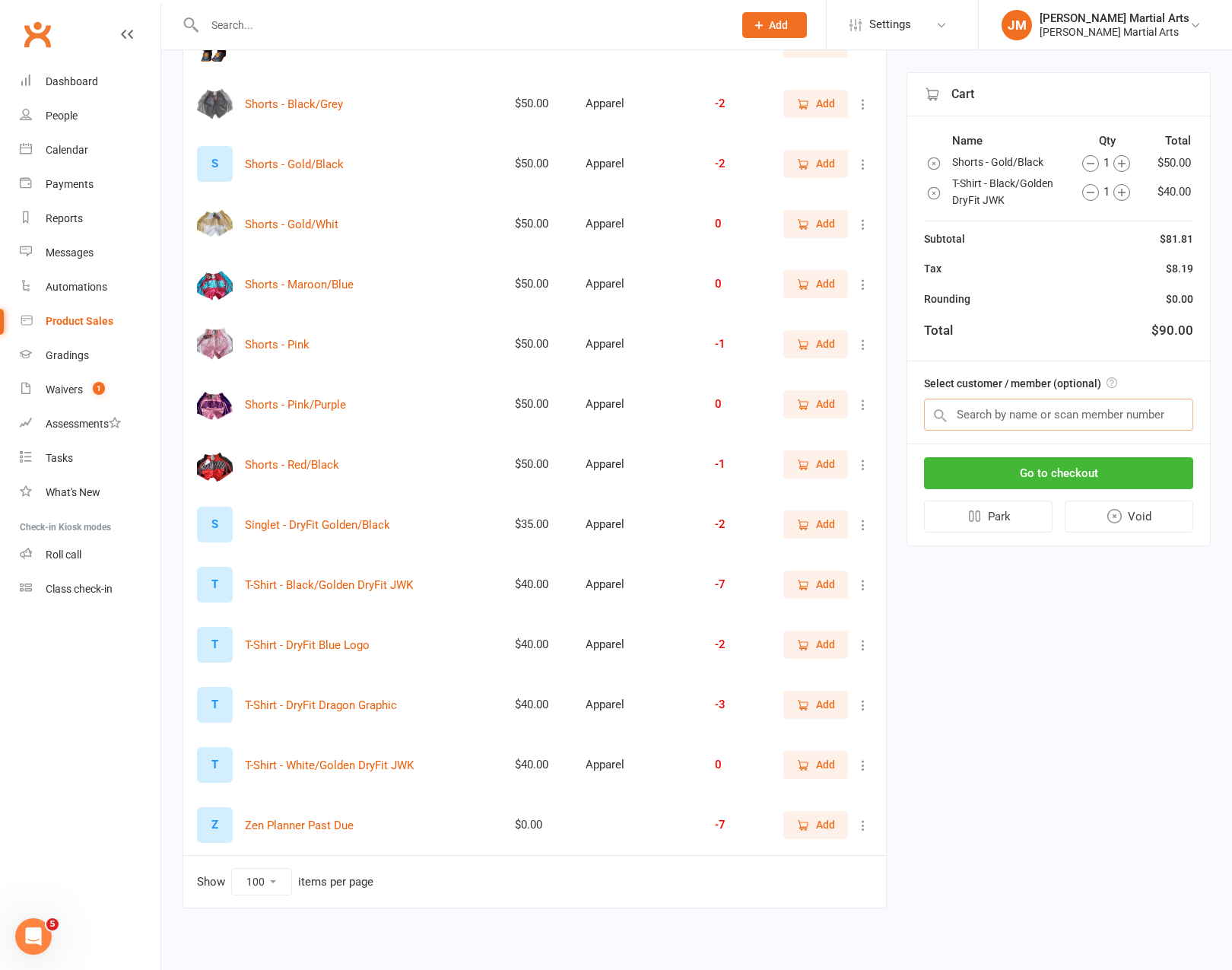
click at [998, 418] on input "text" at bounding box center [1058, 414] width 270 height 32
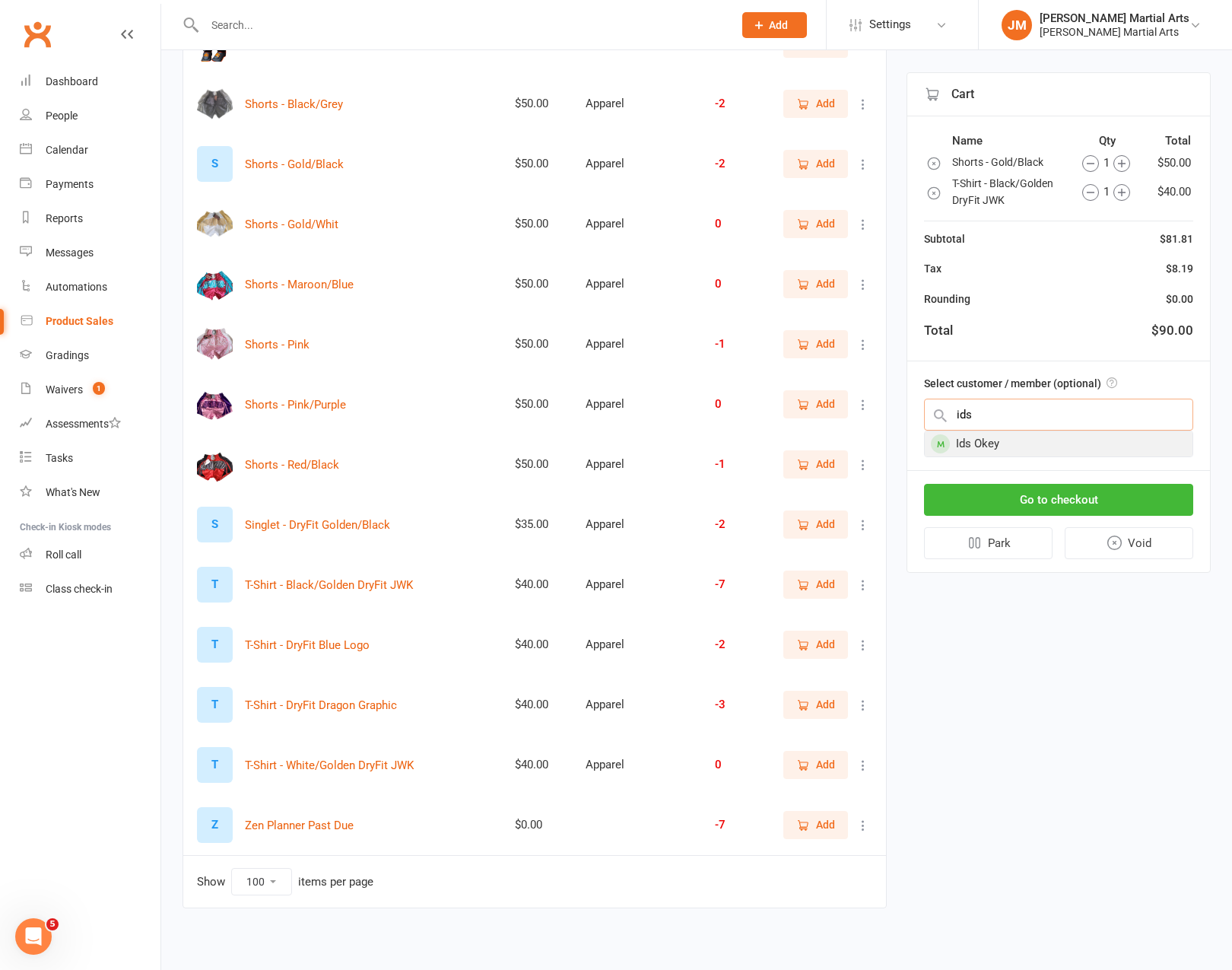
type input "ids"
click at [998, 437] on div "Ids Okey" at bounding box center [1058, 443] width 268 height 25
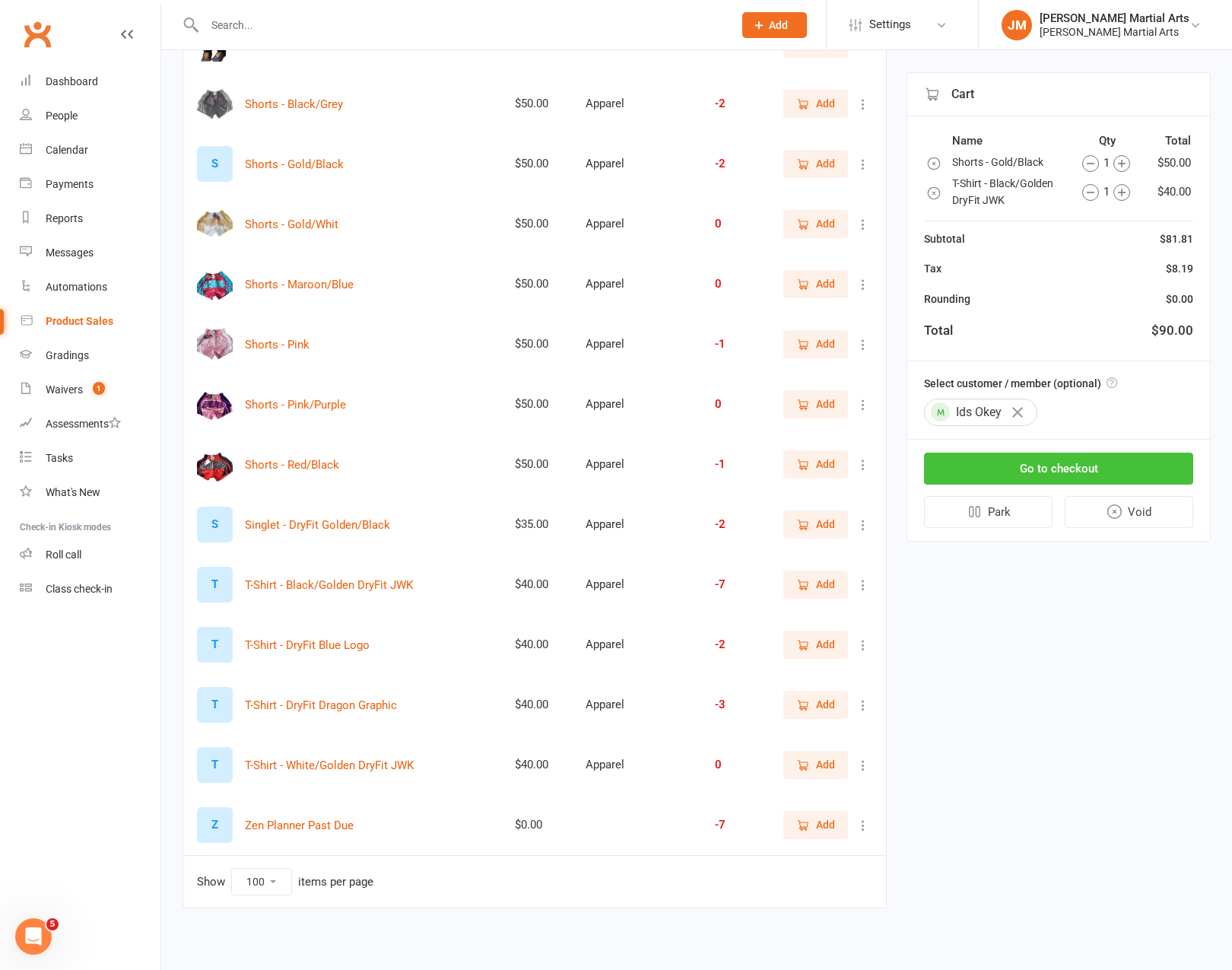
click at [1029, 468] on button "Go to checkout" at bounding box center [1058, 468] width 270 height 32
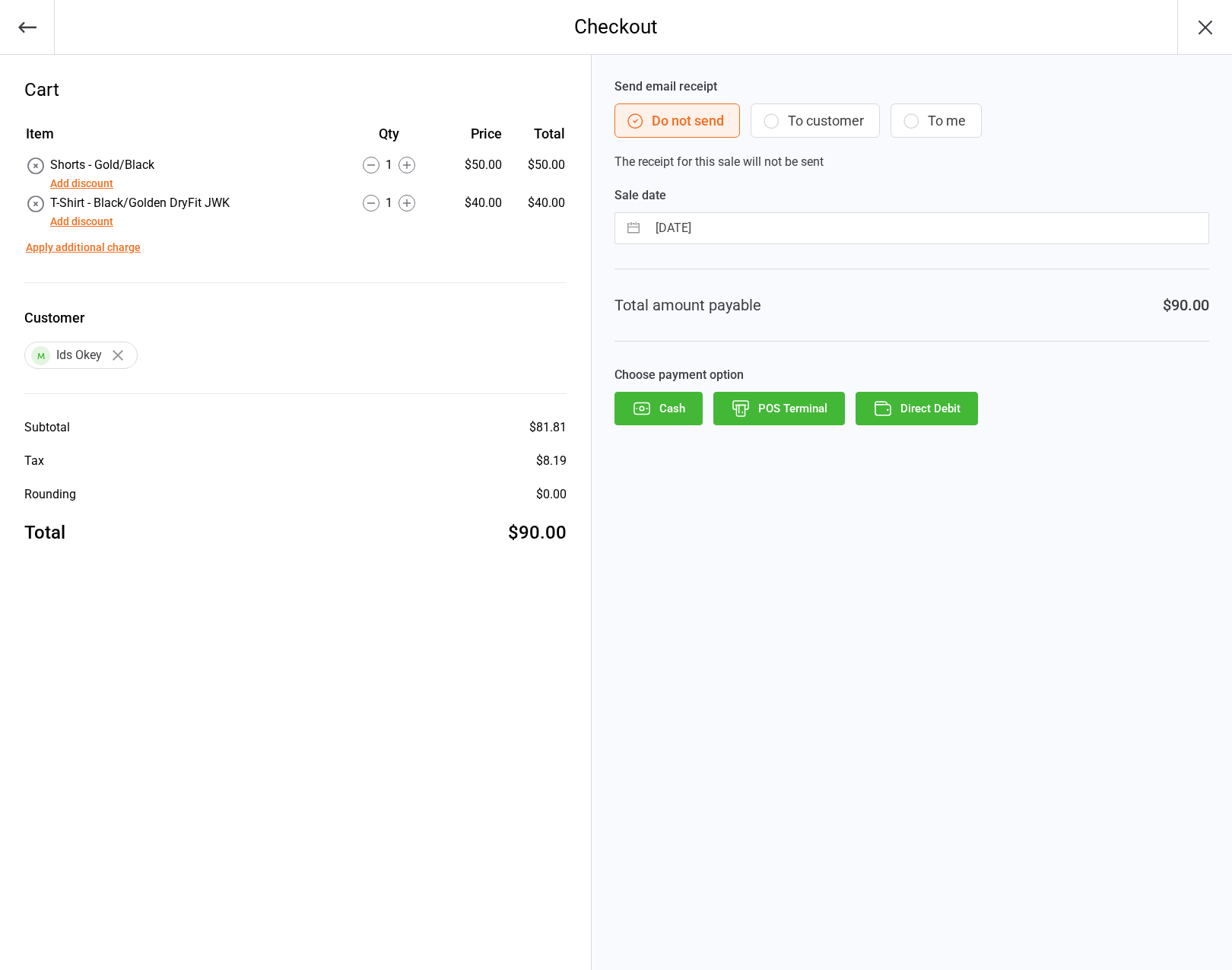
click at [941, 402] on button "Direct Debit" at bounding box center [916, 408] width 122 height 33
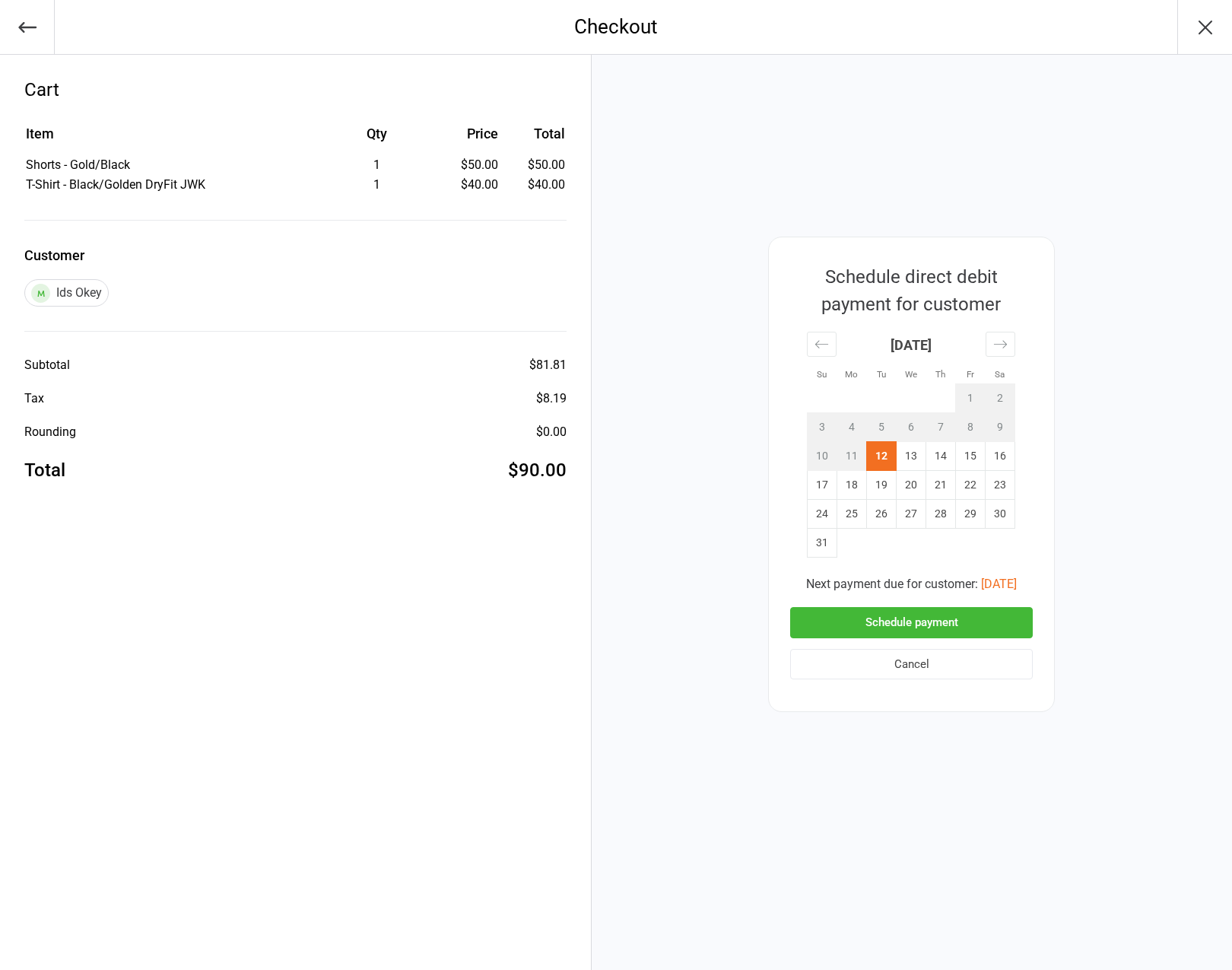
click at [969, 620] on button "Schedule payment" at bounding box center [912, 623] width 243 height 31
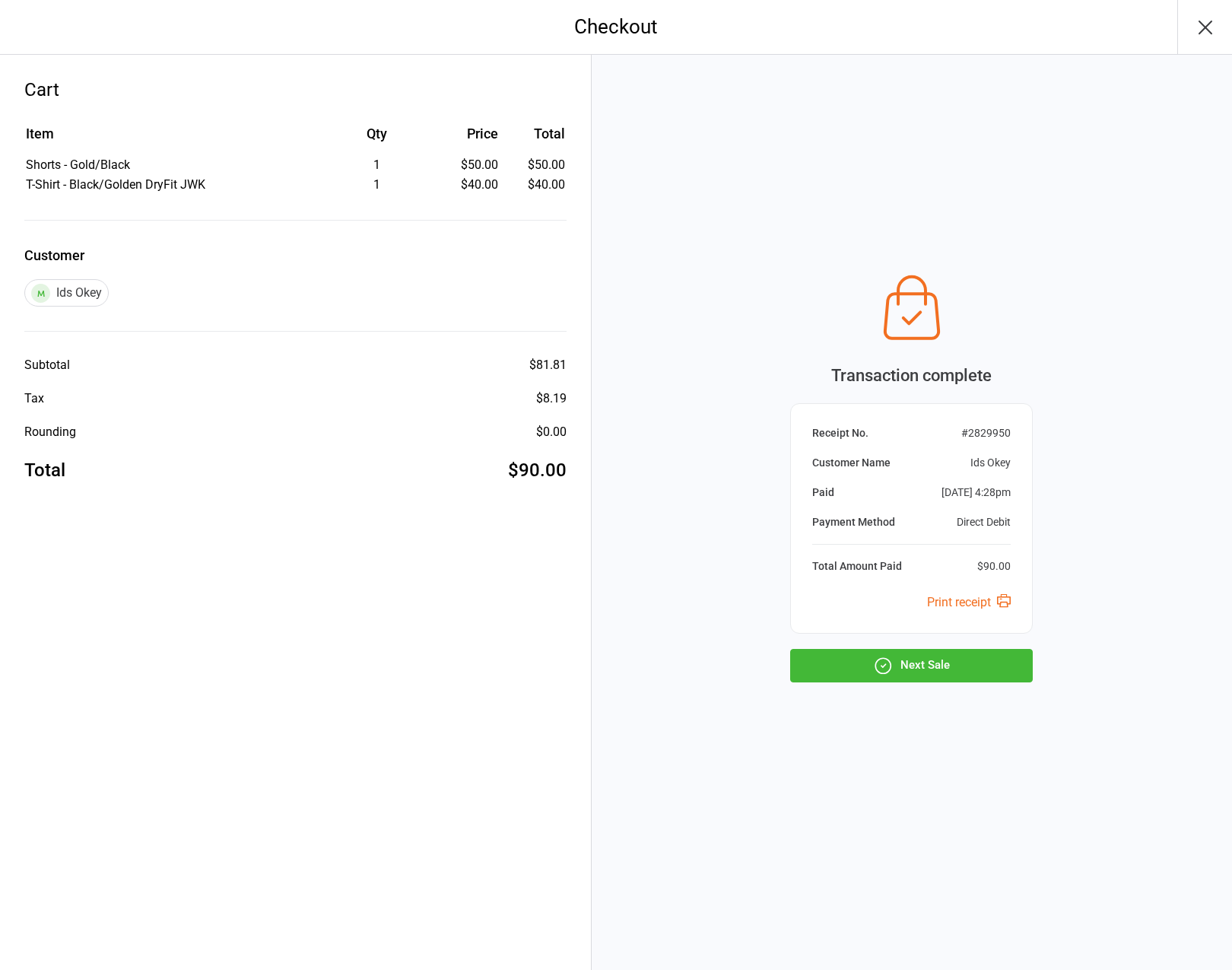
drag, startPoint x: 910, startPoint y: 667, endPoint x: 793, endPoint y: 522, distance: 186.3
click at [910, 667] on button "Next Sale" at bounding box center [912, 665] width 243 height 33
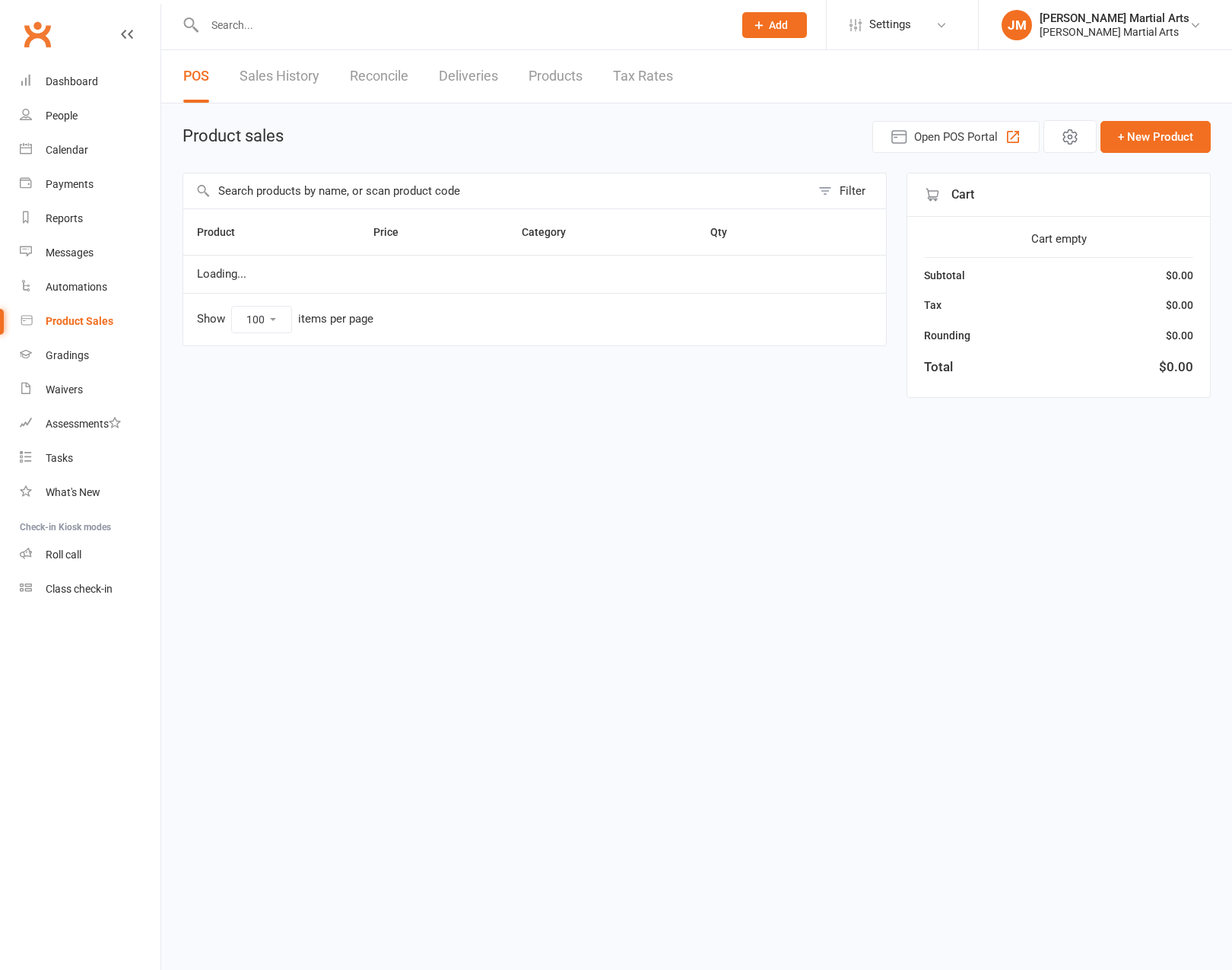
select select "100"
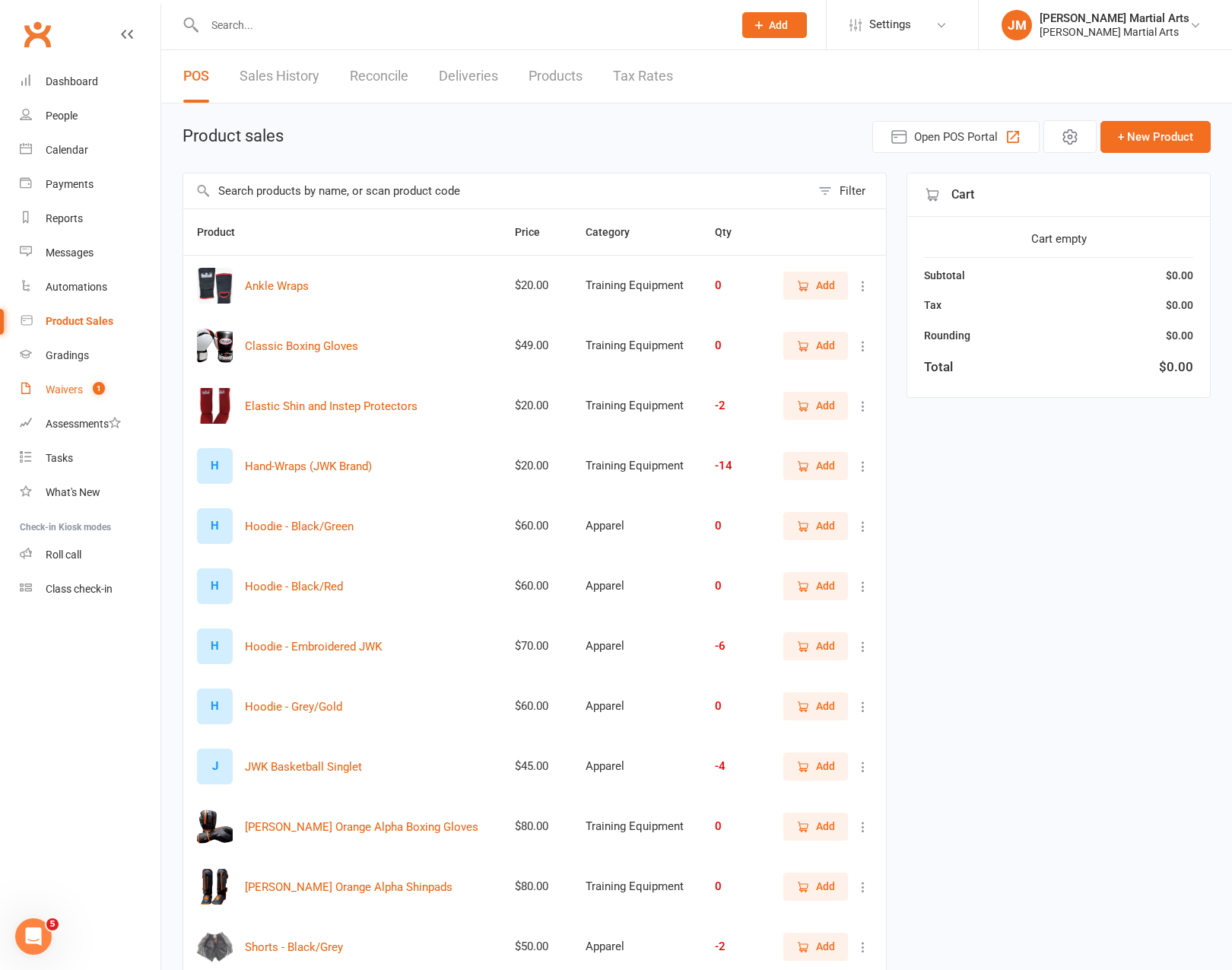
click at [79, 373] on link "Waivers 1" at bounding box center [90, 390] width 140 height 34
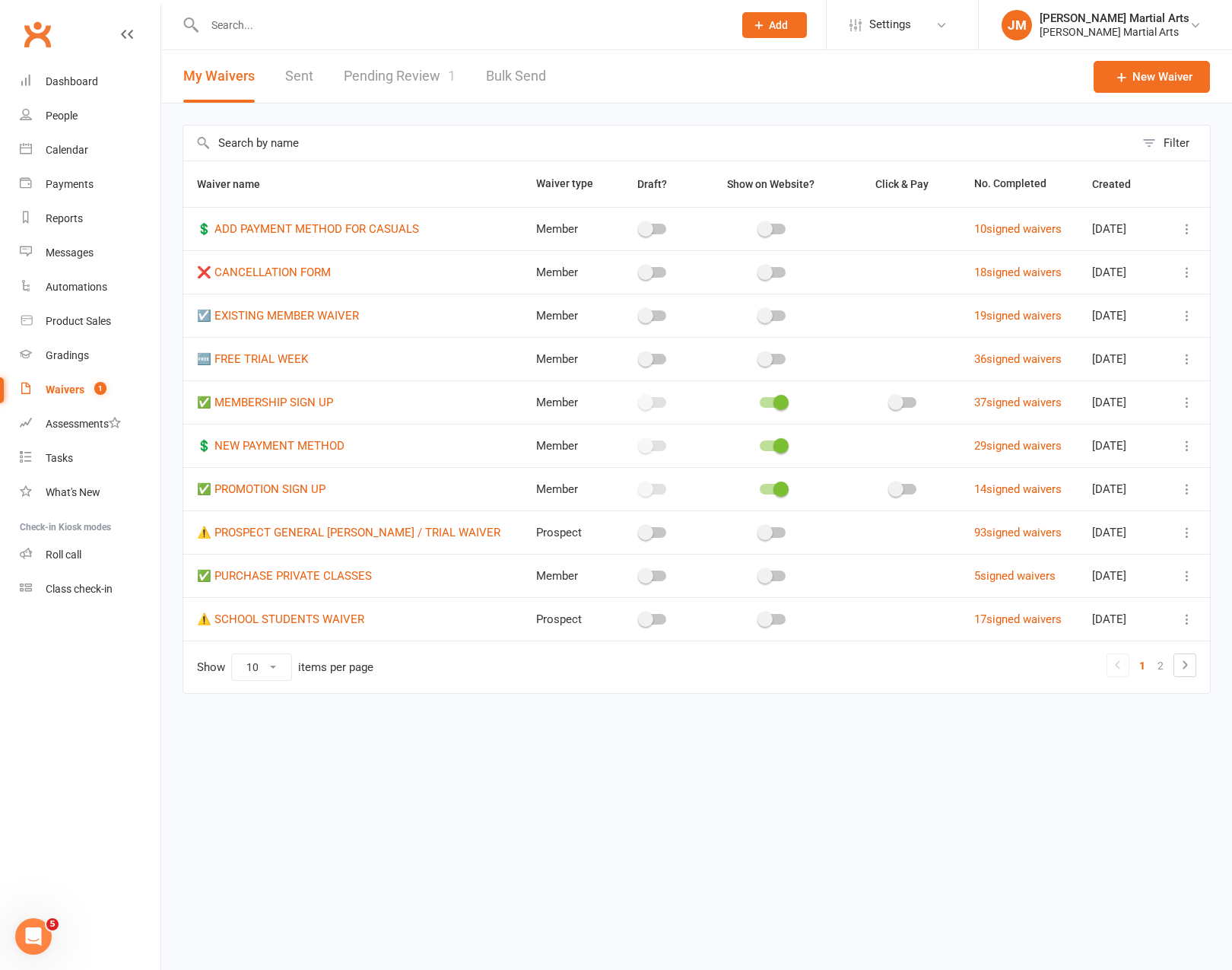
click at [376, 62] on link "Pending Review 1" at bounding box center [400, 76] width 112 height 52
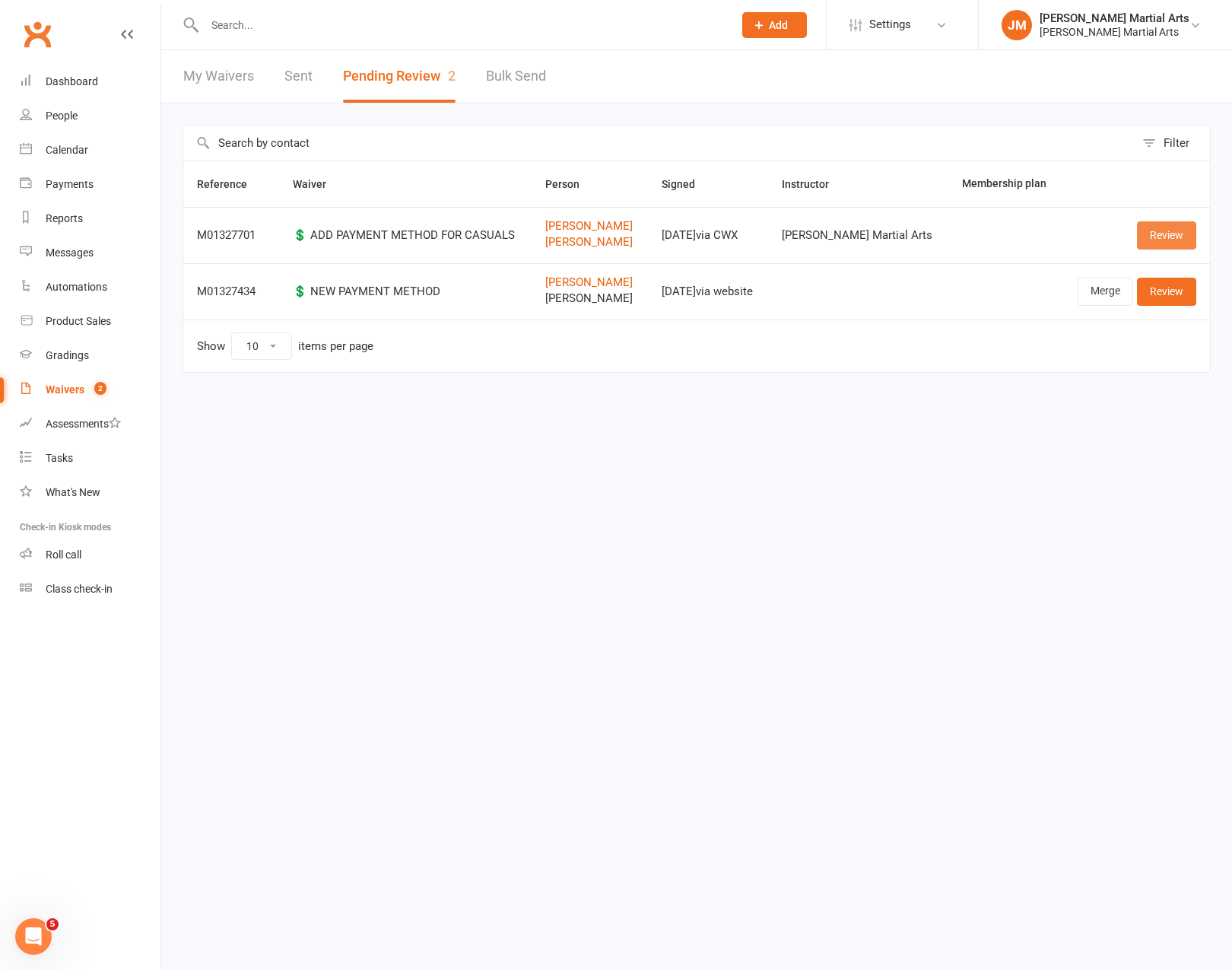
click at [1166, 237] on link "Review" at bounding box center [1166, 235] width 59 height 27
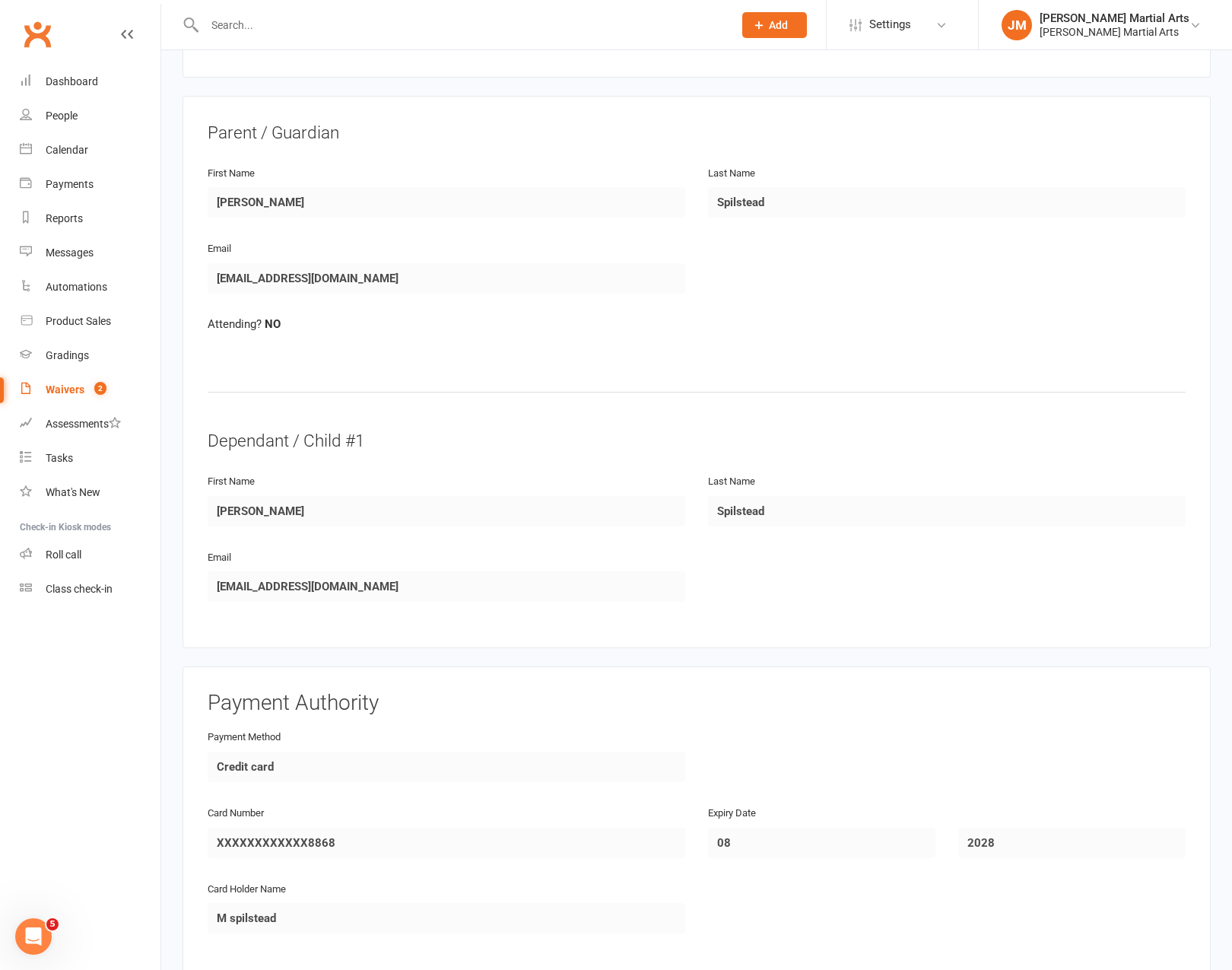
scroll to position [515, 0]
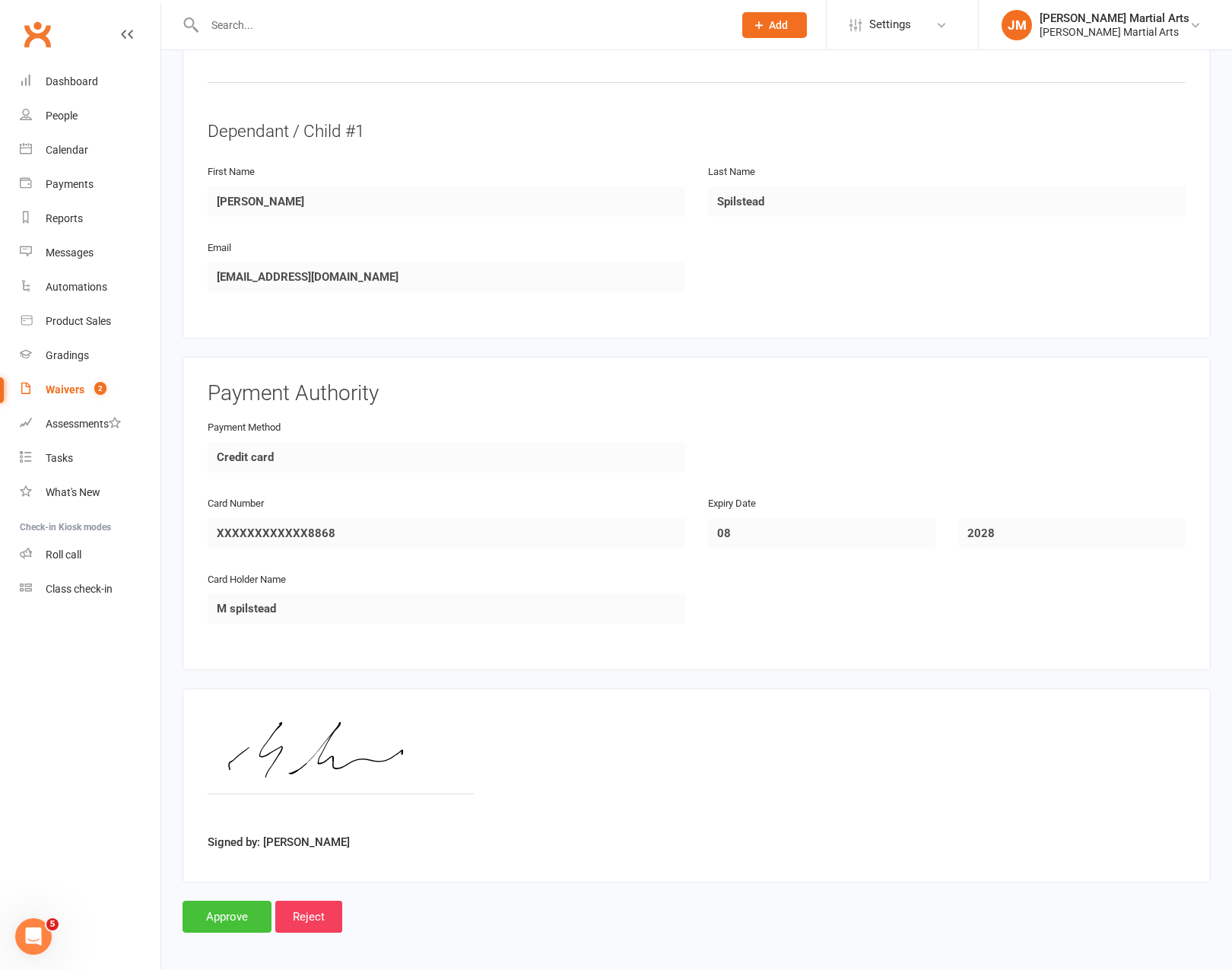
click at [229, 918] on input "Approve" at bounding box center [227, 916] width 89 height 32
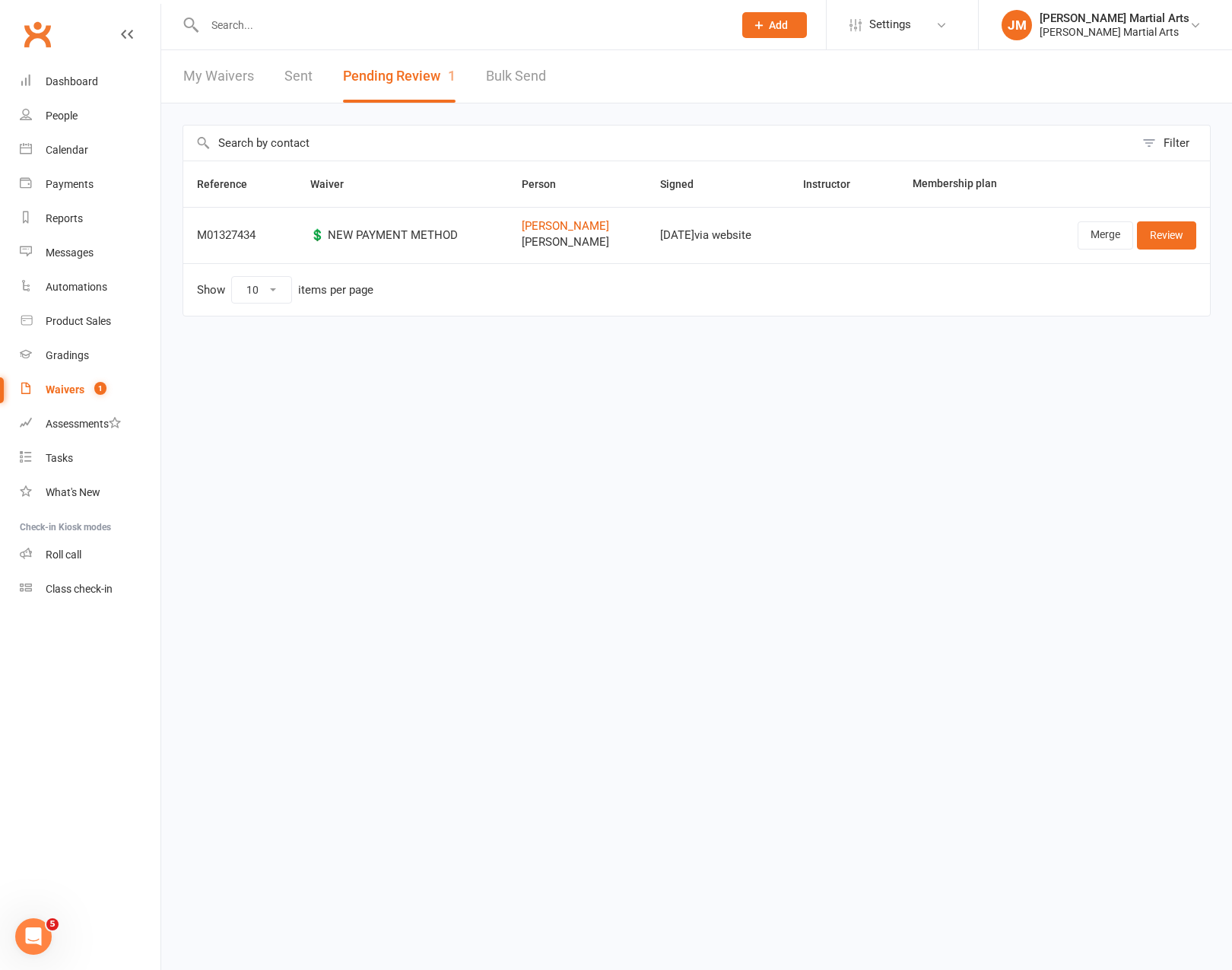
click at [300, 22] on input "text" at bounding box center [461, 25] width 523 height 21
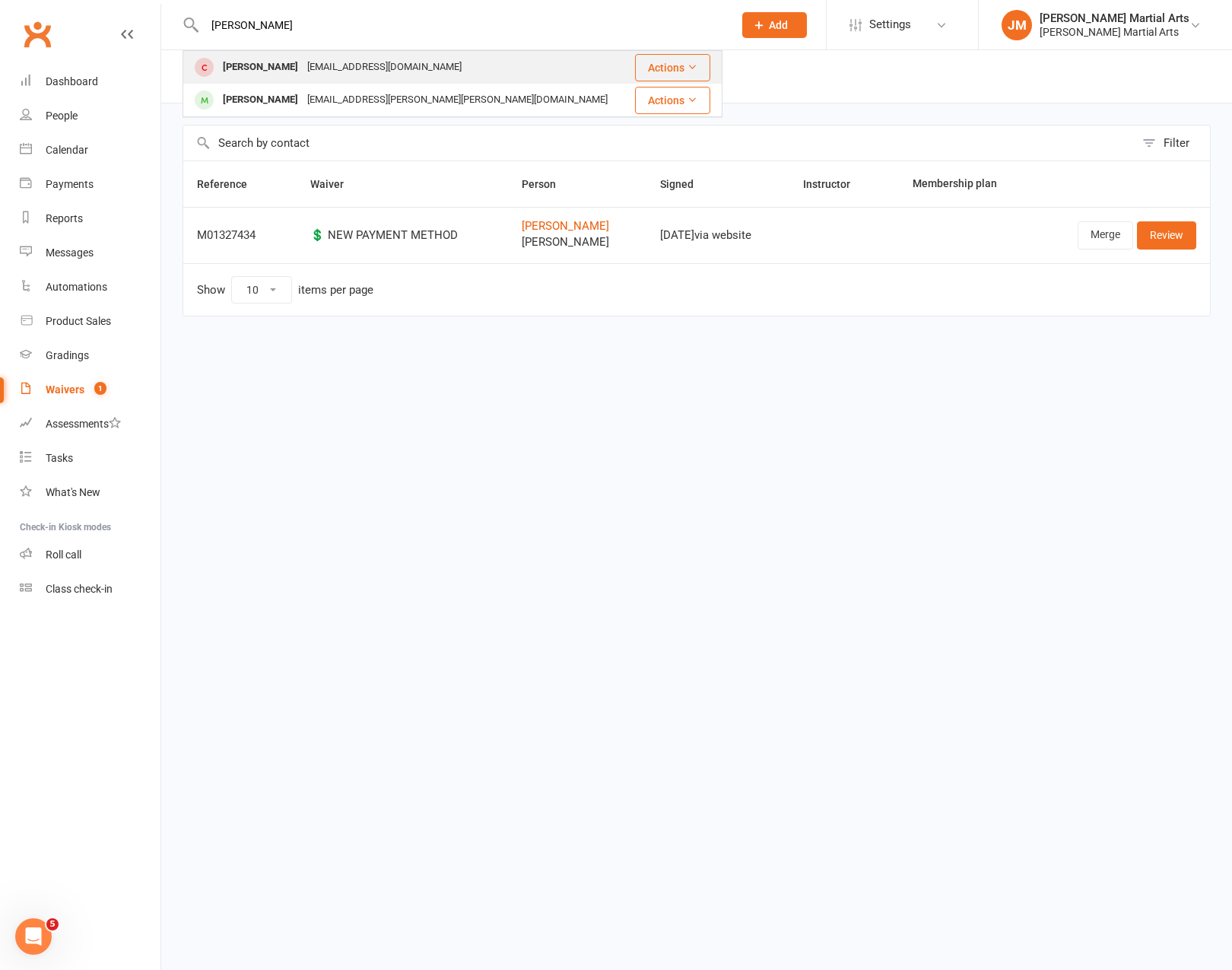
type input "[PERSON_NAME]"
click at [319, 77] on div "[EMAIL_ADDRESS][DOMAIN_NAME]" at bounding box center [384, 68] width 163 height 22
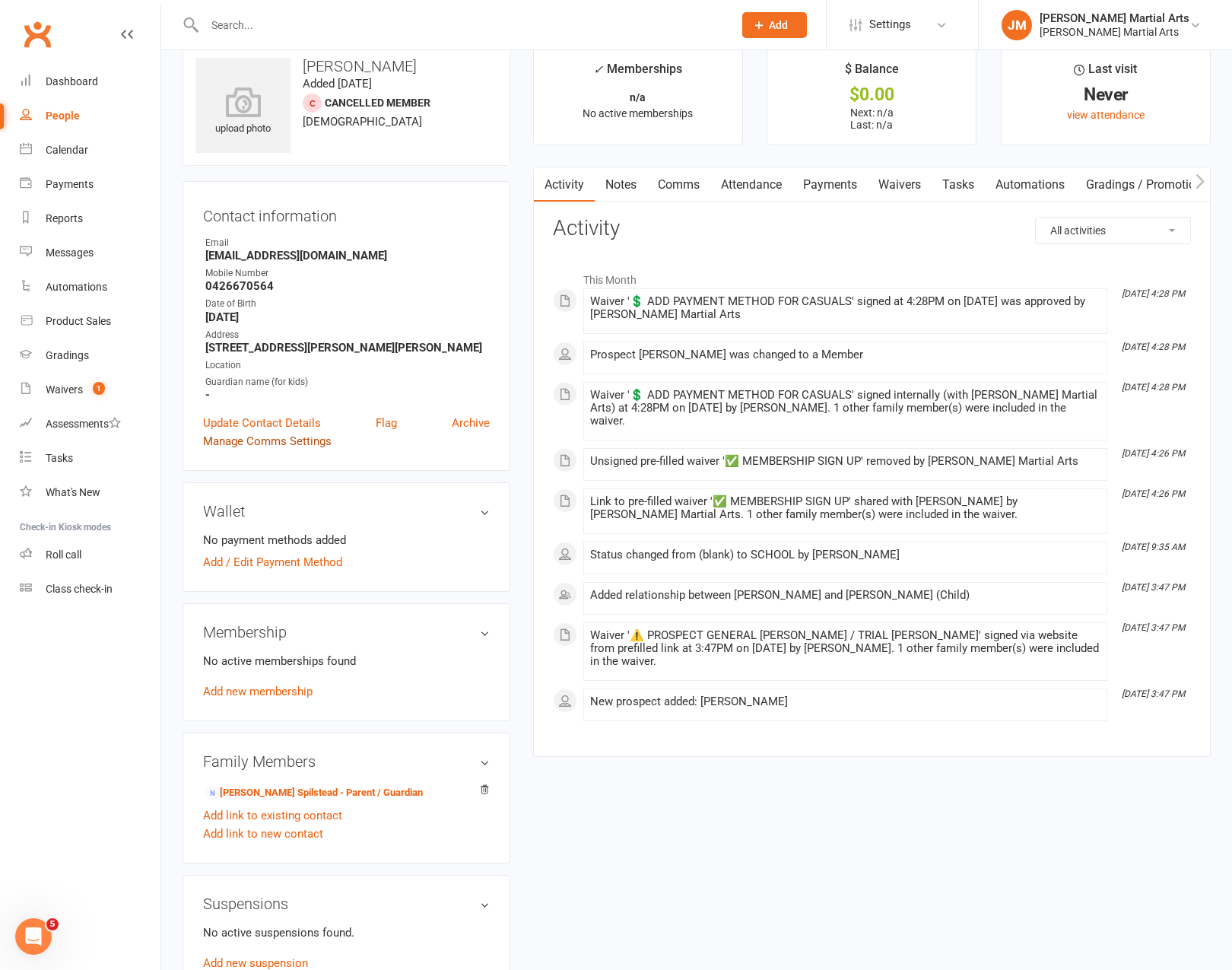
scroll to position [29, 0]
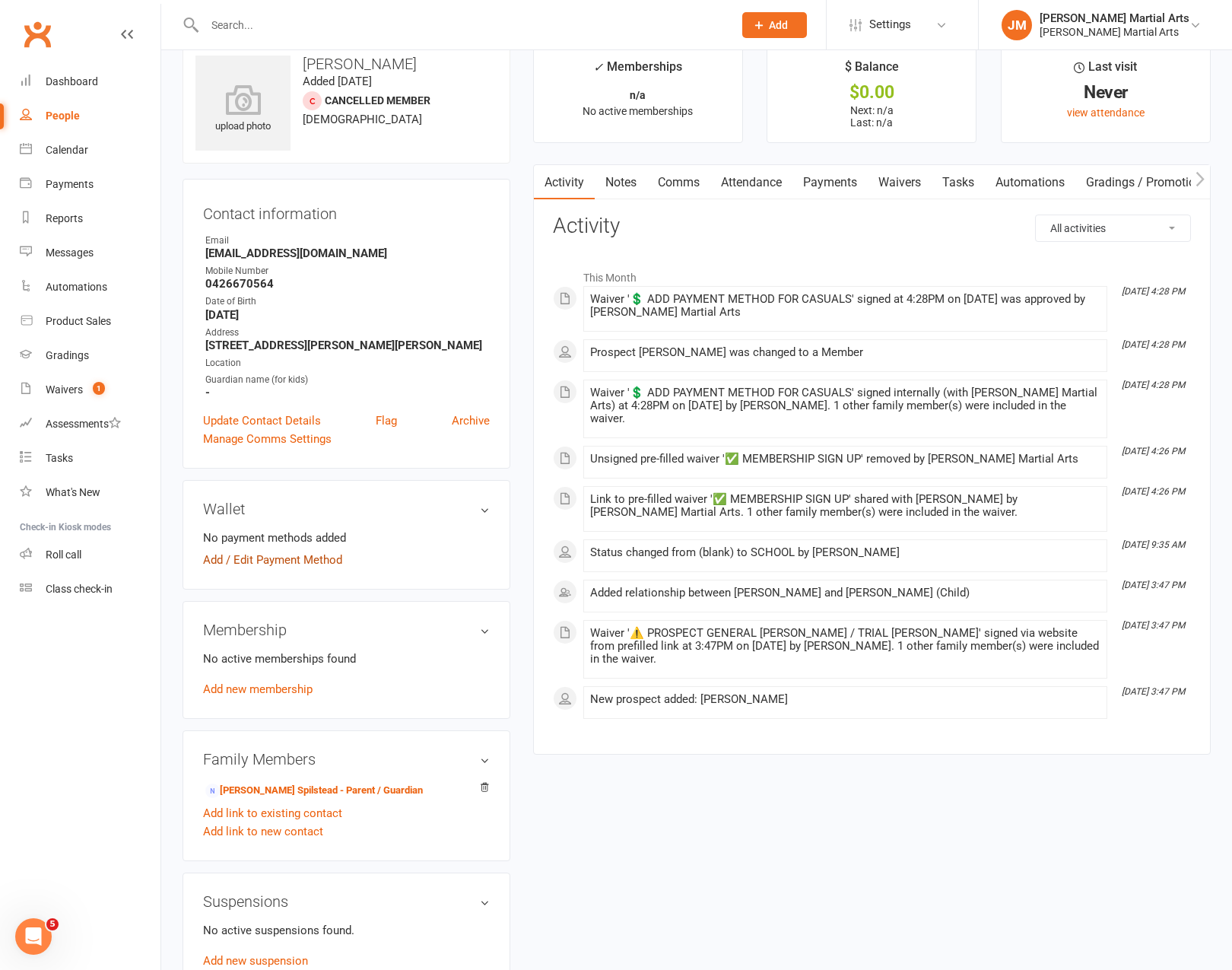
click at [297, 559] on link "Add / Edit Payment Method" at bounding box center [272, 559] width 139 height 18
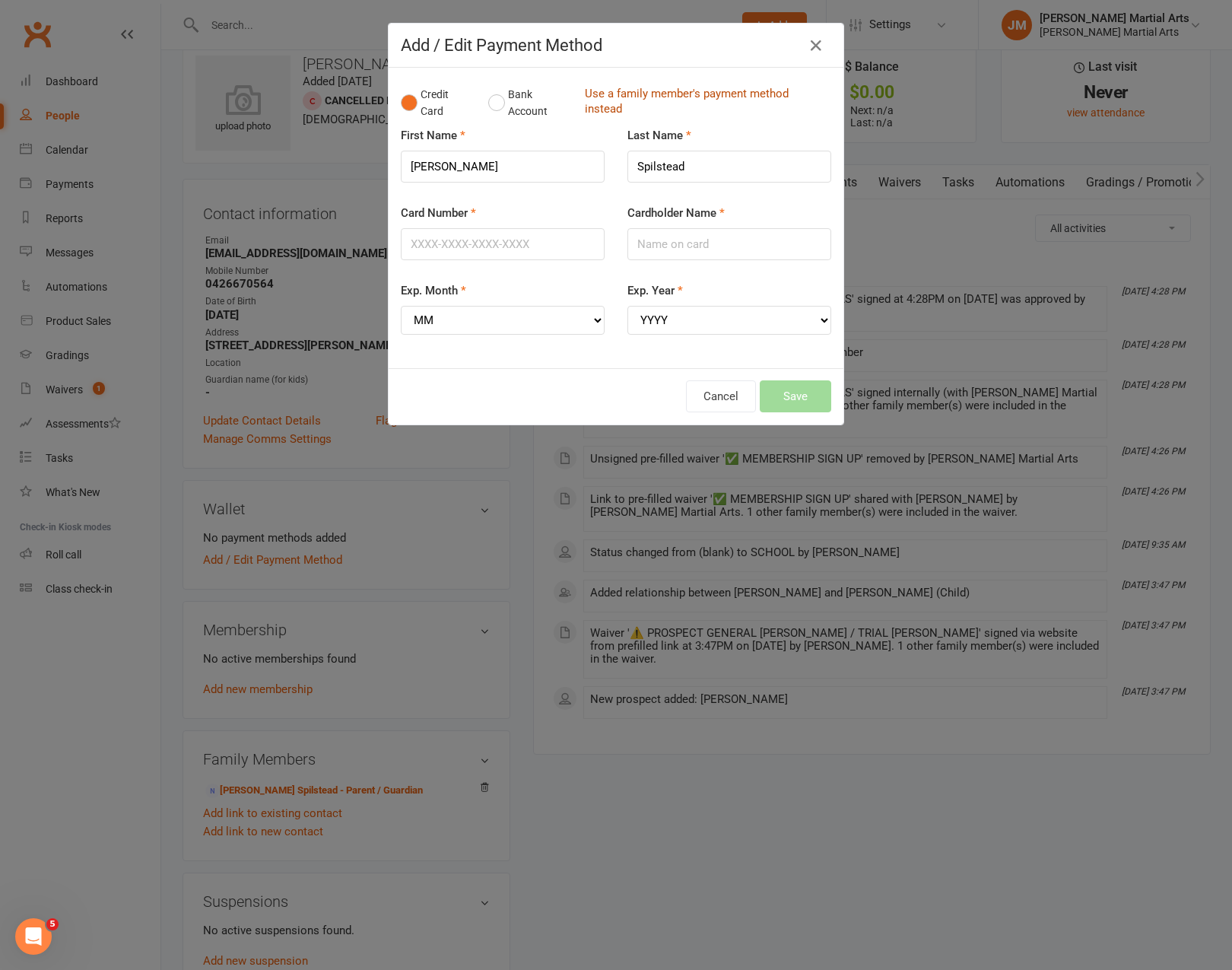
click at [638, 103] on link "Use a family member's payment method instead" at bounding box center [704, 103] width 239 height 34
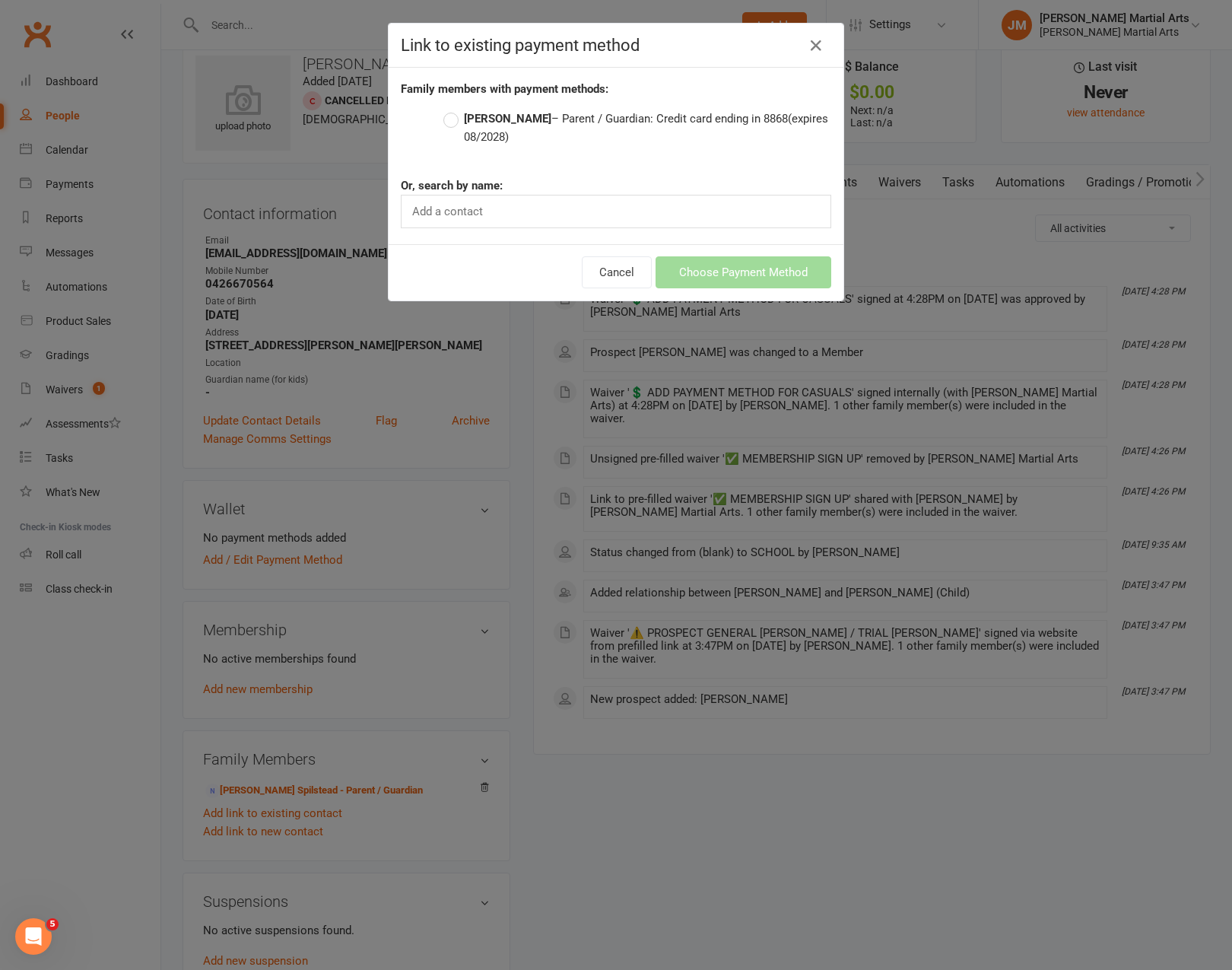
click at [575, 126] on label "[PERSON_NAME] – Parent / Guardian: Credit card ending in 8868 (expires 08/2028)" at bounding box center [637, 127] width 388 height 37
click at [453, 109] on input "[PERSON_NAME] – Parent / Guardian: Credit card ending in 8868 (expires 08/2028)" at bounding box center [448, 109] width 10 height 0
click at [731, 278] on button "Choose Payment Method" at bounding box center [743, 272] width 175 height 32
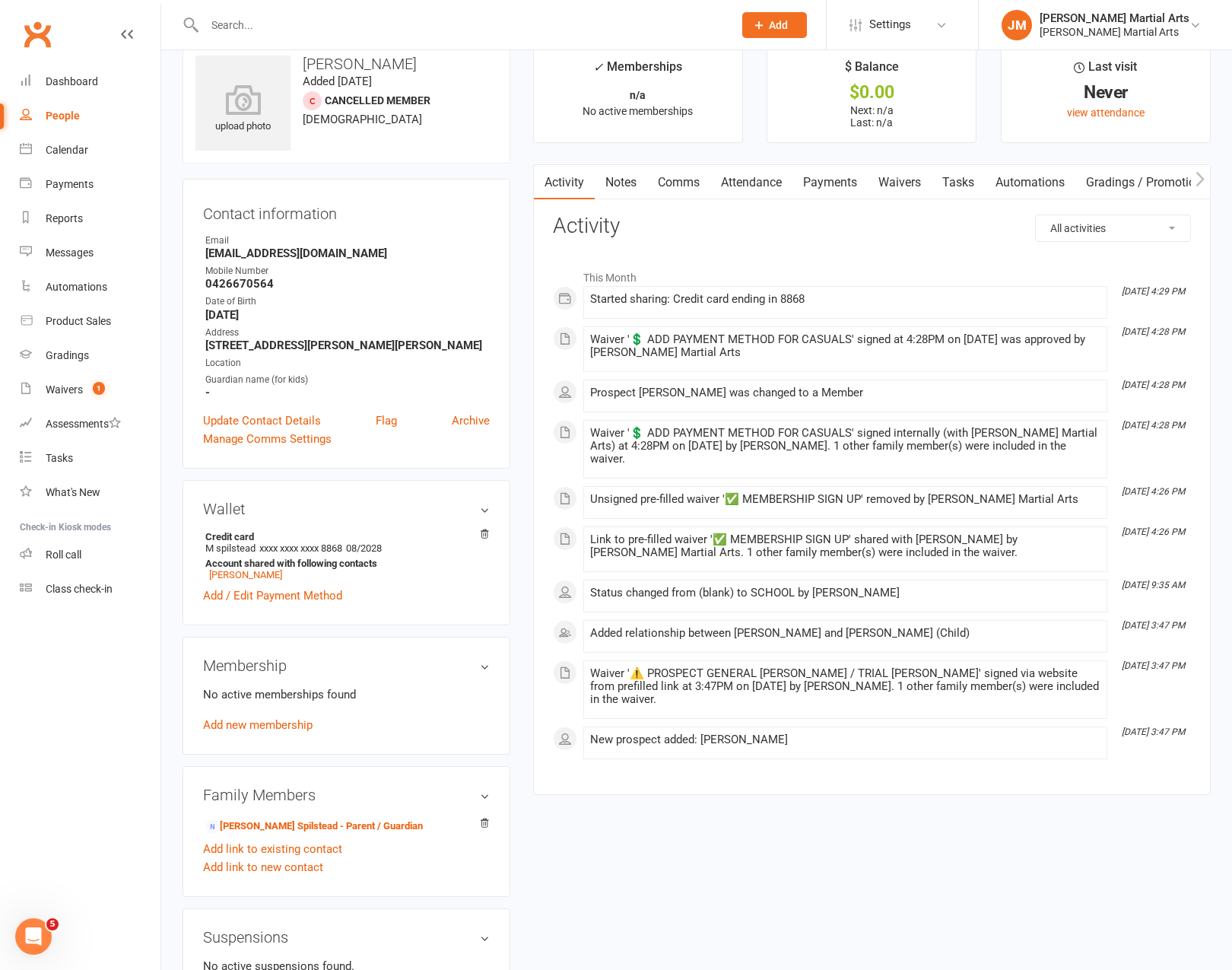
click at [341, 17] on input "text" at bounding box center [461, 25] width 523 height 21
type input "zara"
click at [333, 72] on div "[EMAIL_ADDRESS][DOMAIN_NAME]" at bounding box center [384, 68] width 163 height 22
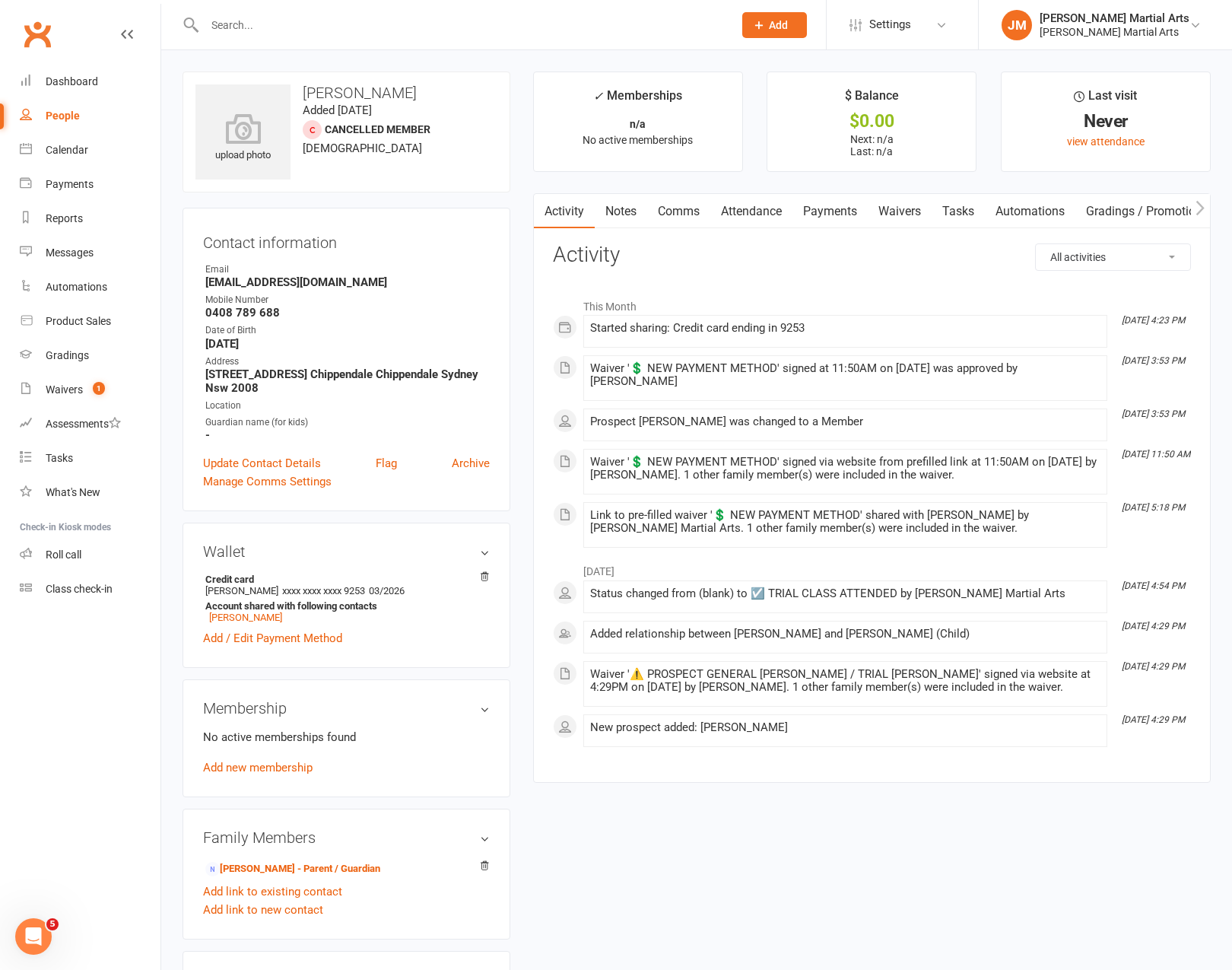
click at [903, 205] on link "Waivers" at bounding box center [899, 211] width 64 height 35
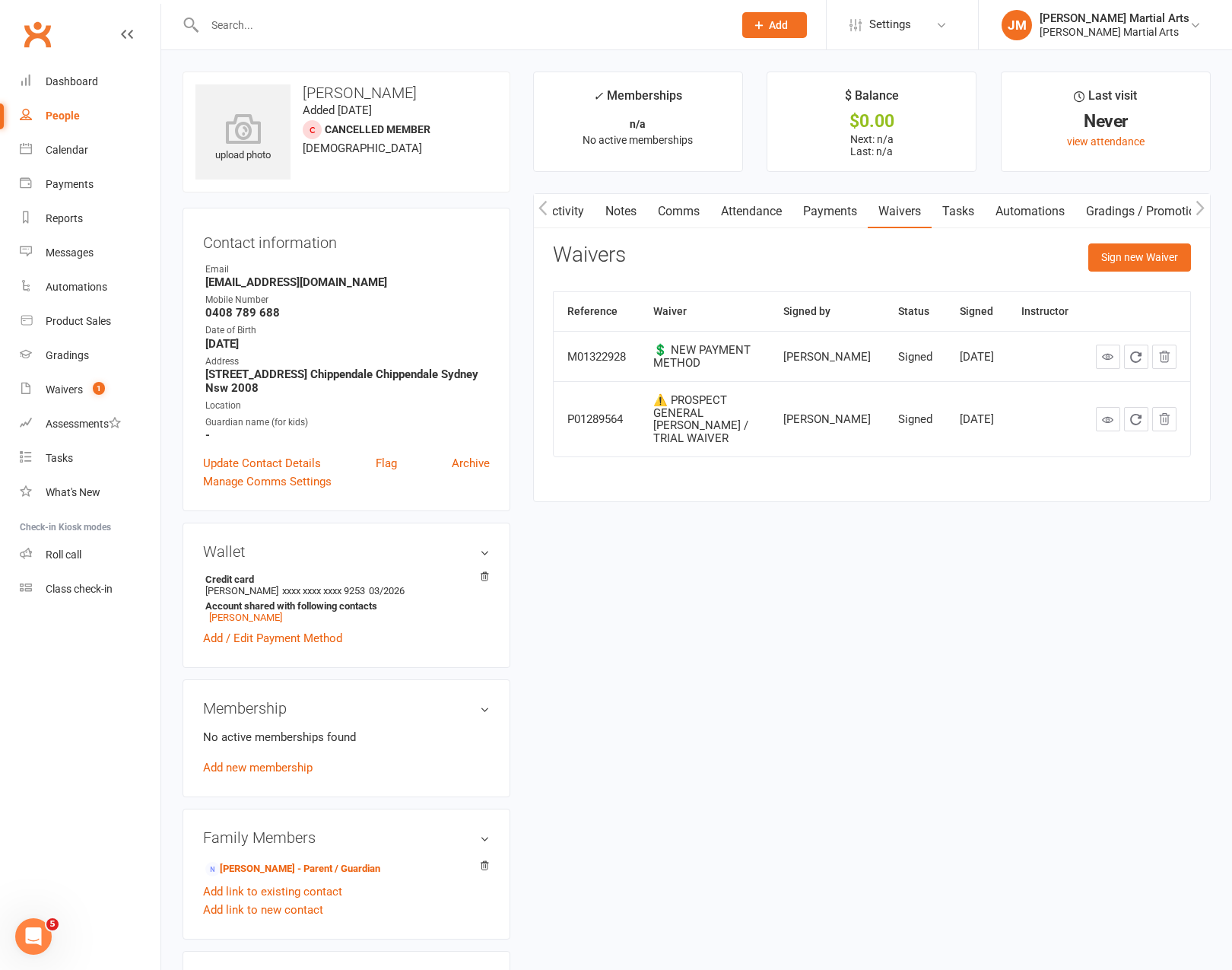
scroll to position [0, 3]
click at [714, 216] on link "Attendance" at bounding box center [748, 211] width 82 height 35
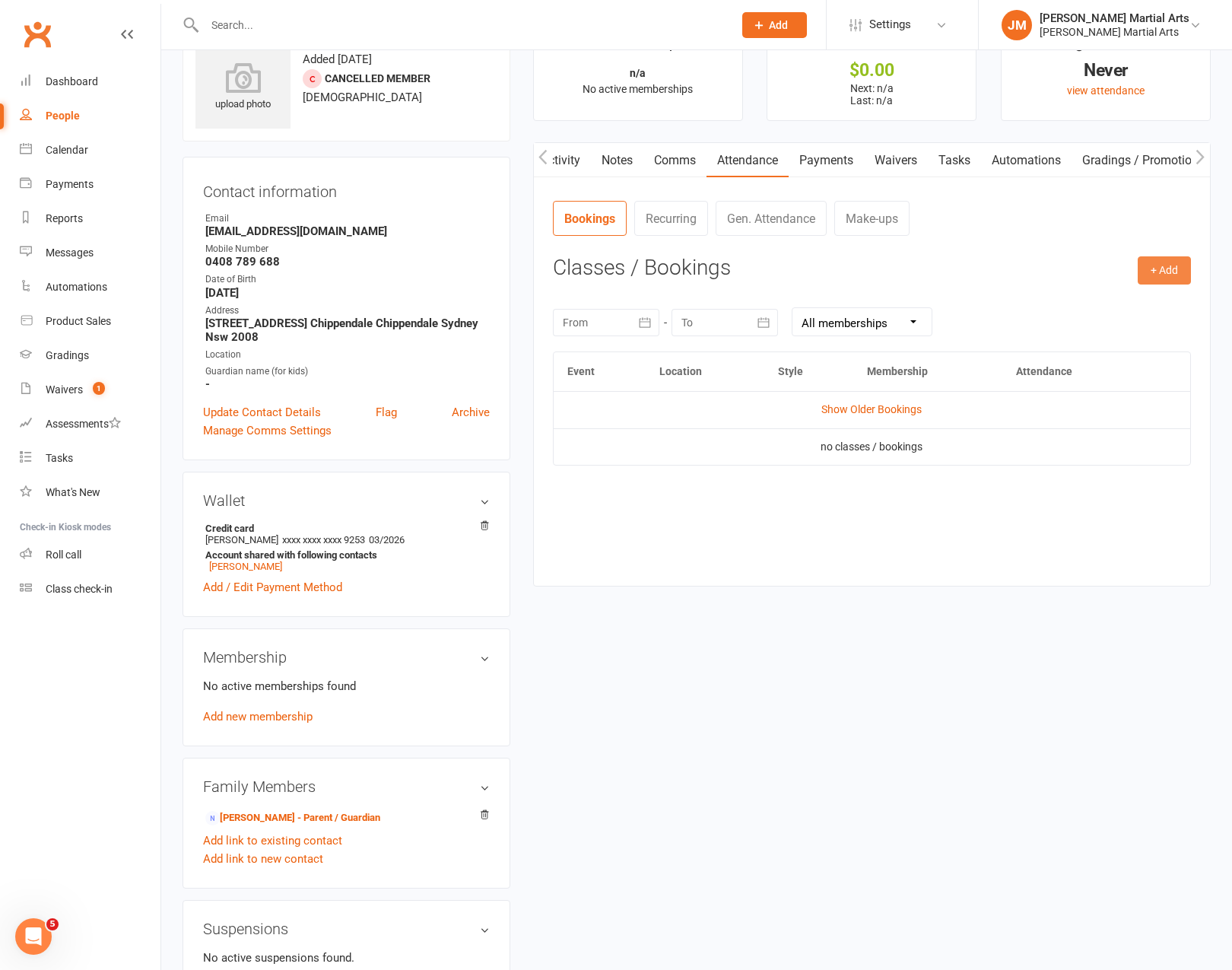
click at [1175, 271] on button "+ Add" at bounding box center [1164, 270] width 53 height 27
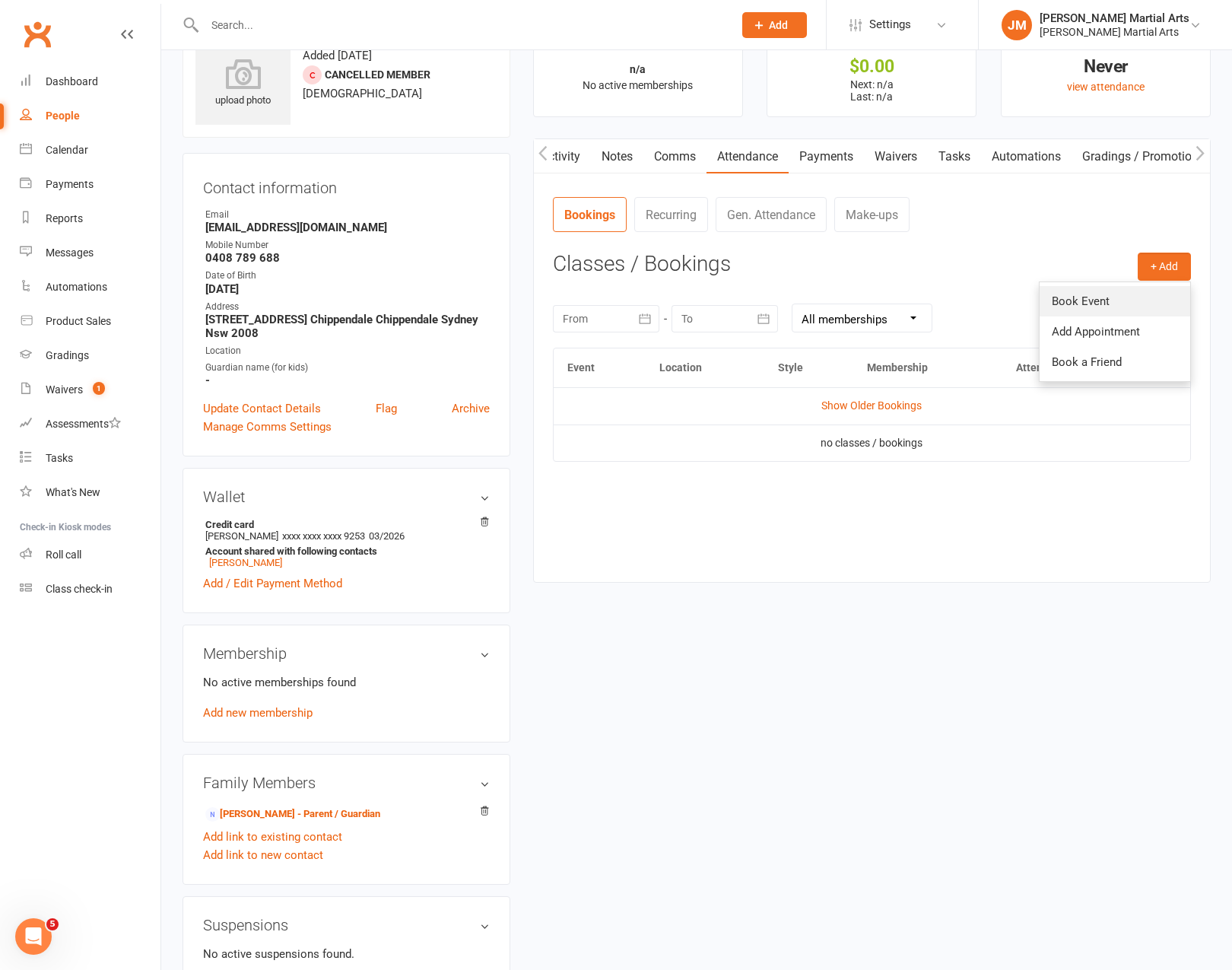
click at [1102, 296] on link "Book Event" at bounding box center [1115, 301] width 151 height 31
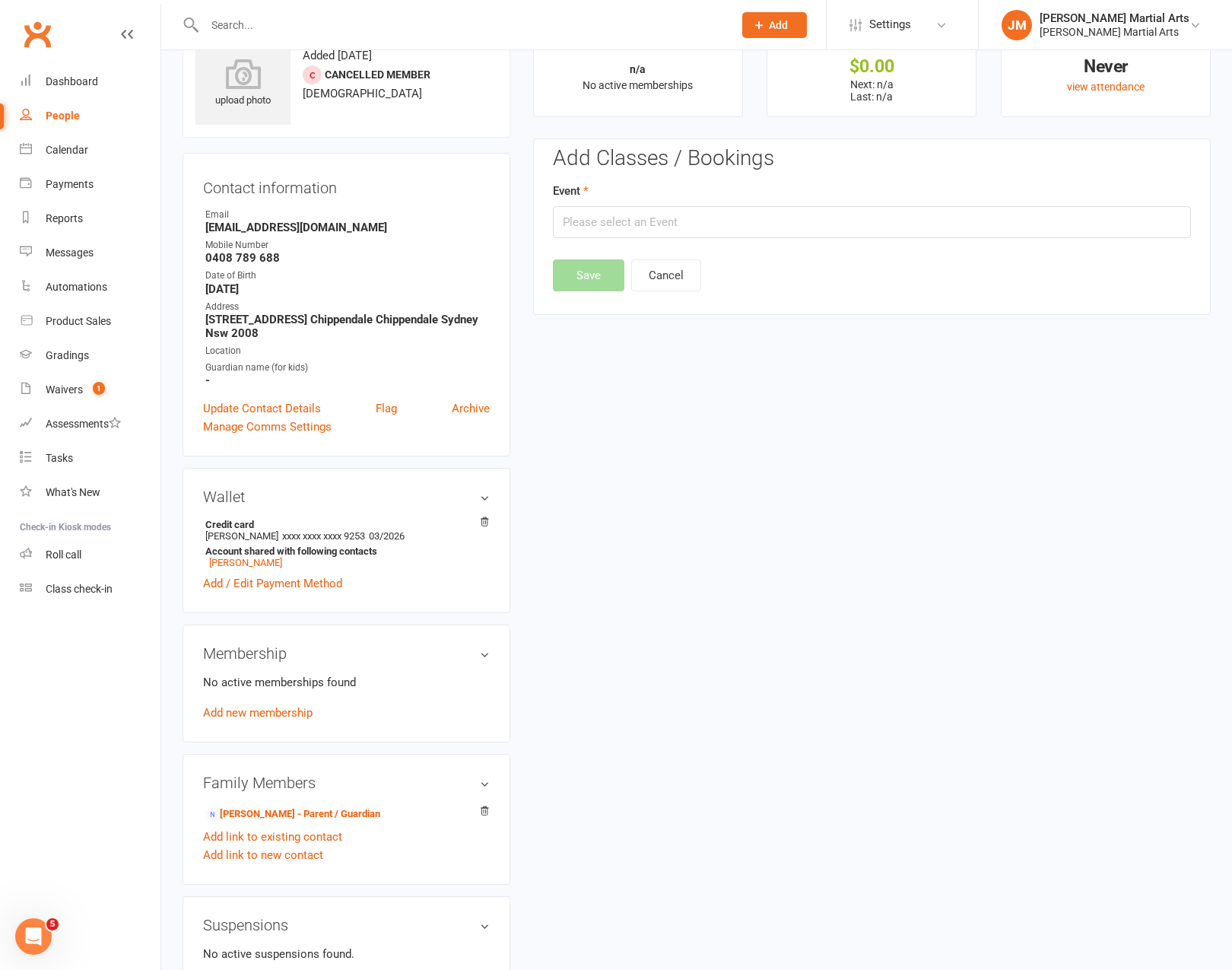
scroll to position [116, 0]
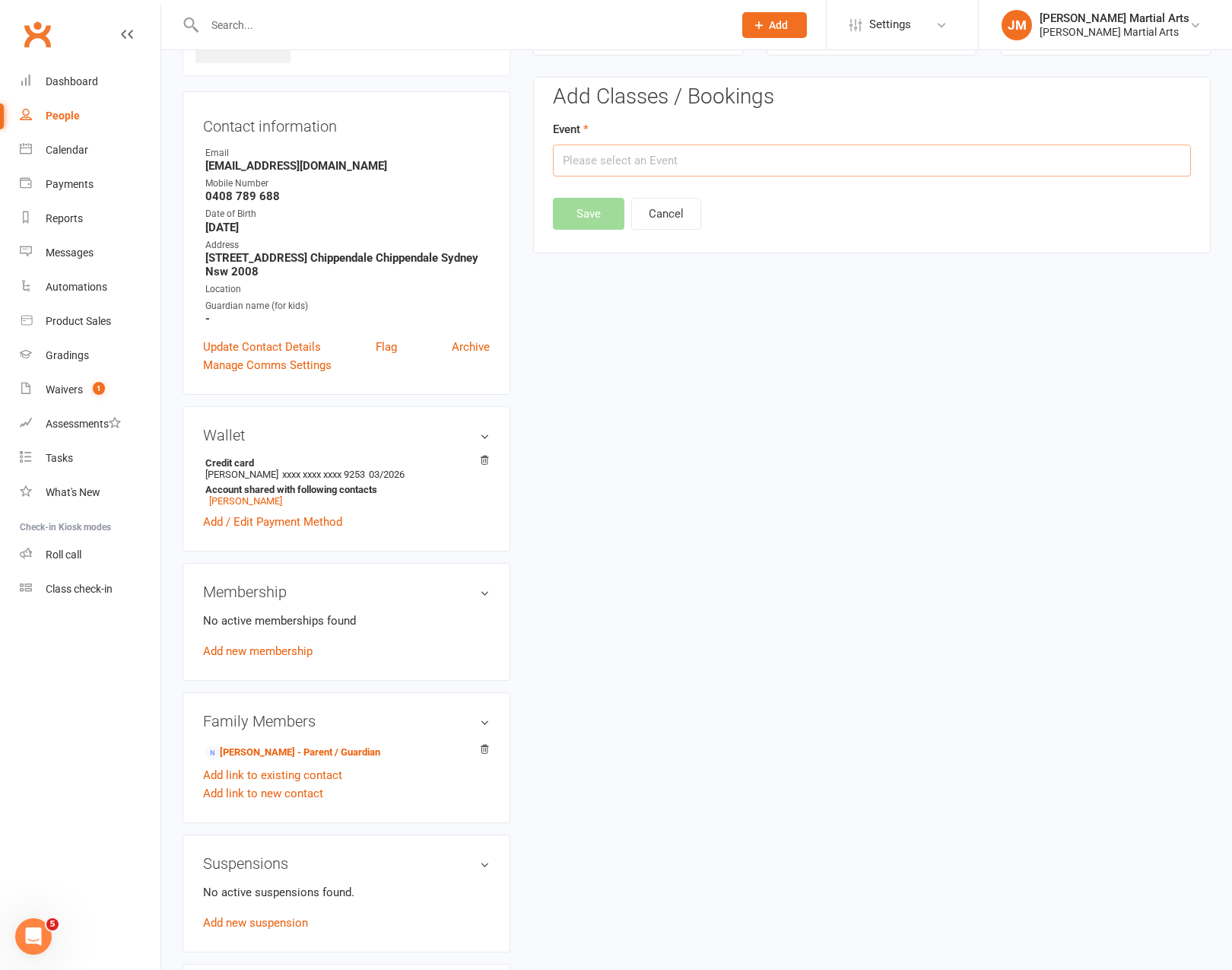
click at [690, 152] on input "text" at bounding box center [872, 160] width 638 height 32
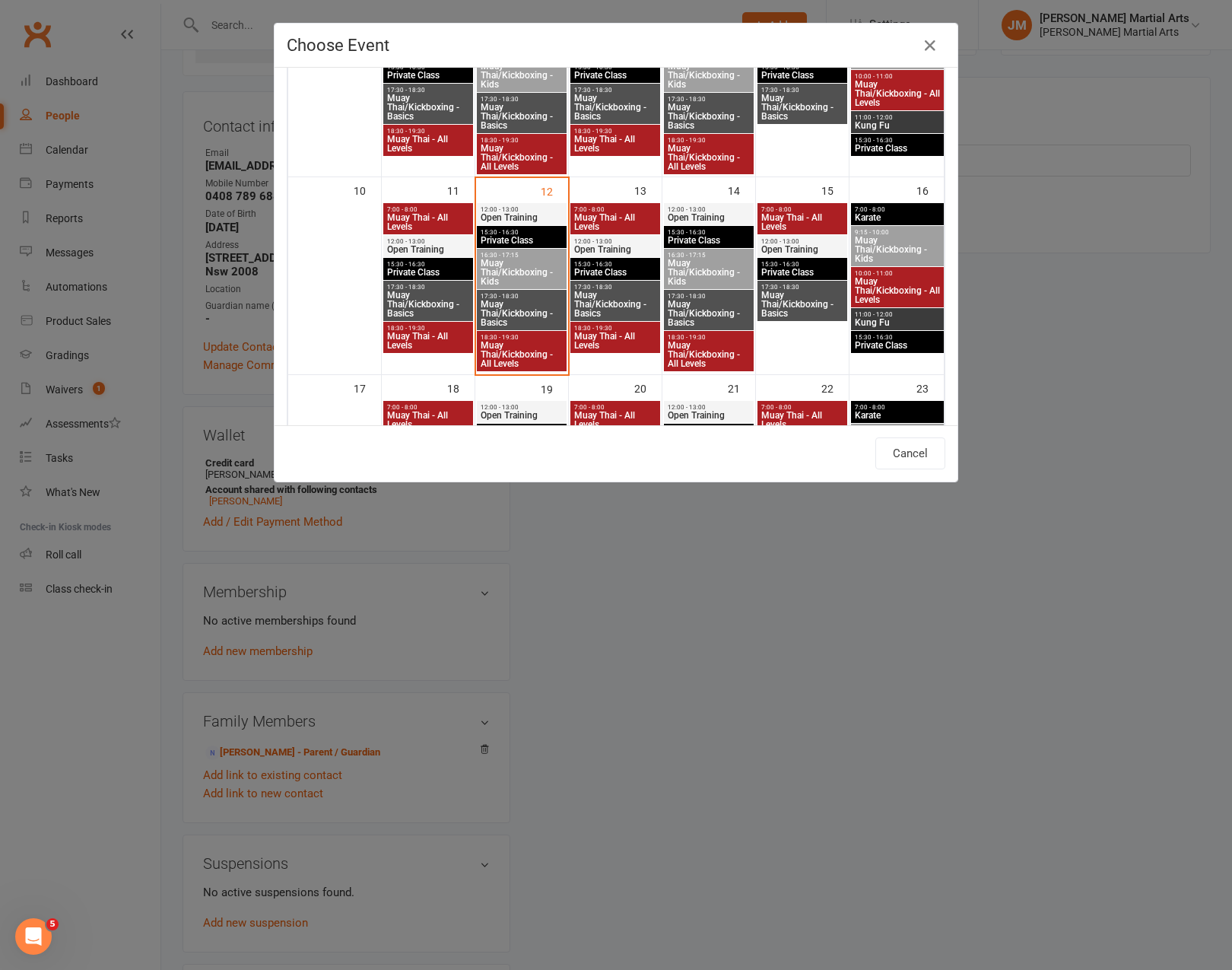
scroll to position [387, 0]
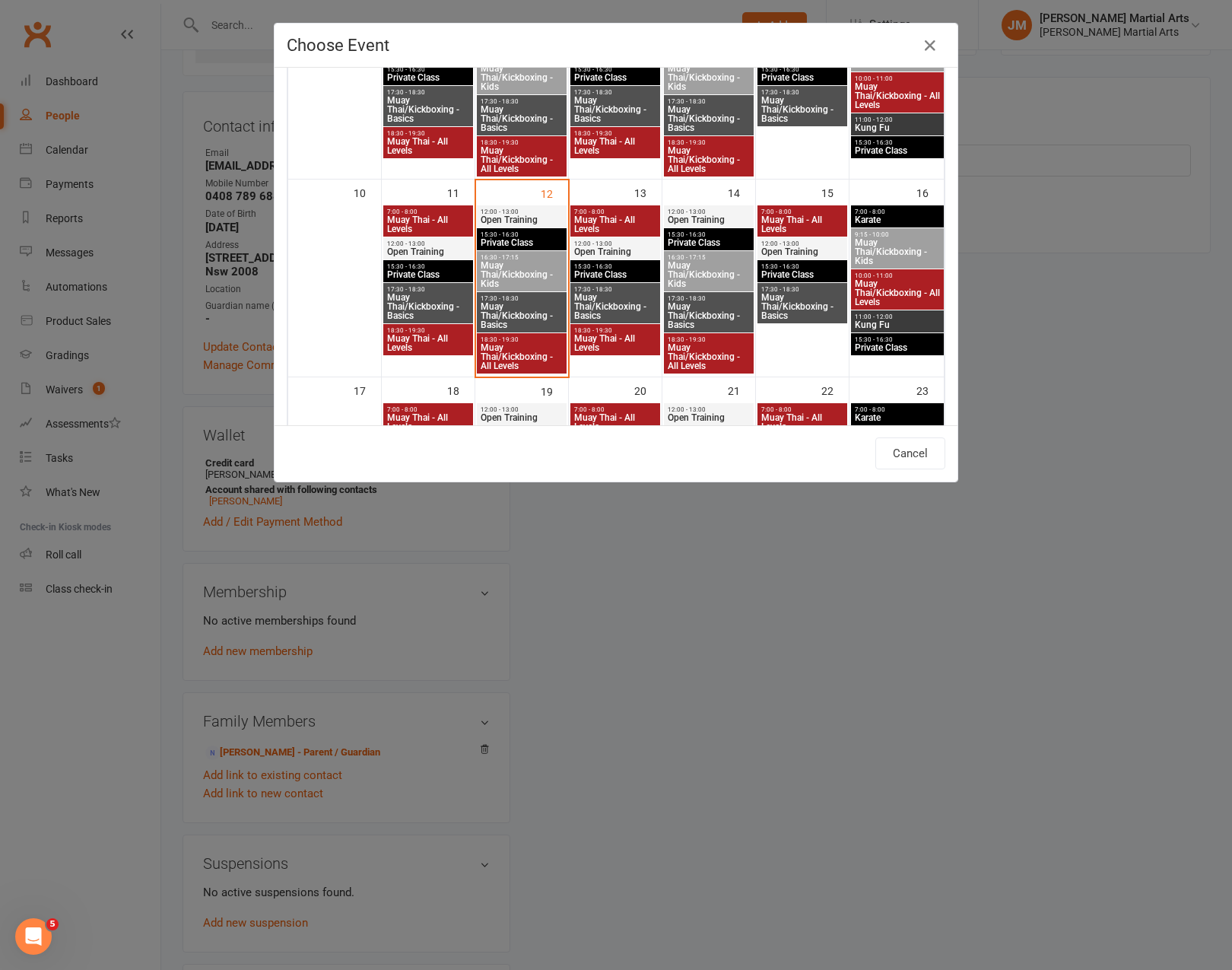
click at [524, 271] on span "Muay Thai/Kickboxing - Kids" at bounding box center [522, 275] width 84 height 27
type input "Muay Thai/Kickboxing - Kids - [DATE] 4:30:00 PM"
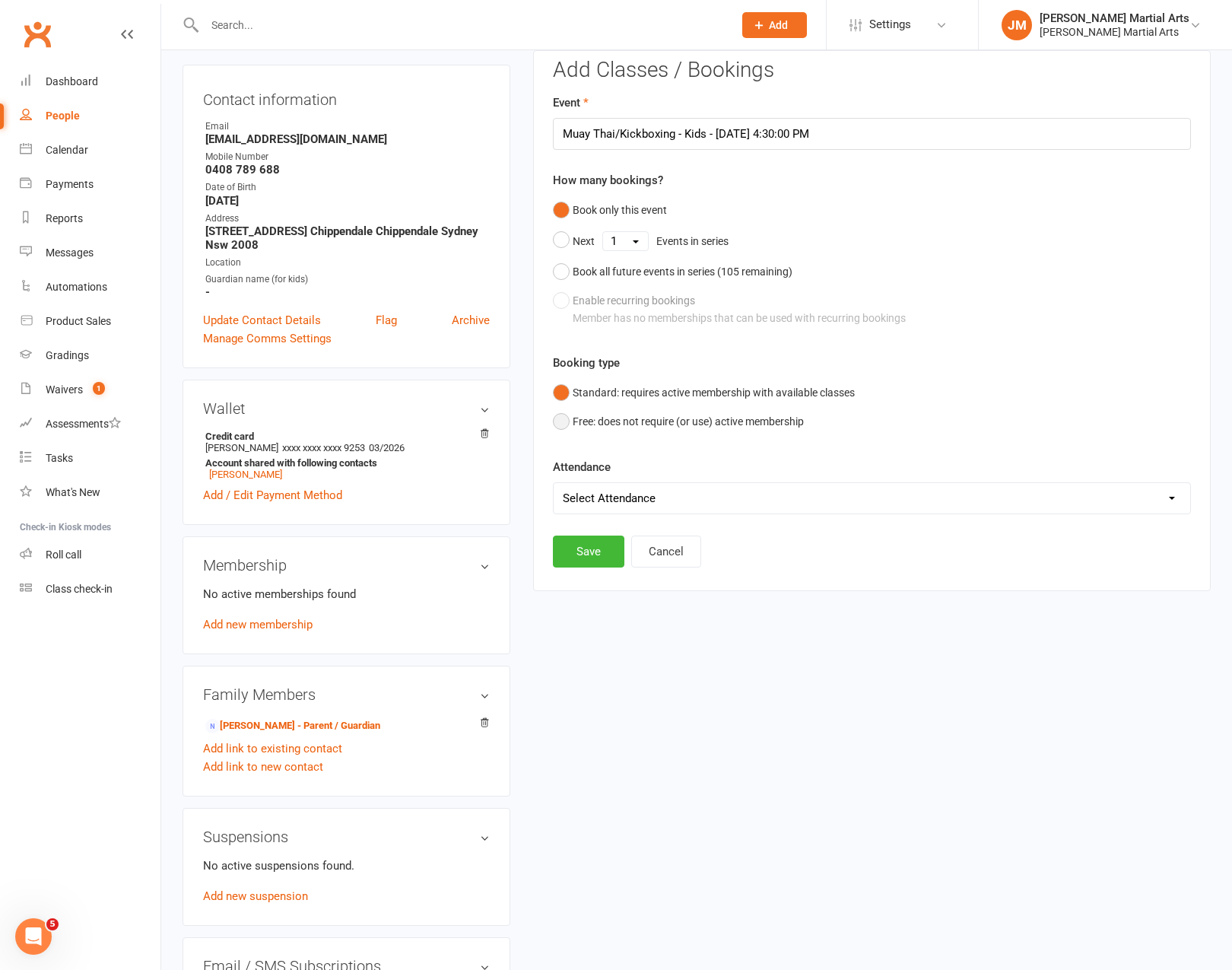
scroll to position [145, 0]
click at [769, 493] on select "Select Attendance Attended Absent" at bounding box center [872, 497] width 637 height 31
select select "0"
click at [660, 547] on button "Cancel" at bounding box center [666, 549] width 70 height 32
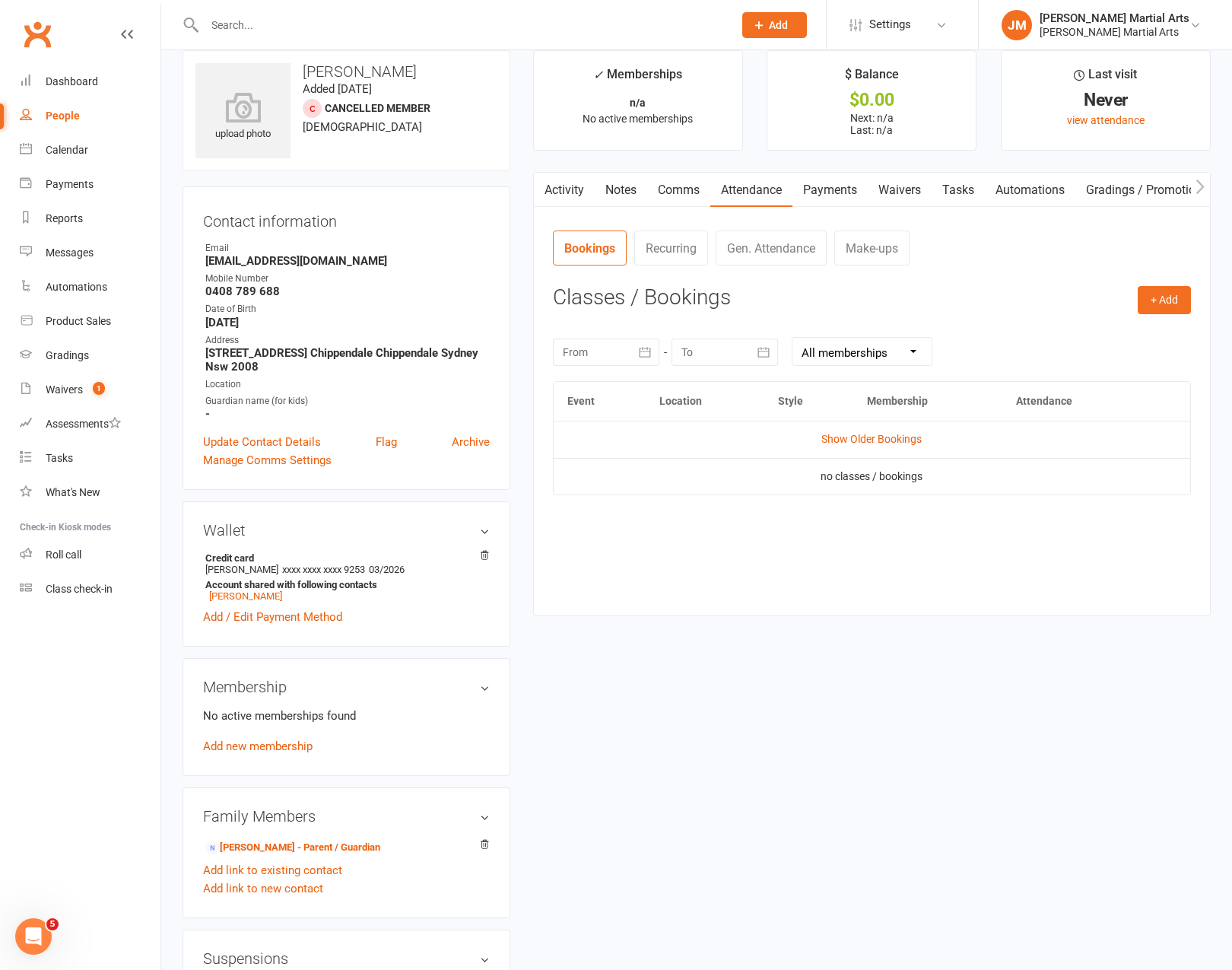
scroll to position [0, 0]
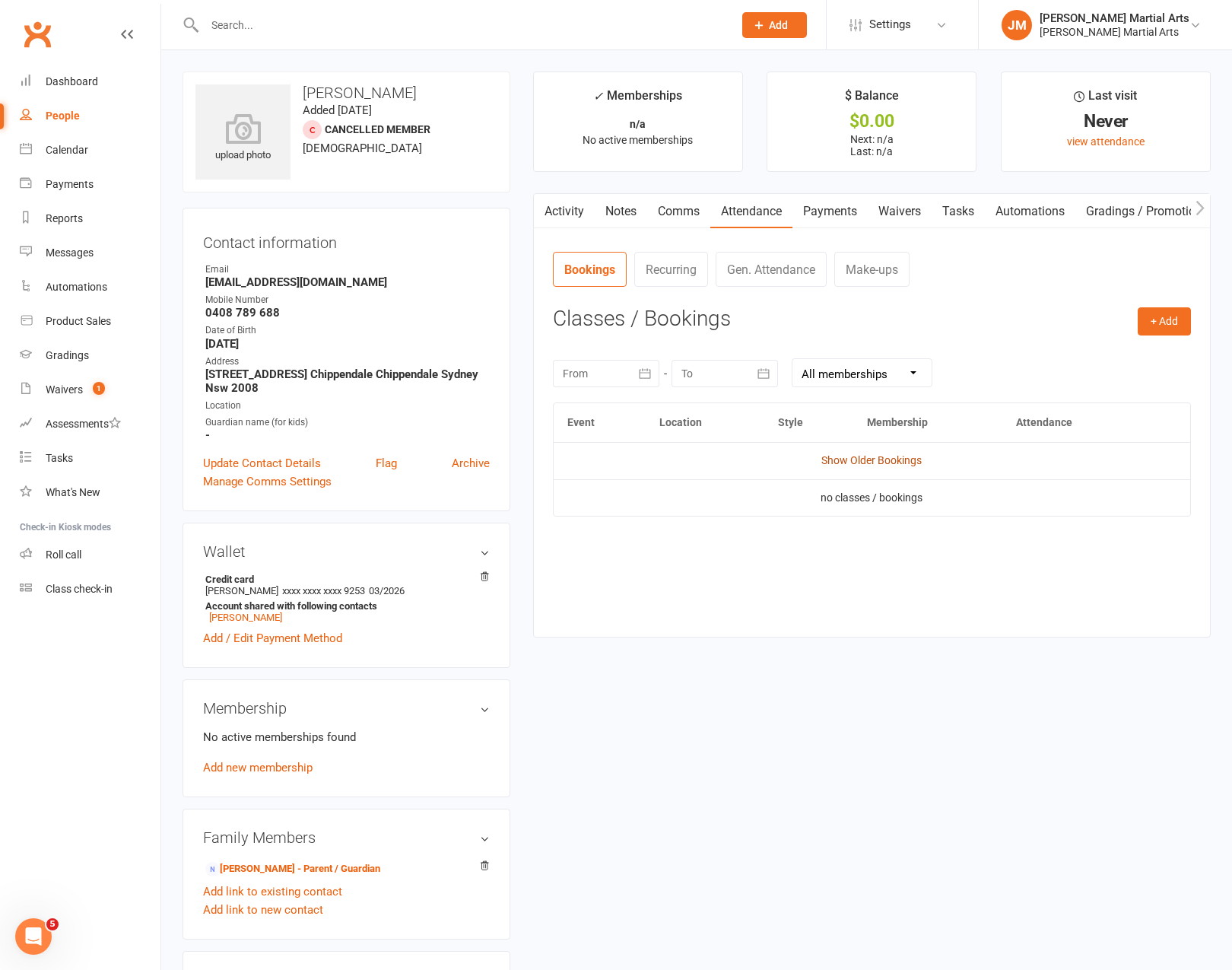
click at [868, 458] on link "Show Older Bookings" at bounding box center [871, 460] width 100 height 12
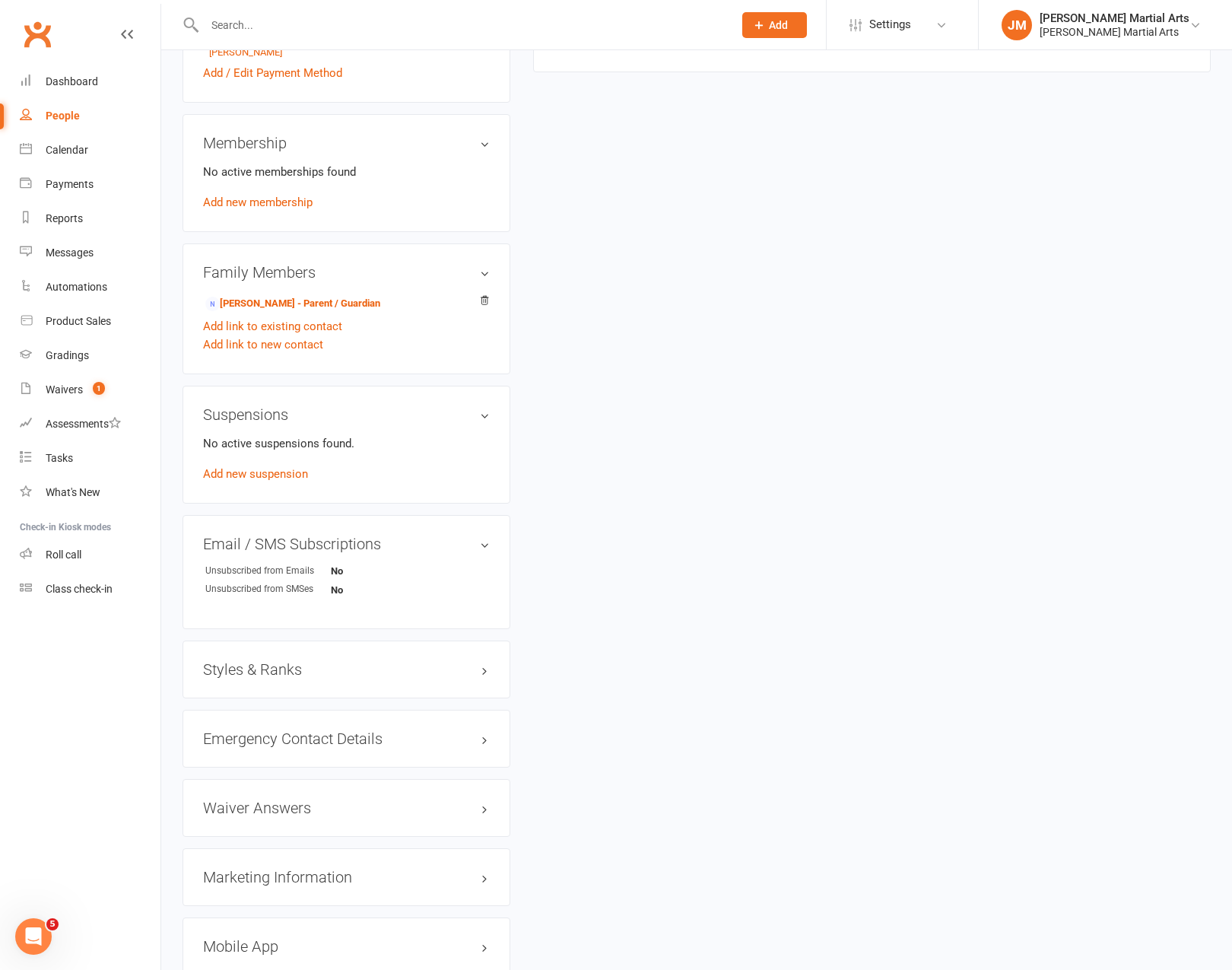
scroll to position [586, 0]
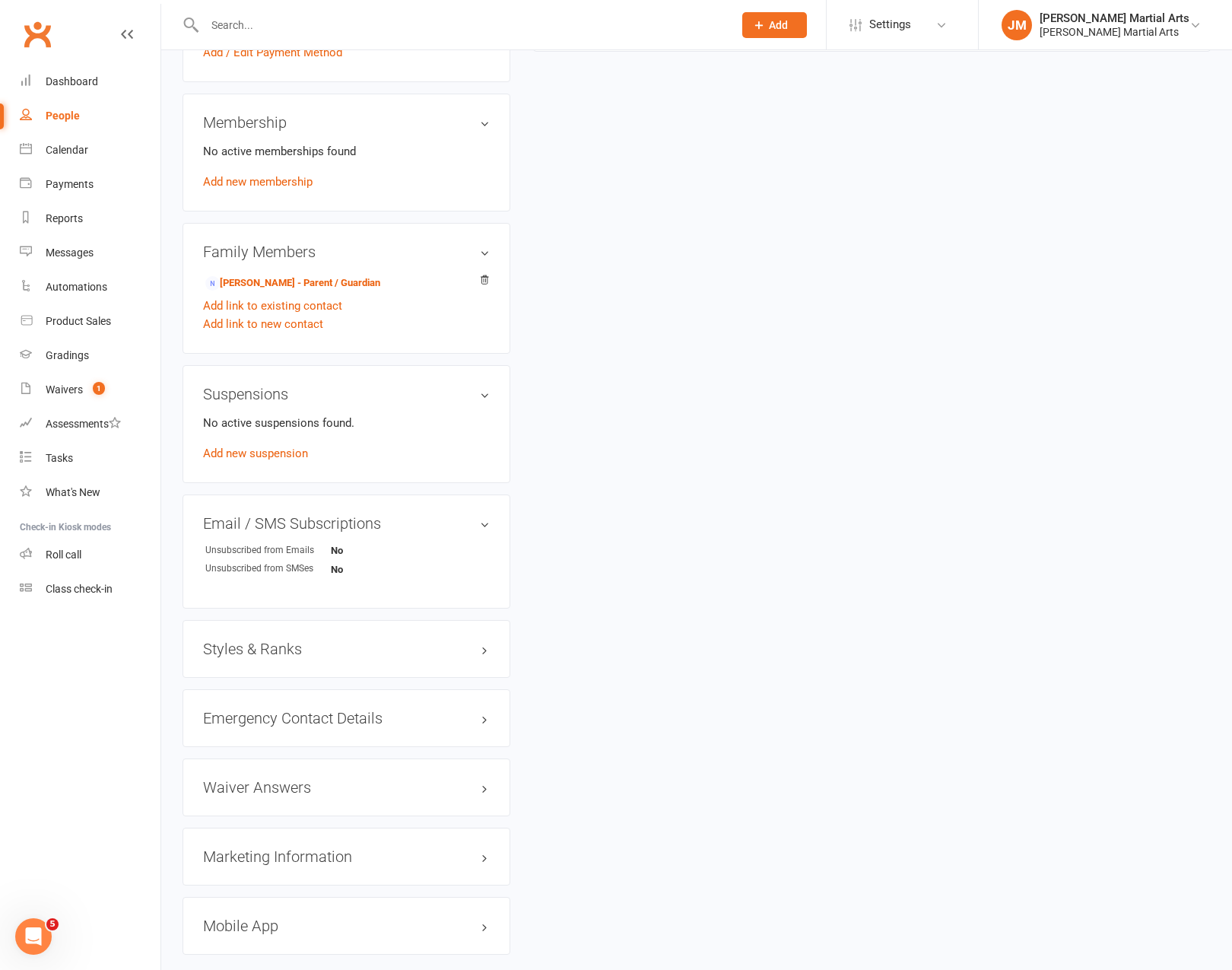
click at [341, 643] on h3 "Styles & Ranks" at bounding box center [346, 649] width 287 height 17
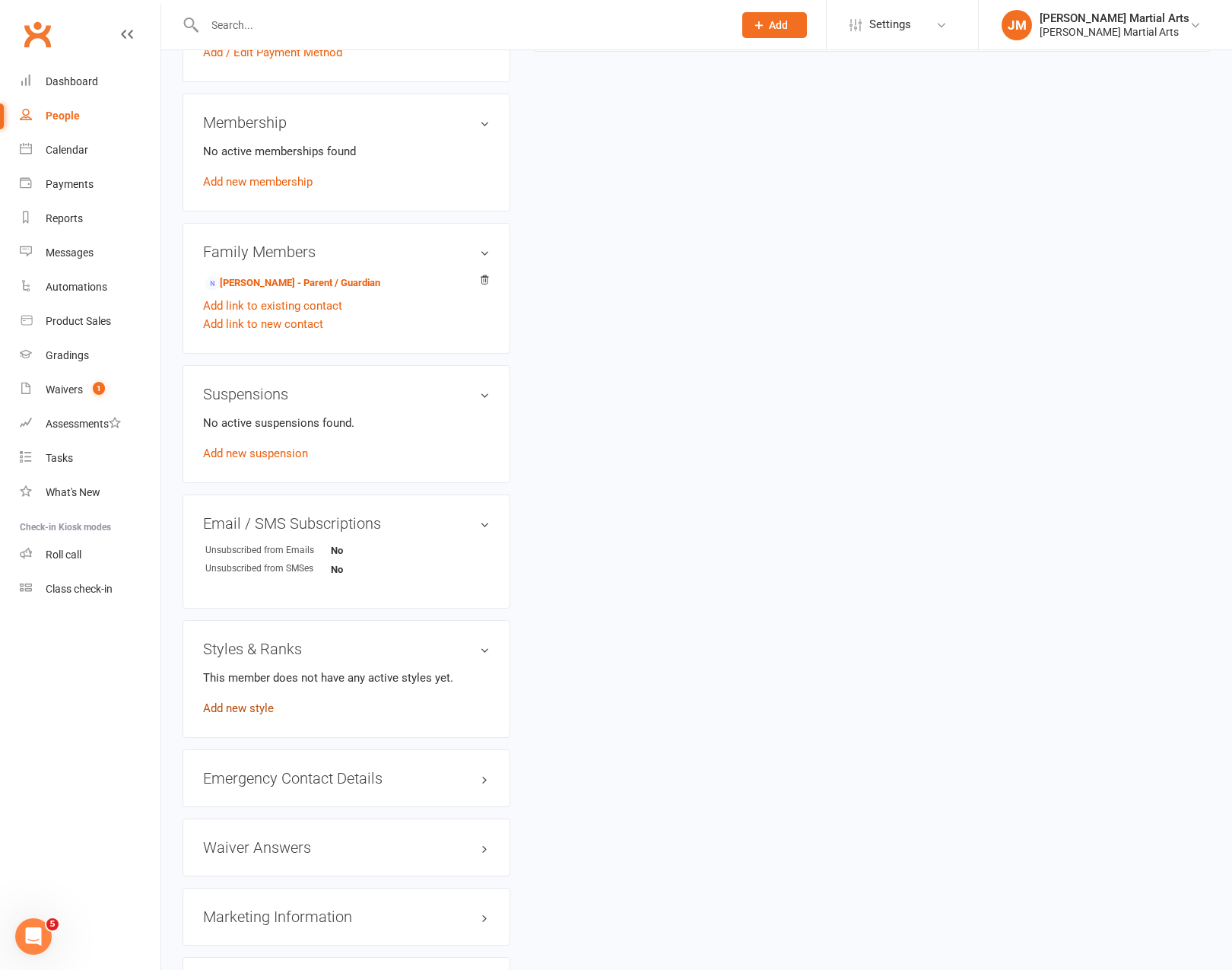
click at [258, 701] on link "Add new style" at bounding box center [238, 708] width 71 height 14
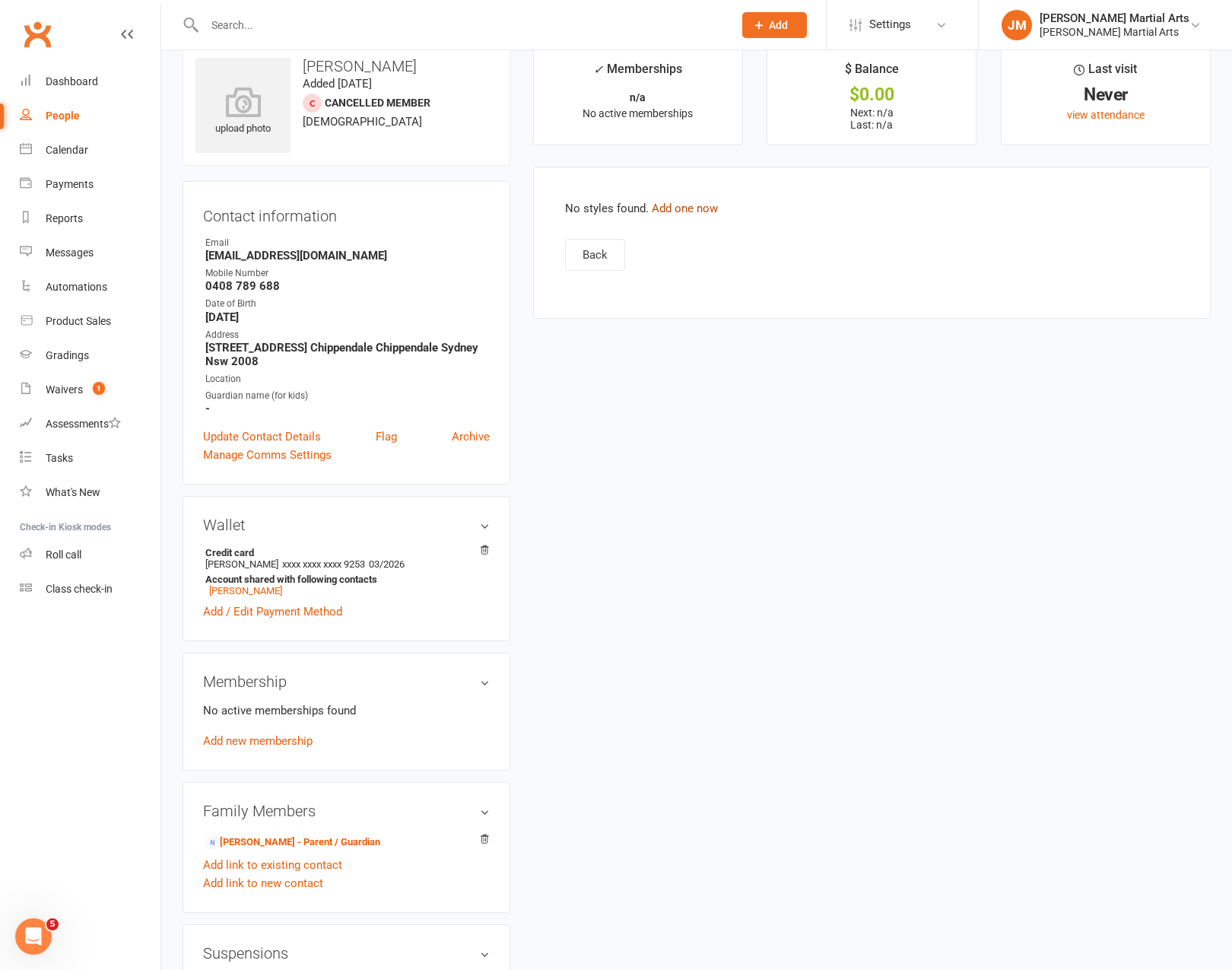
scroll to position [23, 0]
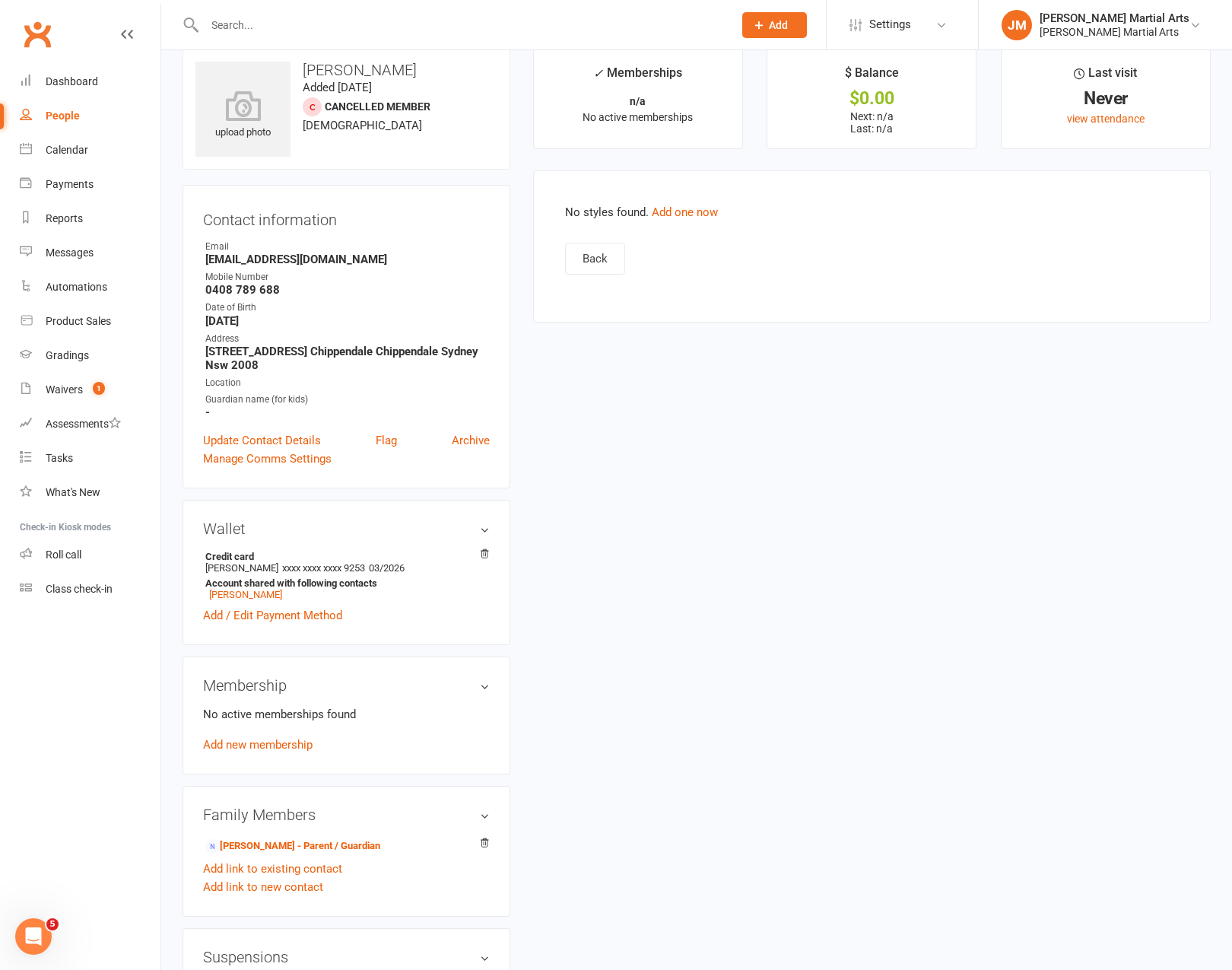
click at [681, 217] on main "No styles found. Add one now Back" at bounding box center [872, 239] width 638 height 72
click at [683, 209] on link "Add one now" at bounding box center [684, 212] width 66 height 14
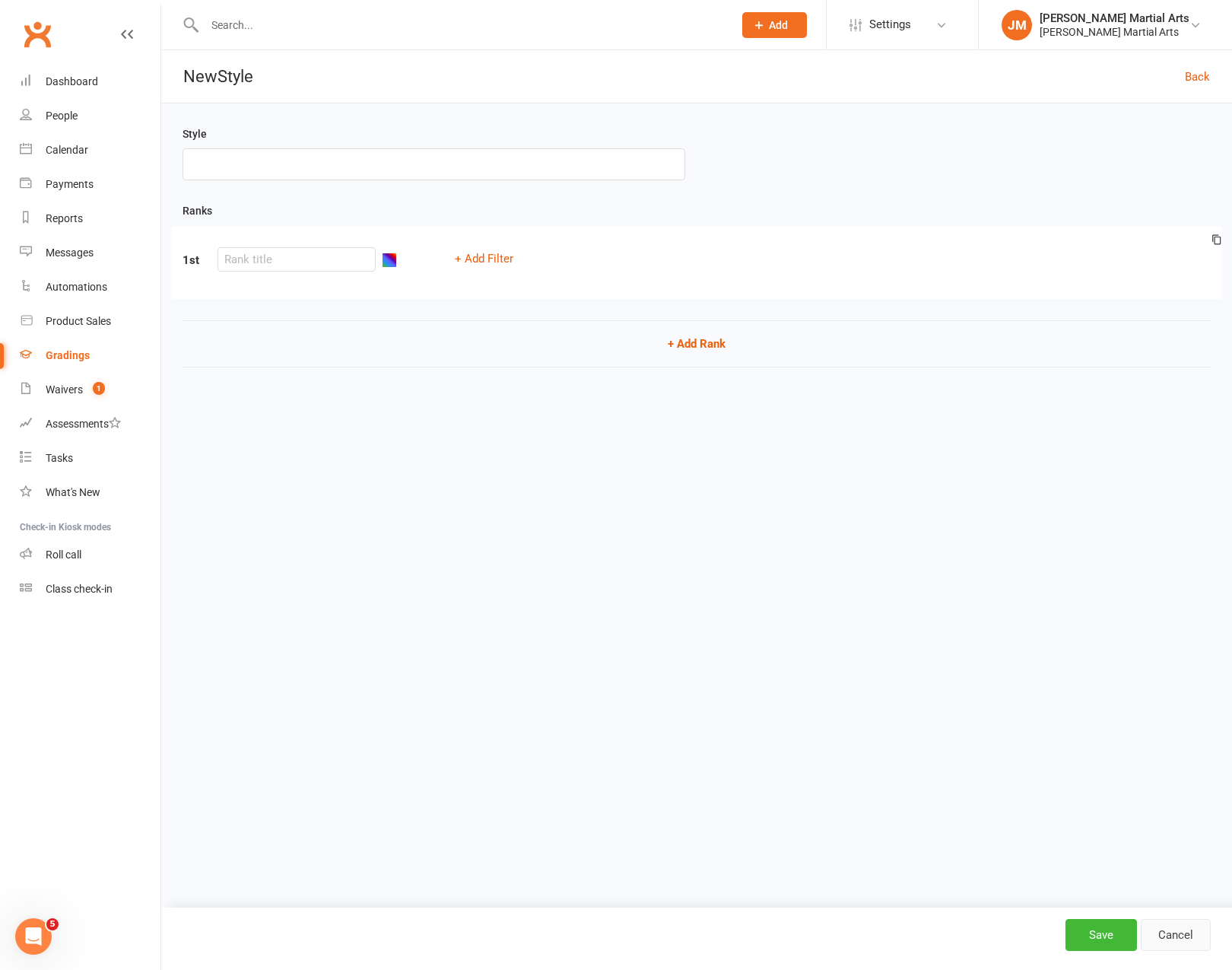
click at [1172, 943] on link "Cancel" at bounding box center [1176, 934] width 70 height 32
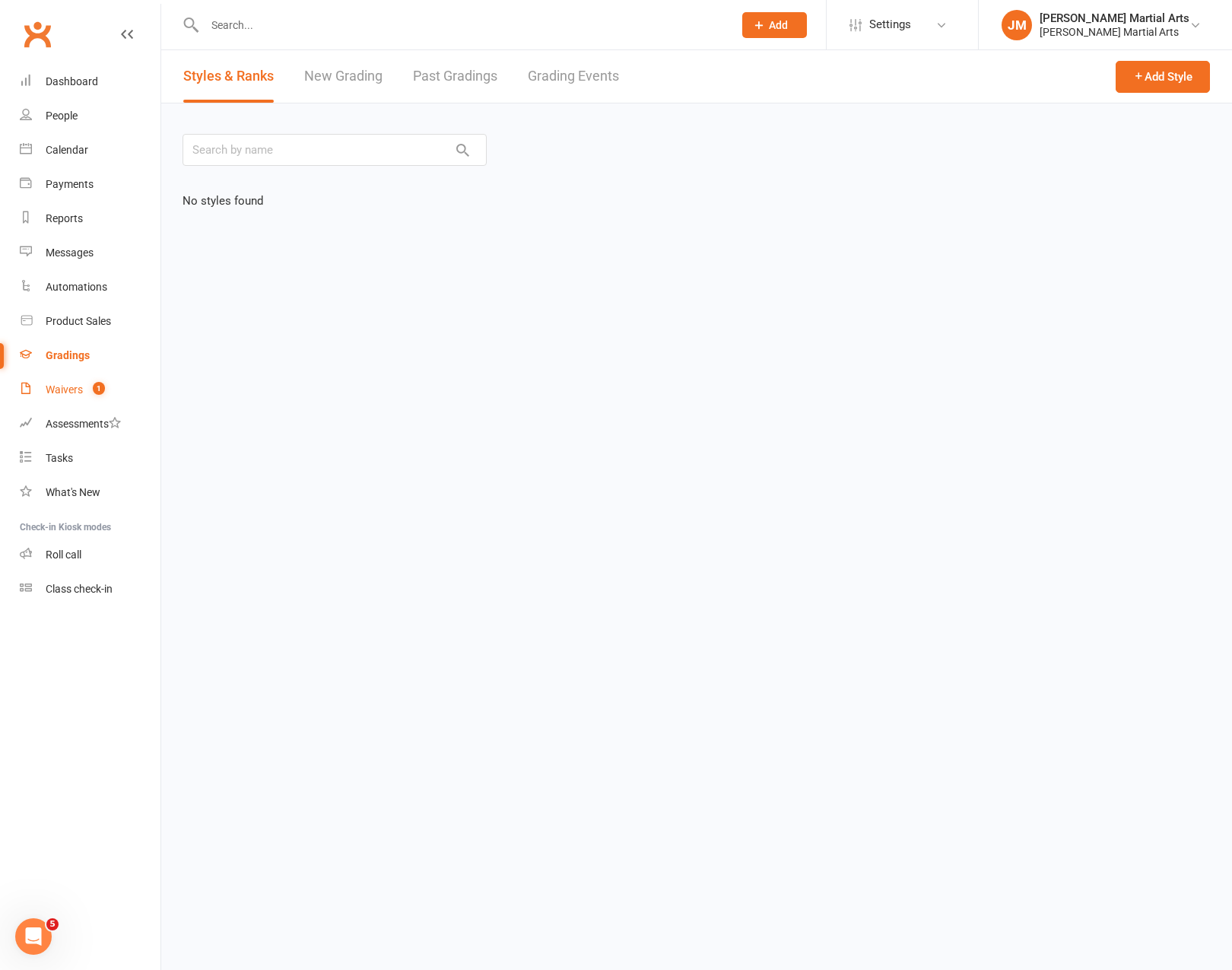
click at [76, 381] on link "Waivers 1" at bounding box center [90, 390] width 140 height 34
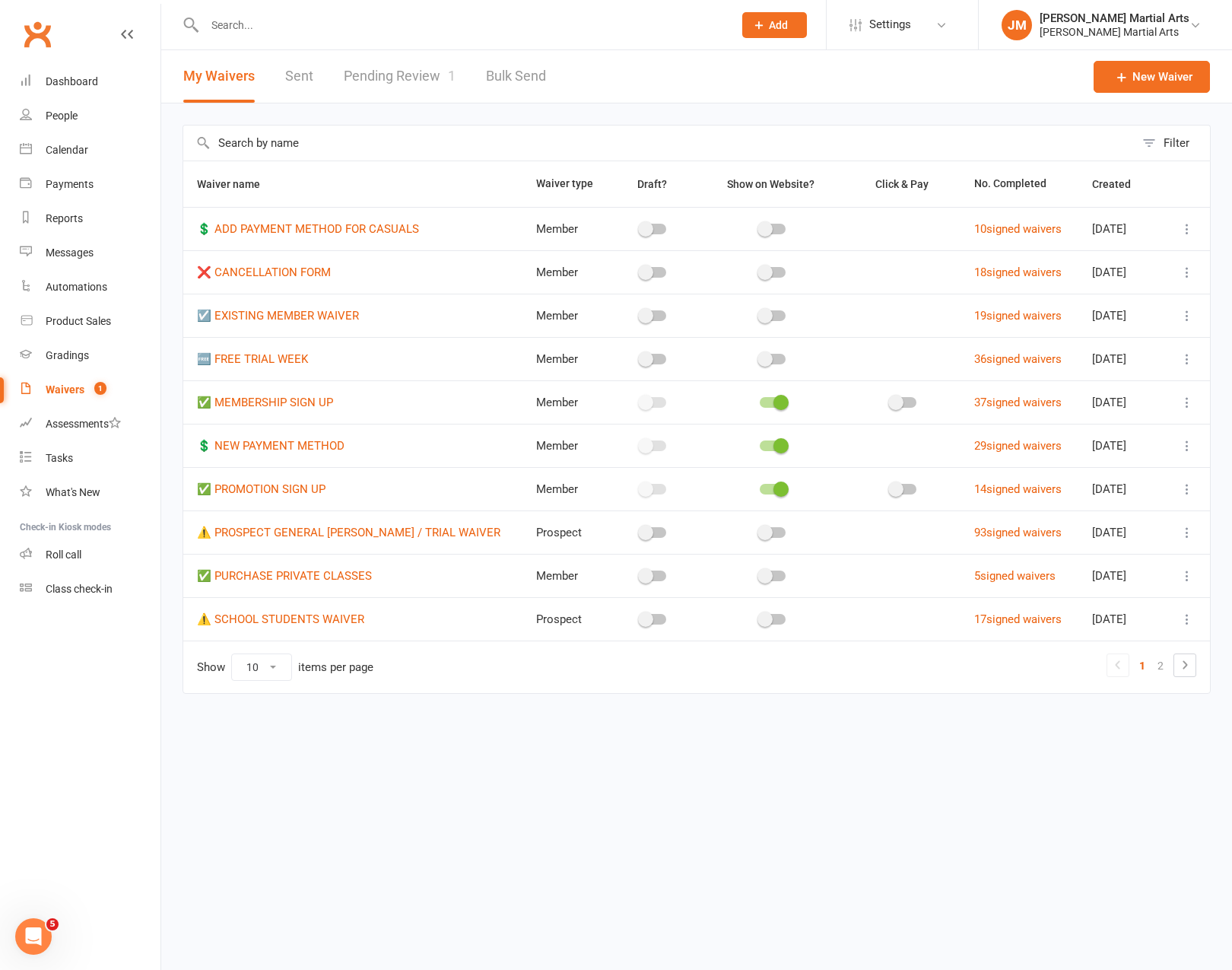
click at [418, 74] on link "Pending Review 1" at bounding box center [400, 76] width 112 height 52
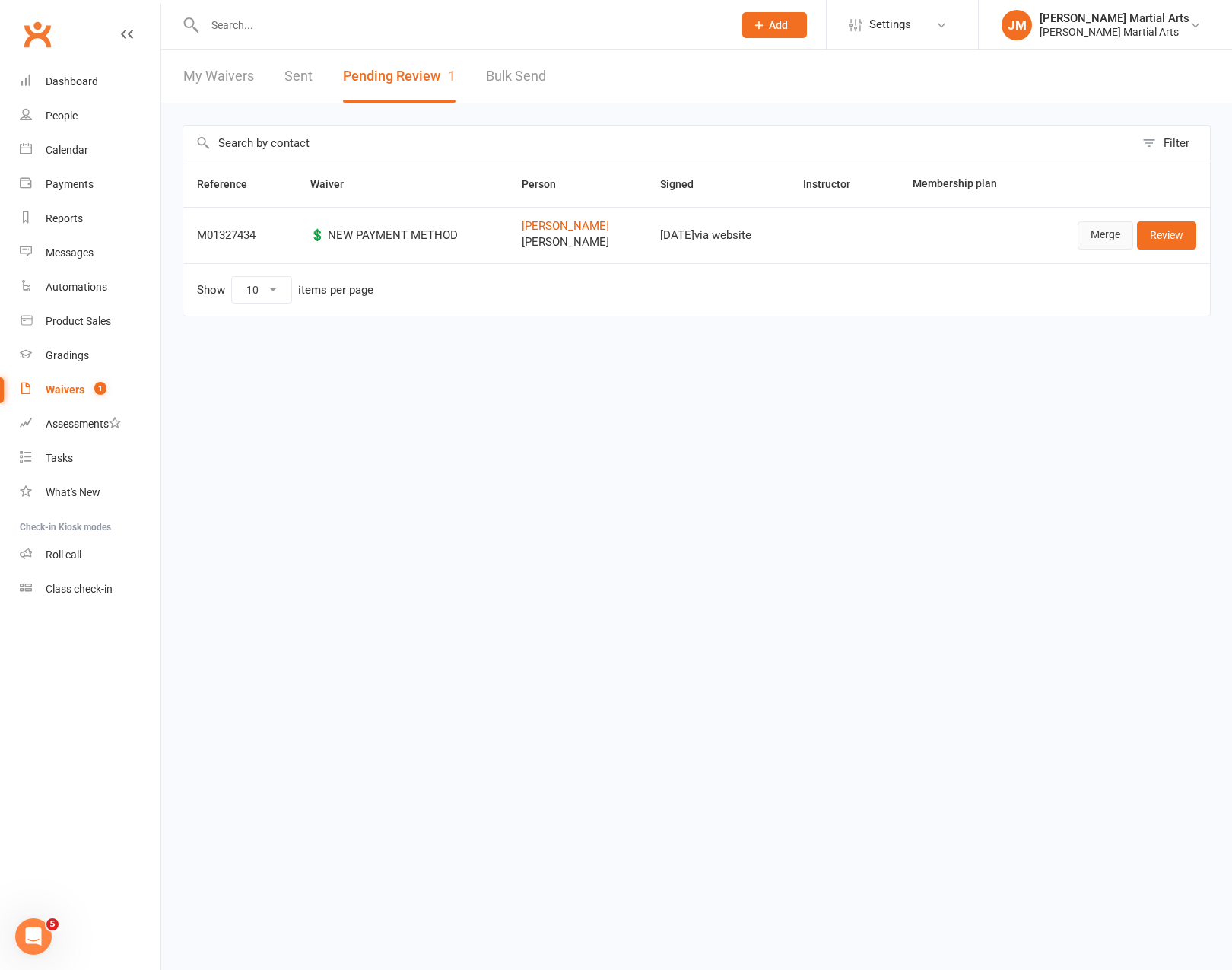
click at [1105, 239] on link "Merge" at bounding box center [1105, 235] width 56 height 27
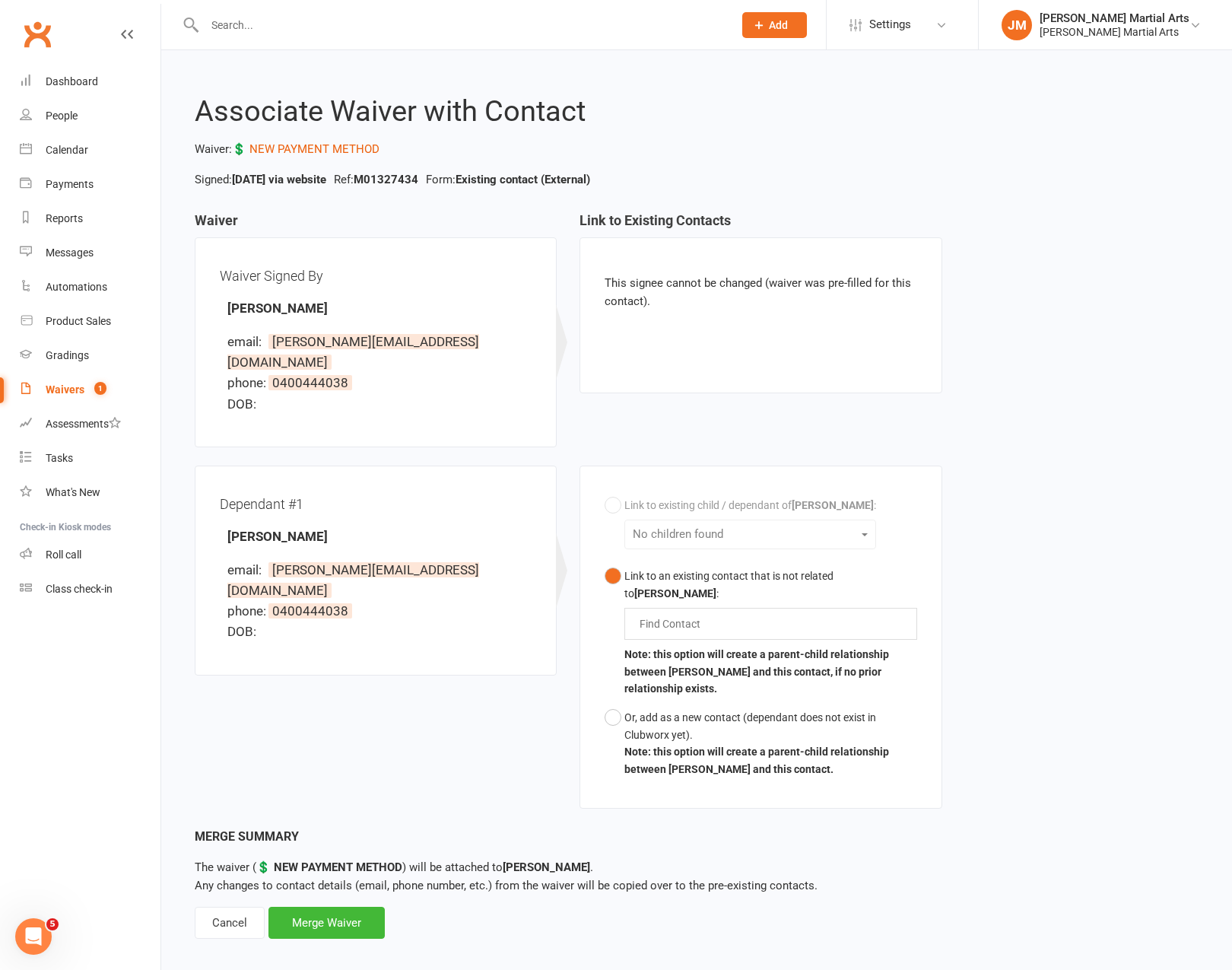
click at [743, 352] on div "This signee cannot be changed (waiver was pre-filled for this contact)." at bounding box center [760, 315] width 362 height 156
click at [214, 907] on div "Cancel" at bounding box center [230, 922] width 70 height 32
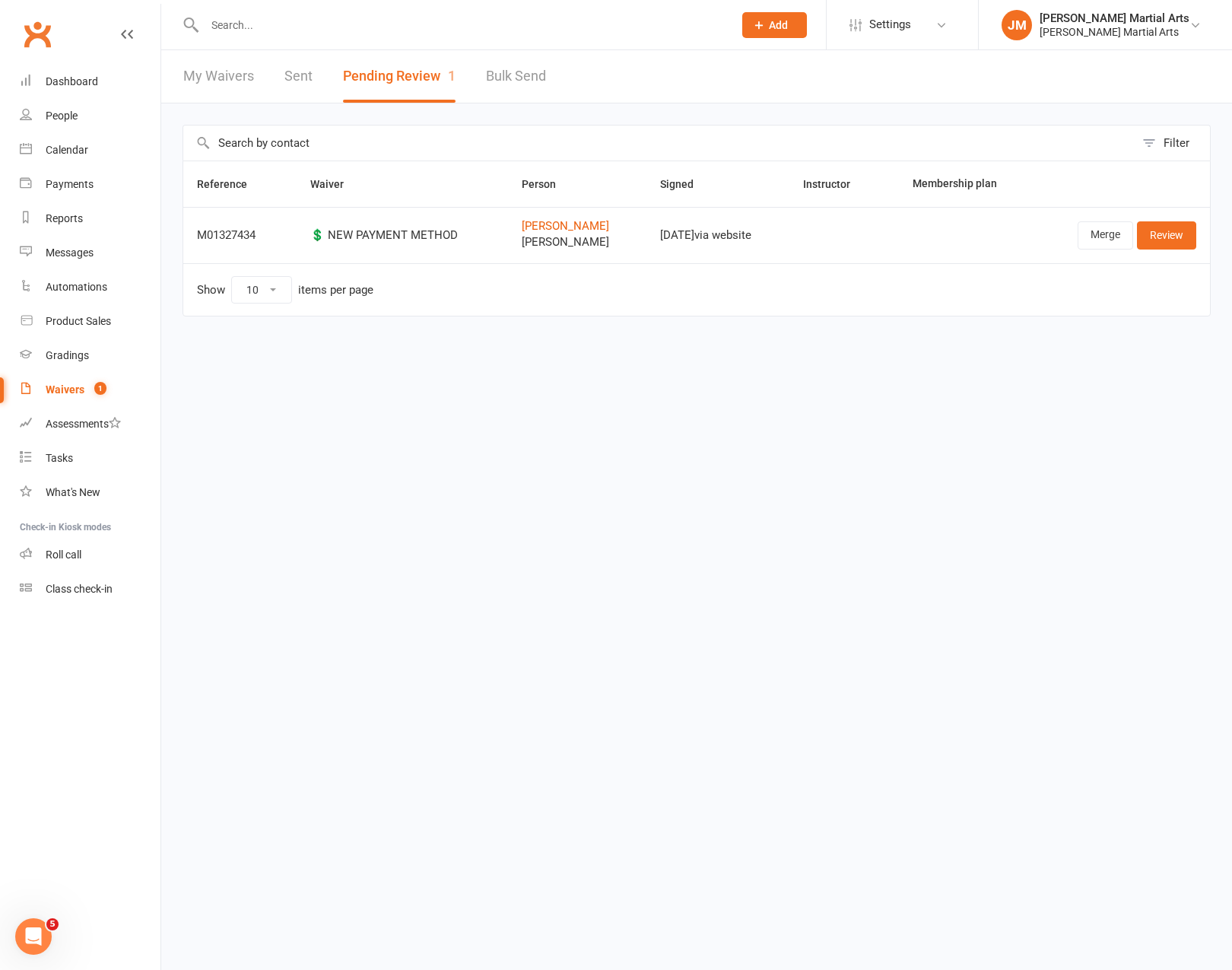
click at [235, 36] on div at bounding box center [452, 25] width 540 height 50
click at [244, 22] on input "text" at bounding box center [461, 25] width 523 height 21
click at [383, 14] on div at bounding box center [452, 25] width 540 height 50
click at [379, 25] on input "text" at bounding box center [461, 25] width 523 height 21
